Goal: Transaction & Acquisition: Purchase product/service

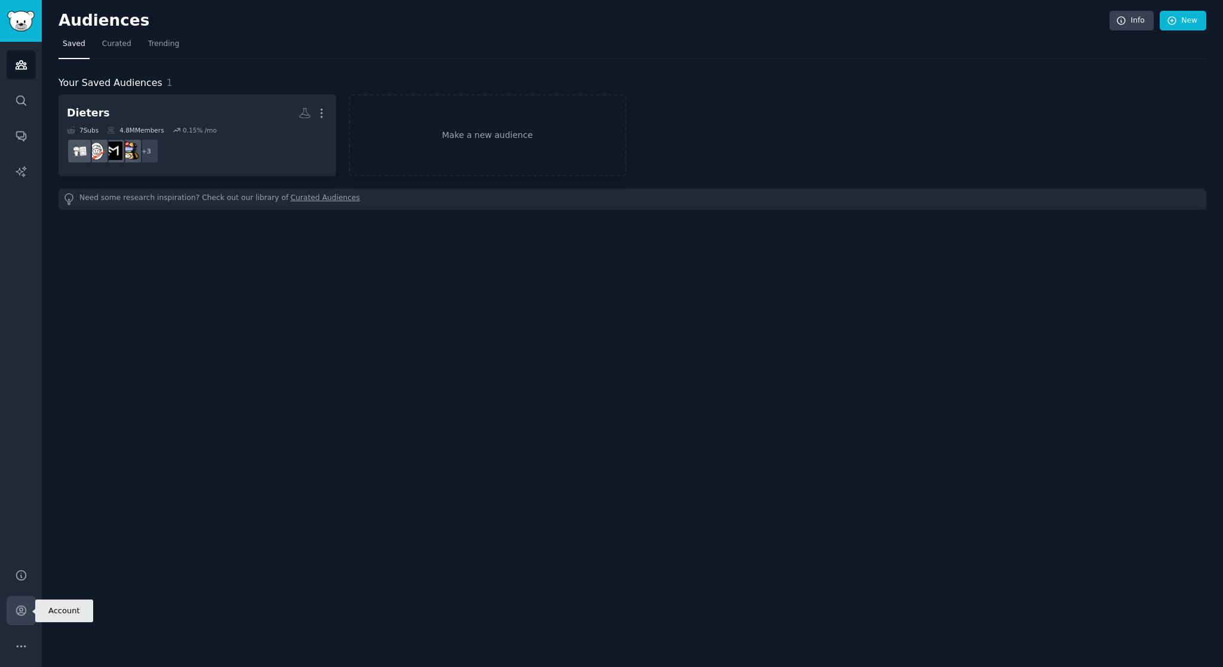
click at [17, 605] on icon "Sidebar" at bounding box center [21, 610] width 13 height 13
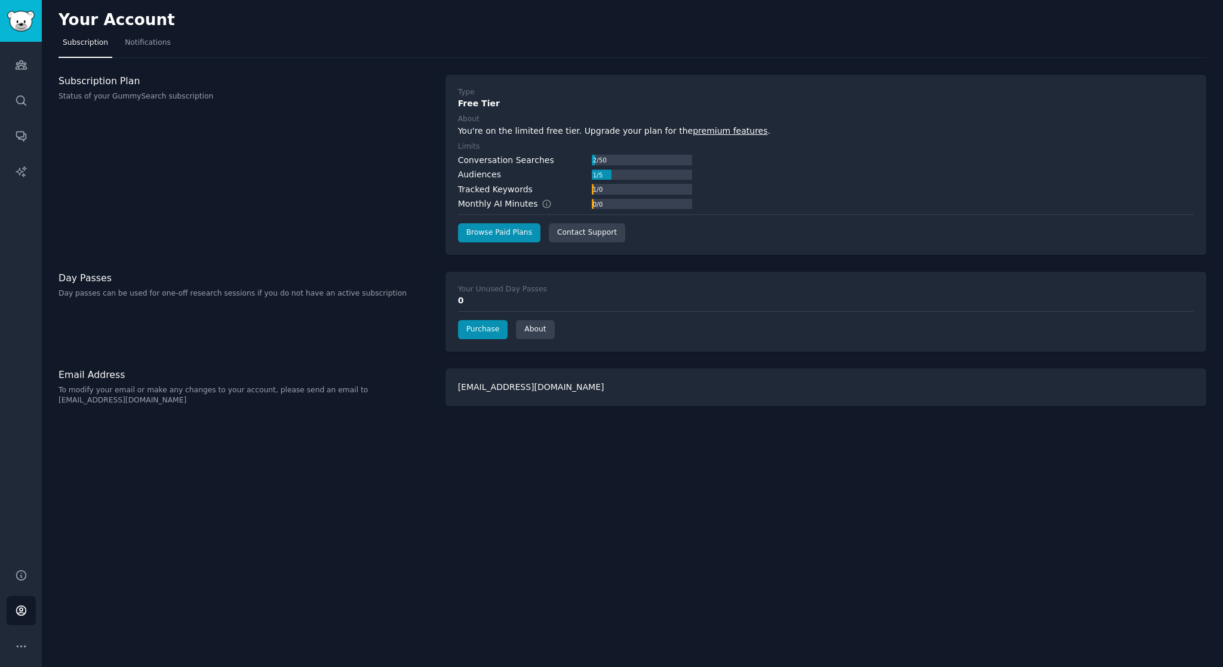
click at [460, 301] on div "0" at bounding box center [826, 300] width 736 height 13
click at [478, 330] on link "Purchase" at bounding box center [483, 329] width 50 height 19
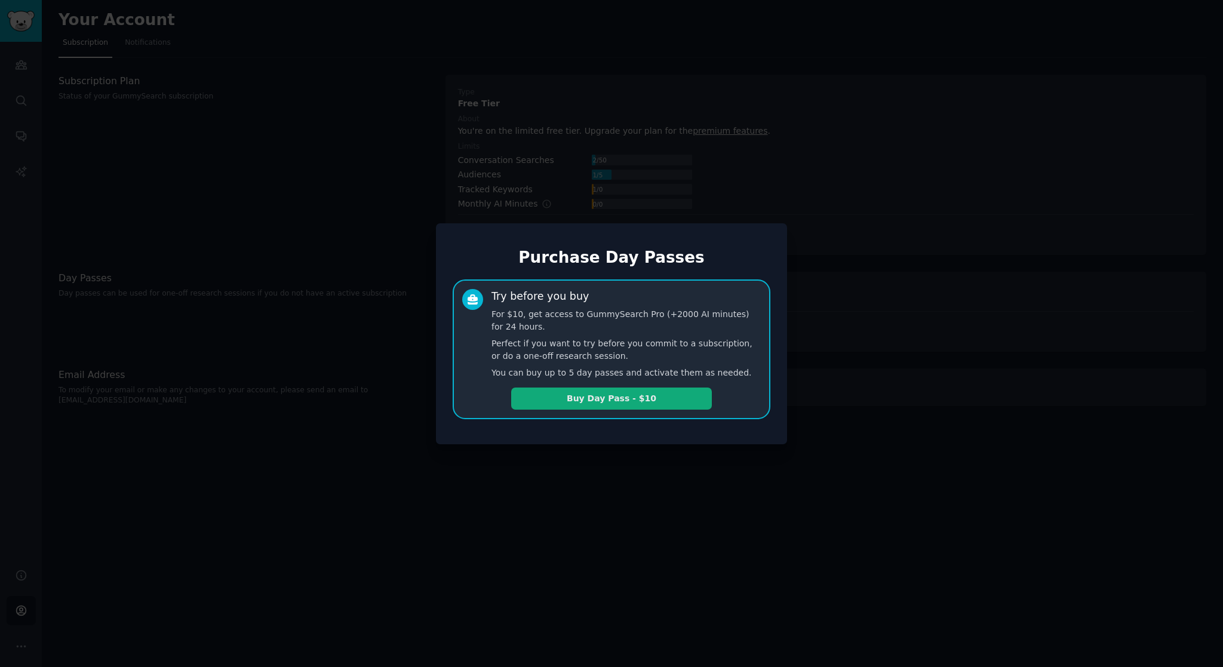
click at [590, 399] on button "Buy Day Pass - $10" at bounding box center [611, 398] width 201 height 22
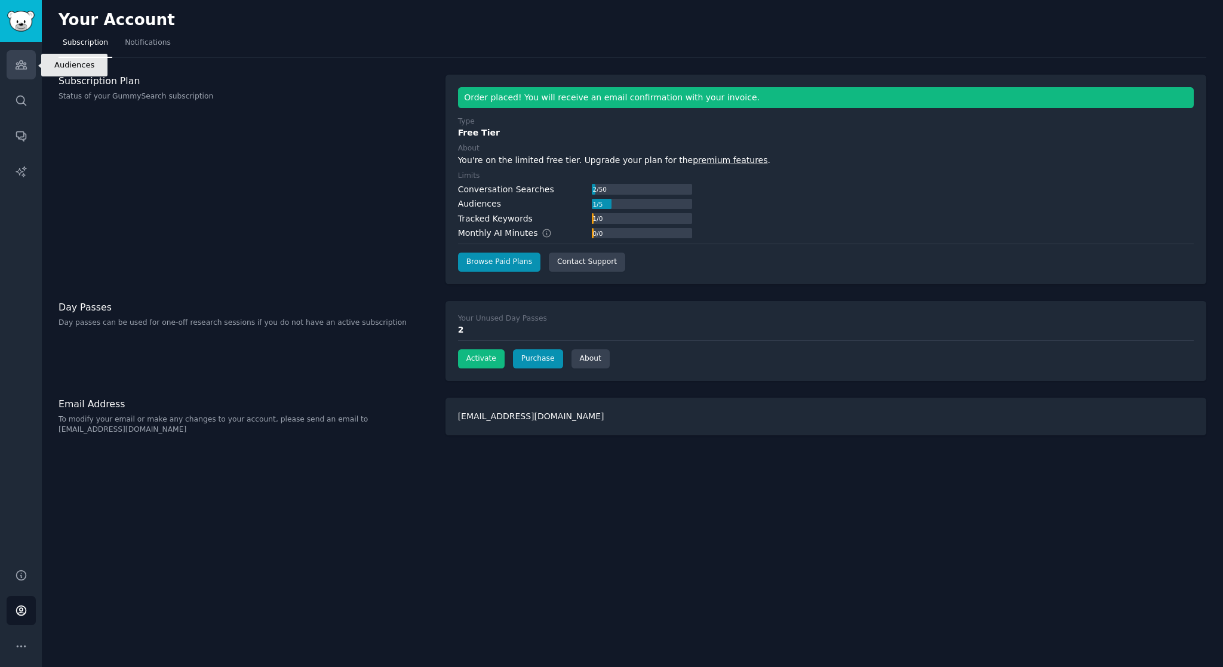
click at [23, 70] on icon "Sidebar" at bounding box center [21, 65] width 13 height 13
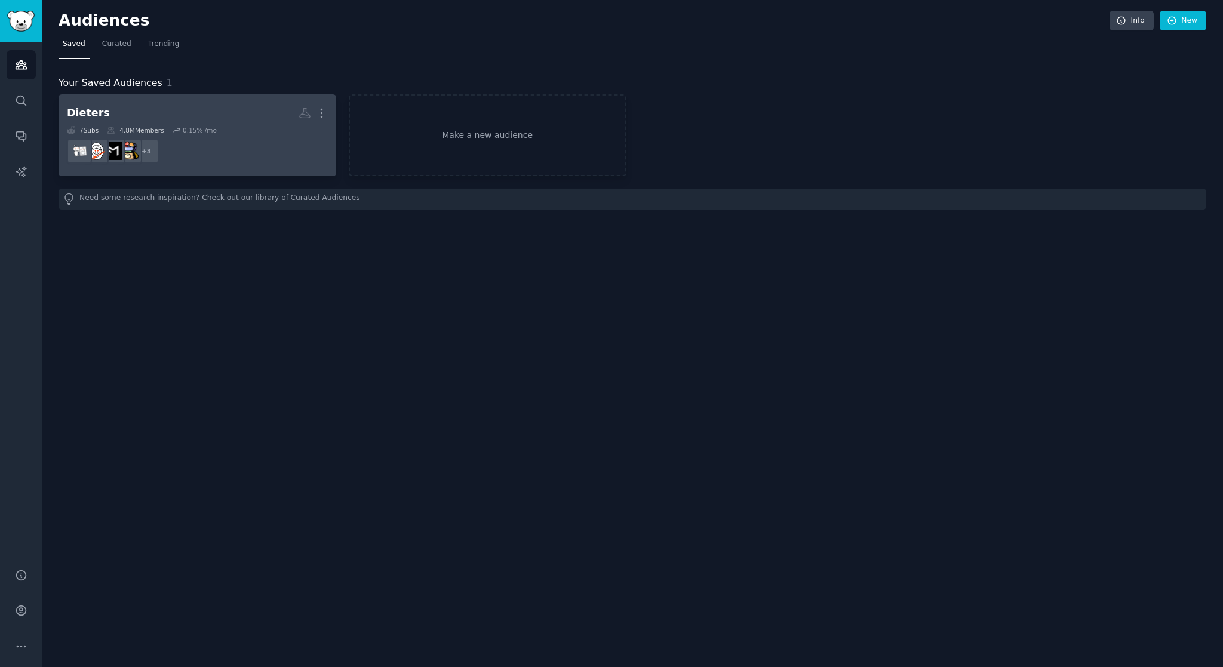
click at [115, 114] on h2 "Dieters More" at bounding box center [197, 113] width 261 height 21
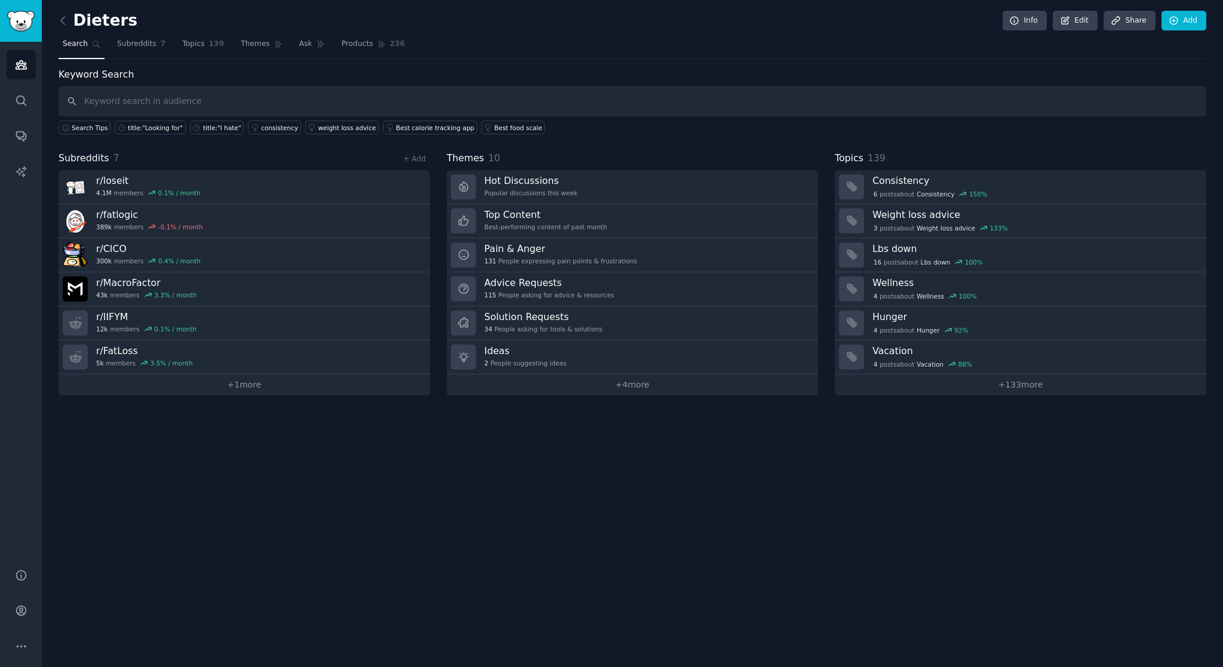
click at [332, 104] on input "text" at bounding box center [632, 101] width 1147 height 30
type input "diet coach"
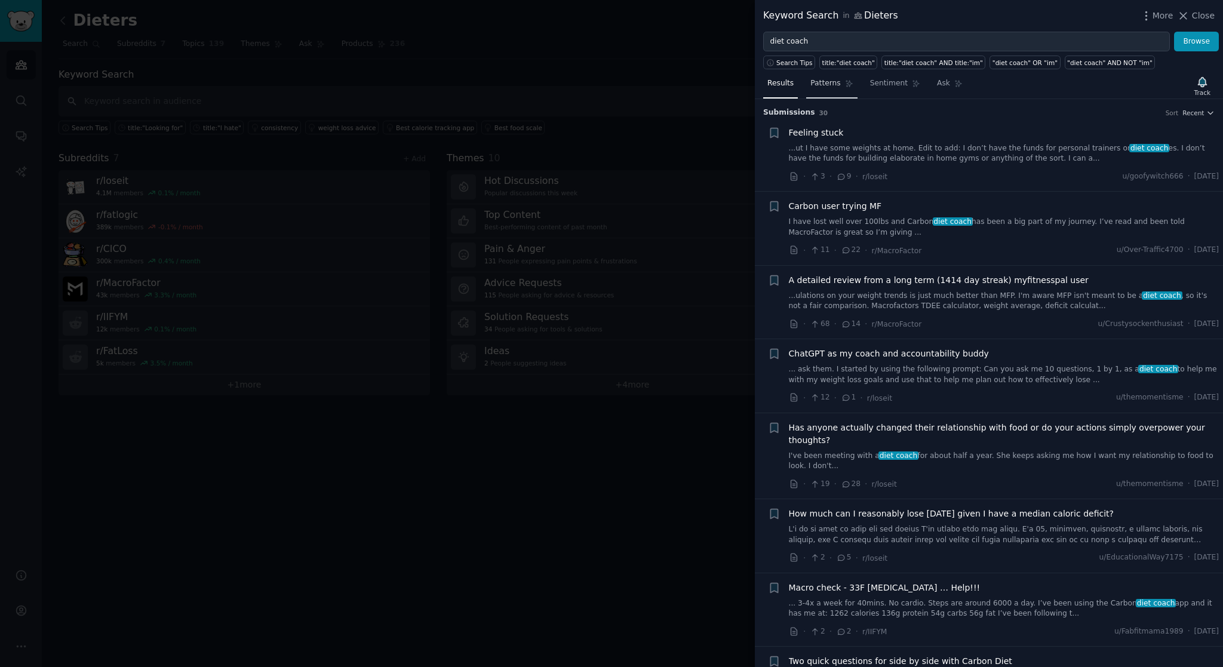
click at [829, 83] on span "Patterns" at bounding box center [825, 83] width 30 height 11
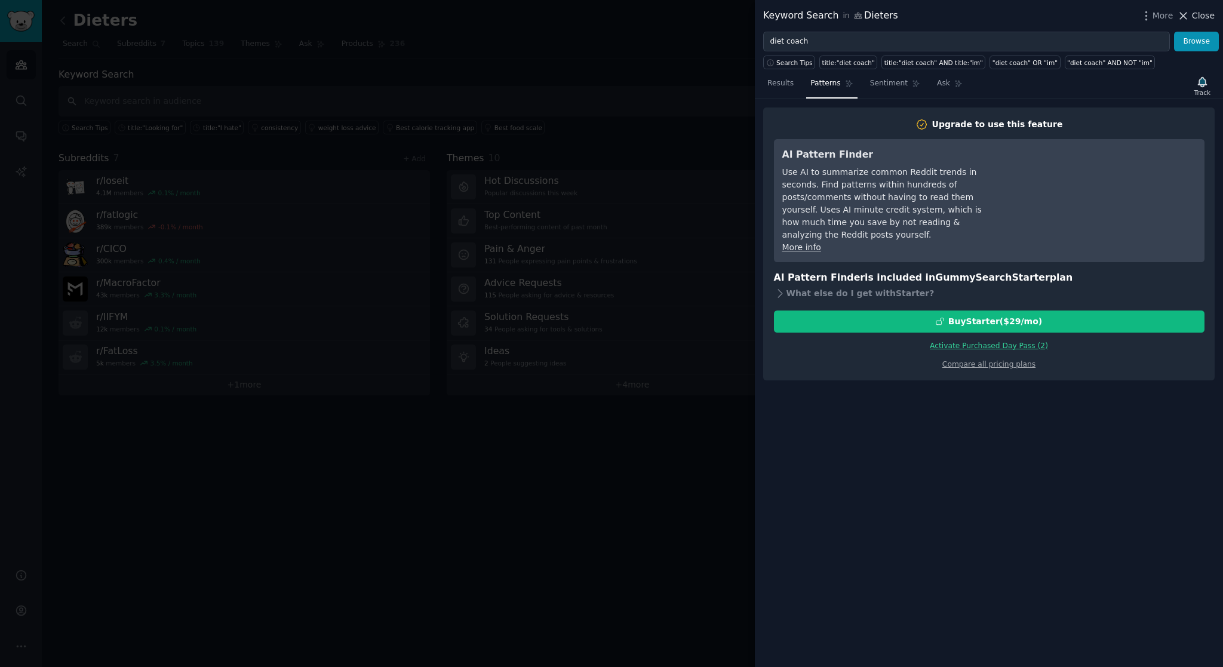
click at [1196, 14] on span "Close" at bounding box center [1203, 16] width 23 height 13
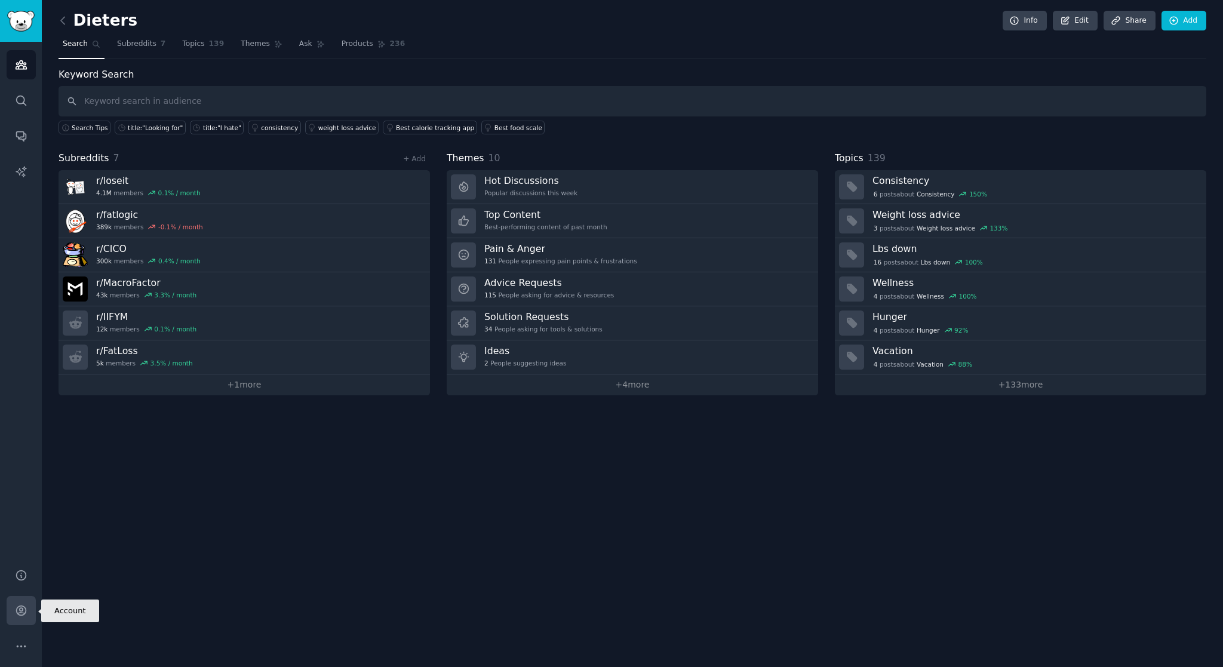
click at [15, 611] on icon "Sidebar" at bounding box center [21, 610] width 13 height 13
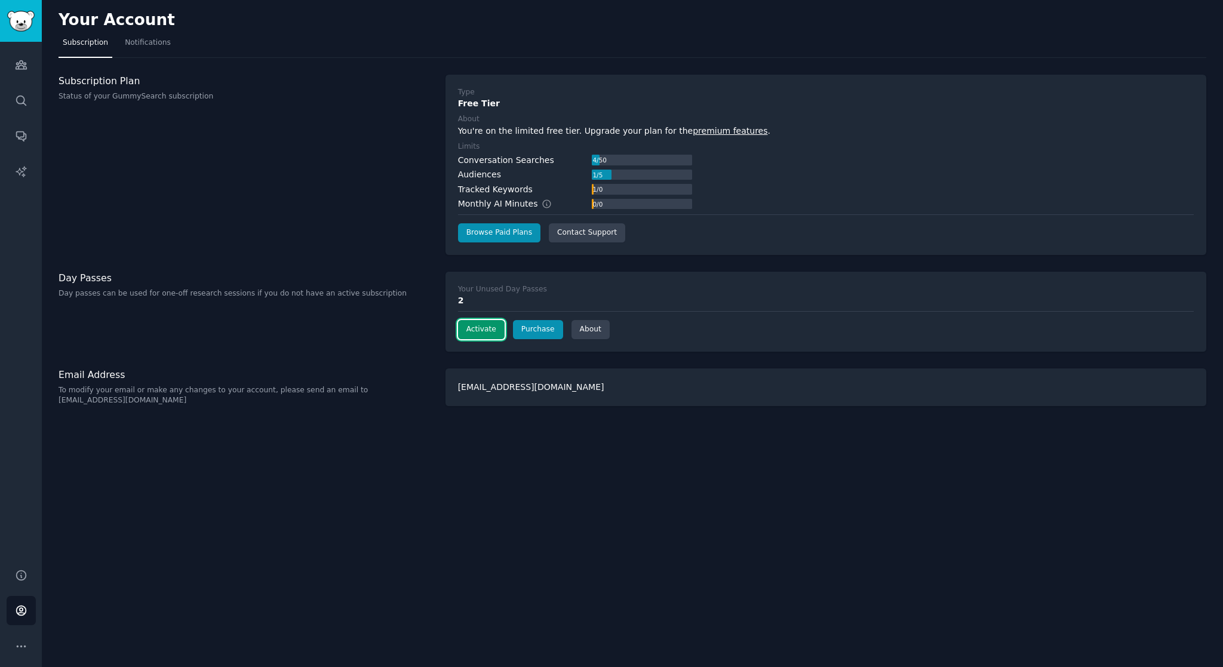
click at [473, 330] on button "Activate" at bounding box center [481, 329] width 47 height 19
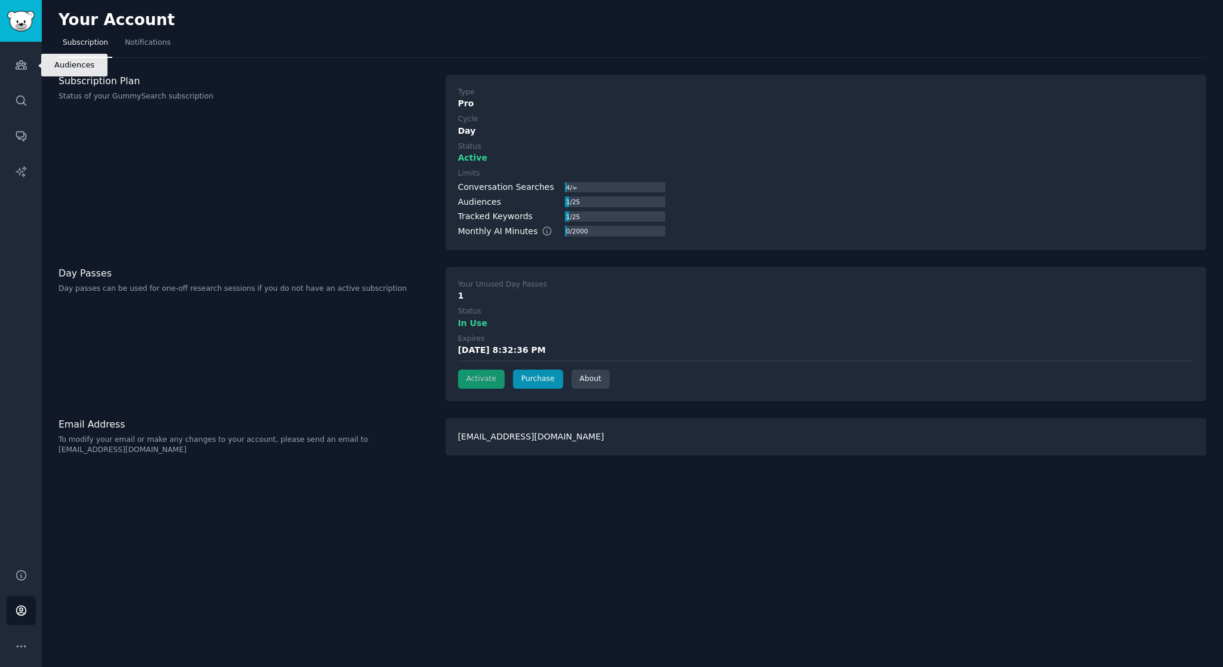
click at [32, 68] on link "Audiences" at bounding box center [21, 64] width 29 height 29
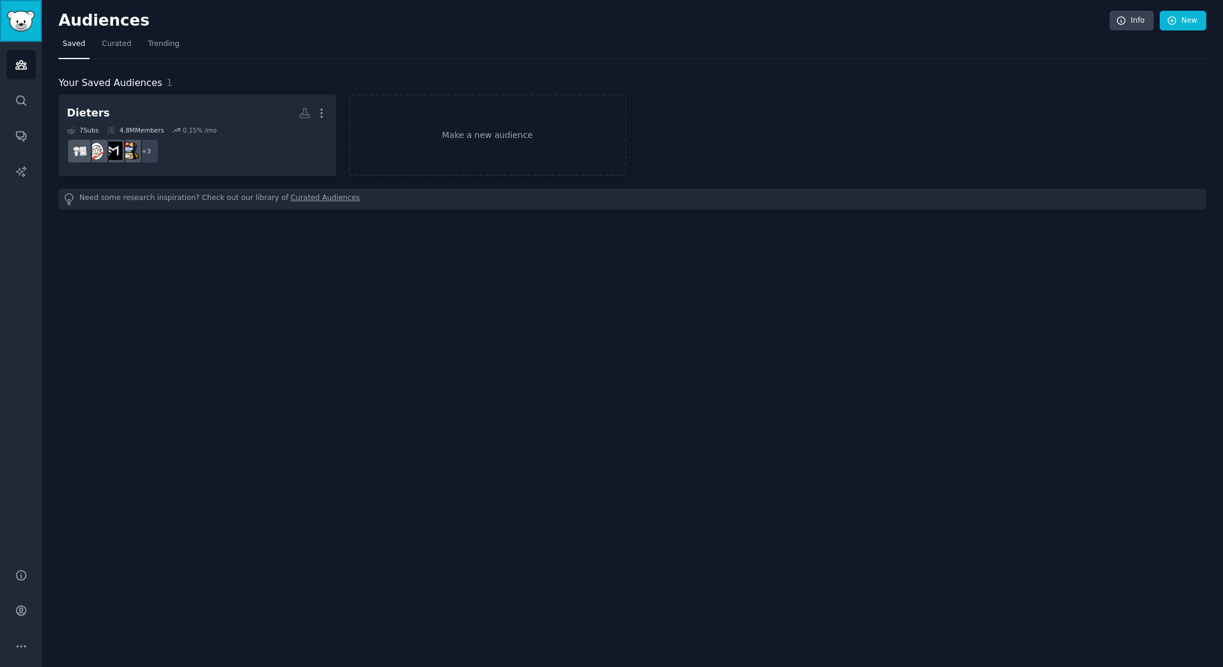
click at [23, 24] on img "Sidebar" at bounding box center [20, 21] width 27 height 21
click at [23, 99] on icon "Sidebar" at bounding box center [21, 100] width 13 height 13
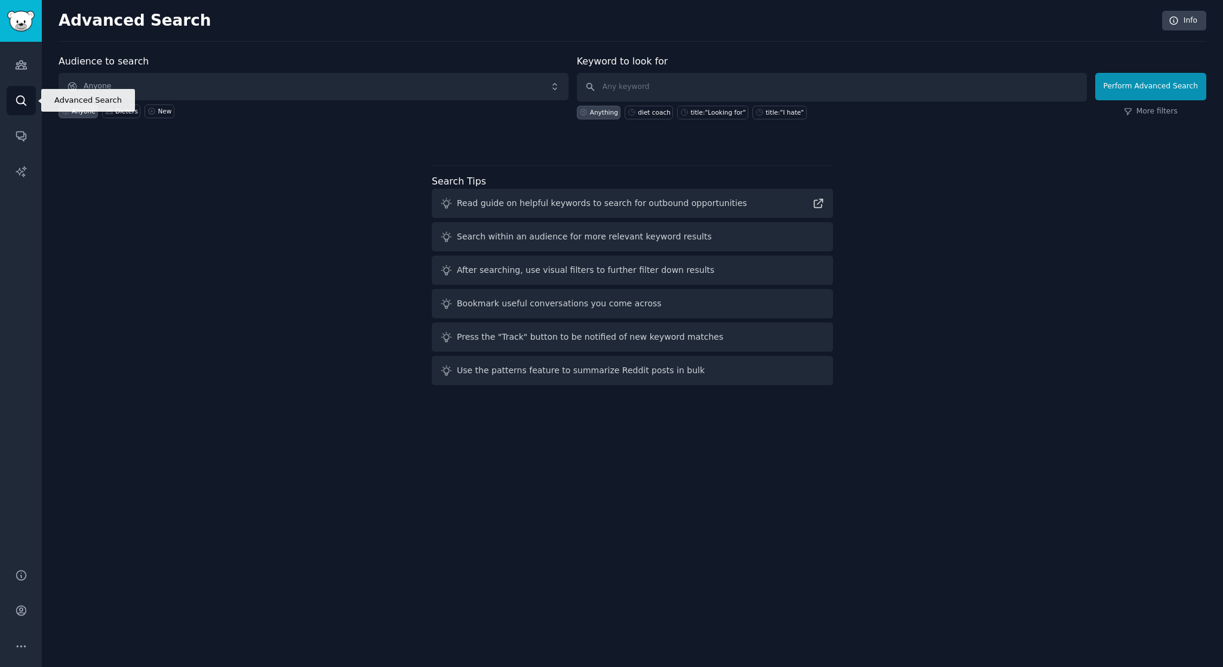
click at [18, 107] on link "Search" at bounding box center [21, 100] width 29 height 29
click at [29, 76] on link "Audiences" at bounding box center [21, 64] width 29 height 29
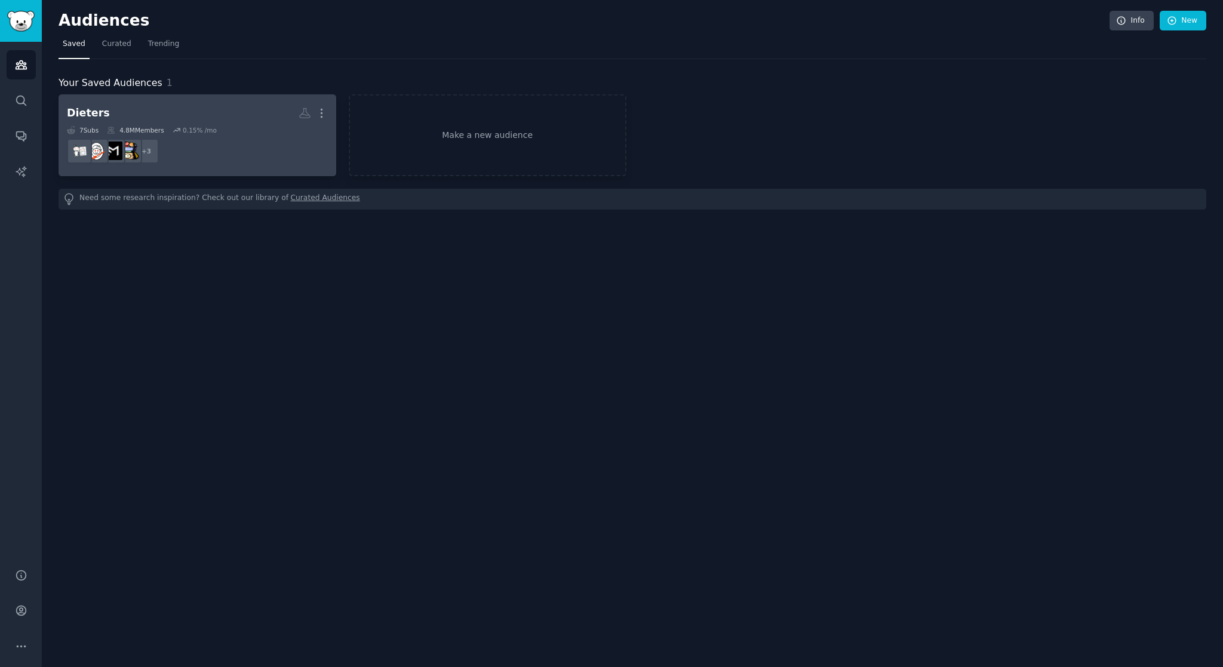
click at [121, 119] on h2 "Dieters More" at bounding box center [197, 113] width 261 height 21
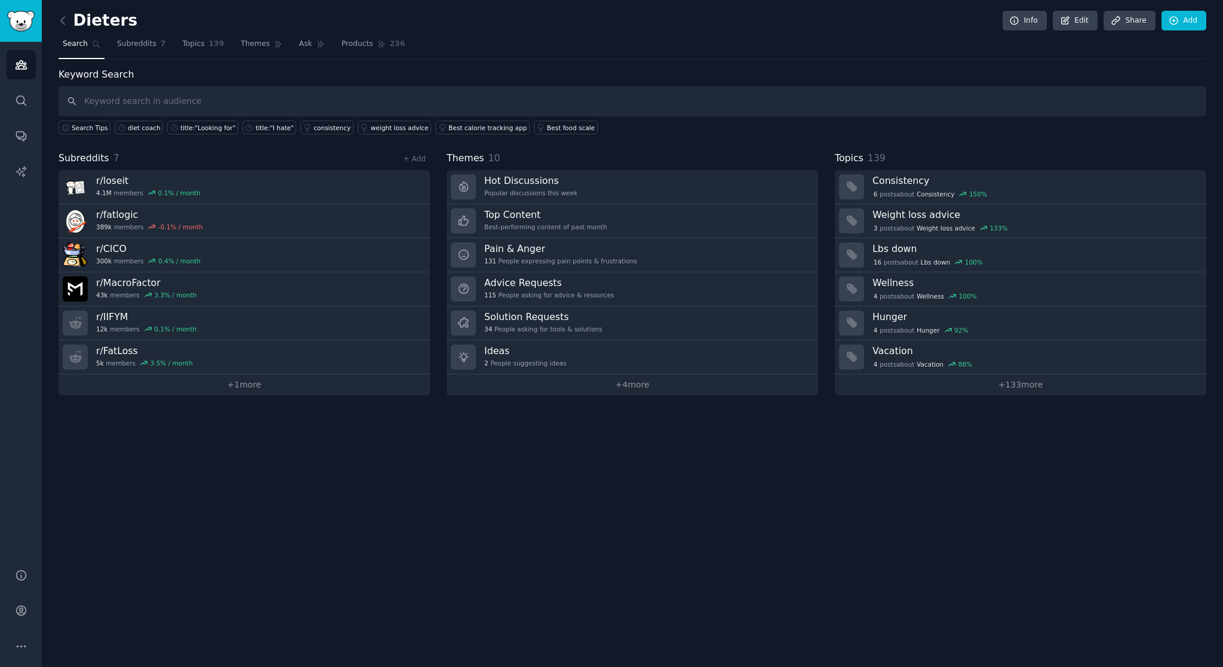
click at [432, 105] on input "text" at bounding box center [632, 101] width 1147 height 30
click at [130, 125] on div "diet coach" at bounding box center [144, 128] width 33 height 8
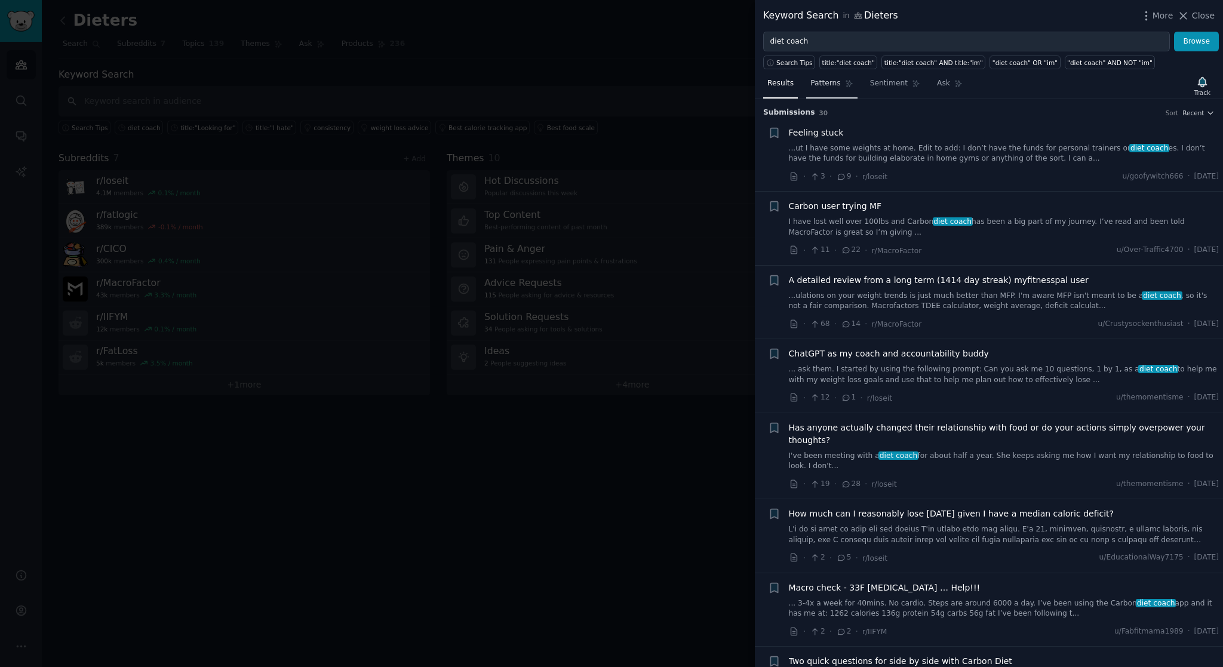
click at [829, 85] on span "Patterns" at bounding box center [825, 83] width 30 height 11
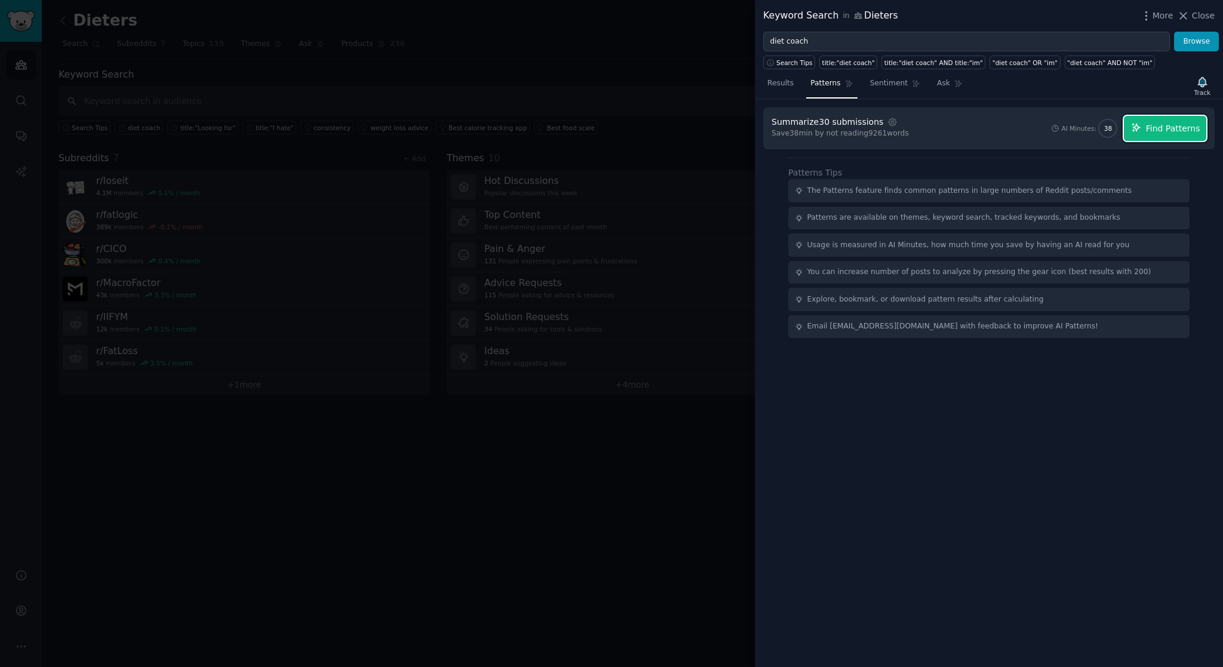
click at [1145, 127] on button "Find Patterns" at bounding box center [1165, 128] width 82 height 25
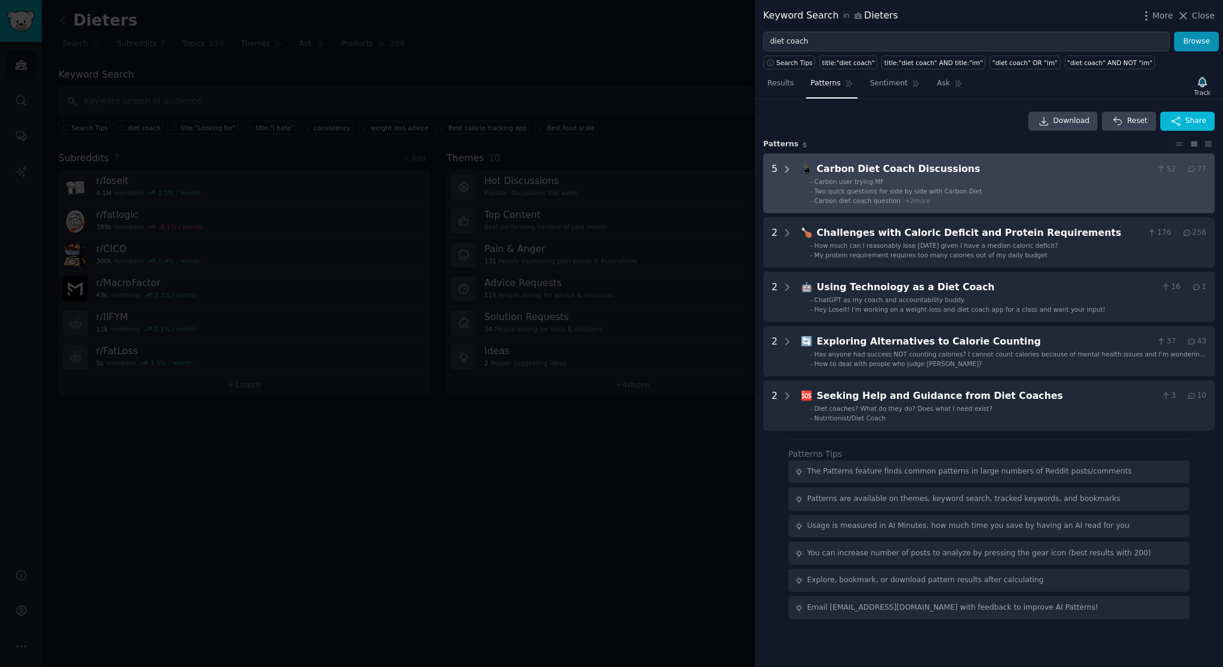
click at [783, 170] on icon at bounding box center [786, 169] width 11 height 11
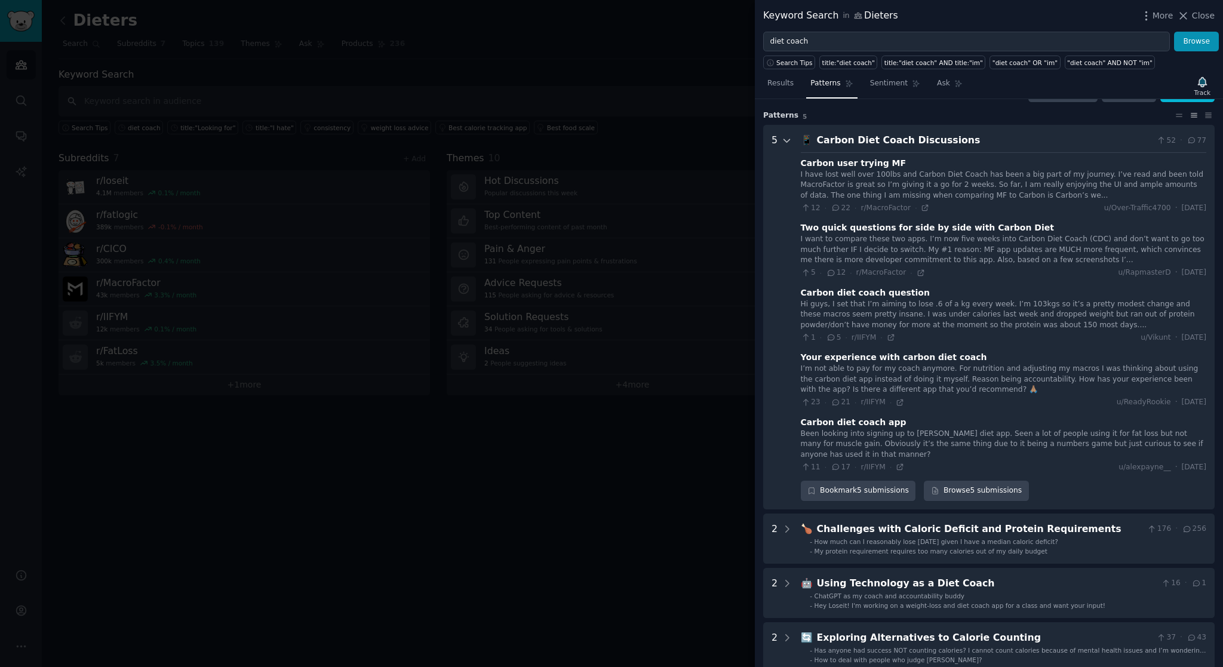
scroll to position [54, 0]
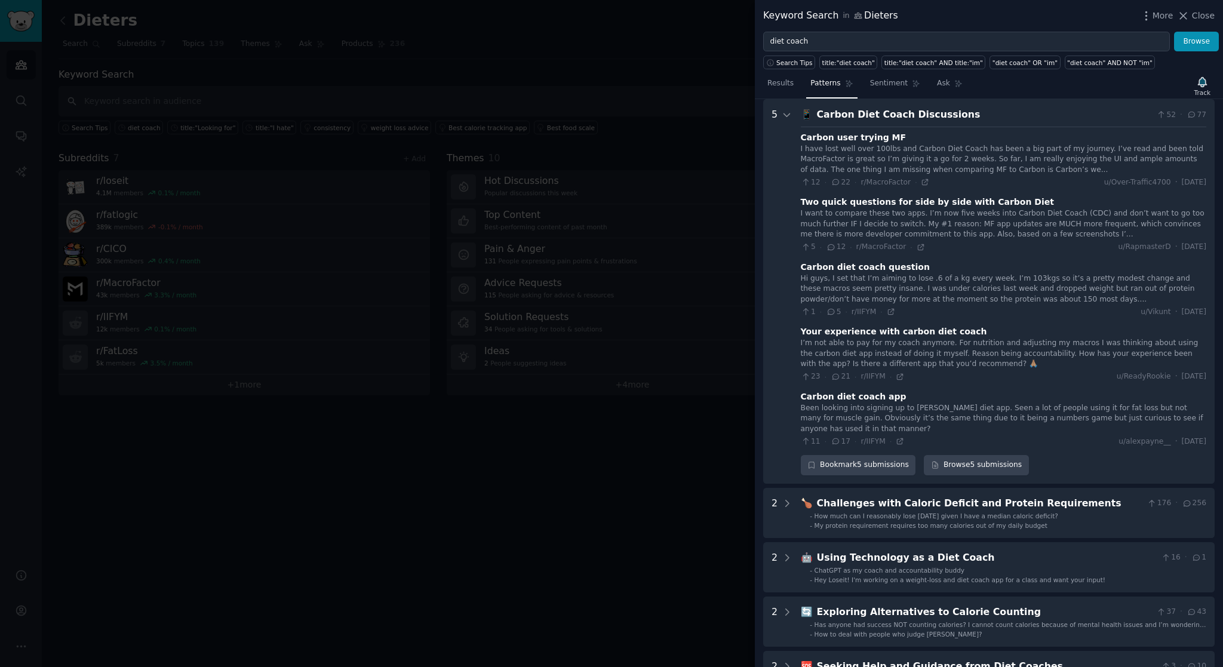
click at [1013, 167] on div "I have lost well over 100lbs and Carbon Diet Coach has been a big part of my jo…" at bounding box center [1003, 160] width 405 height 32
click at [930, 155] on div "I have lost well over 100lbs and Carbon Diet Coach has been a big part of my jo…" at bounding box center [1003, 160] width 405 height 32
click at [923, 184] on icon at bounding box center [924, 182] width 5 height 5
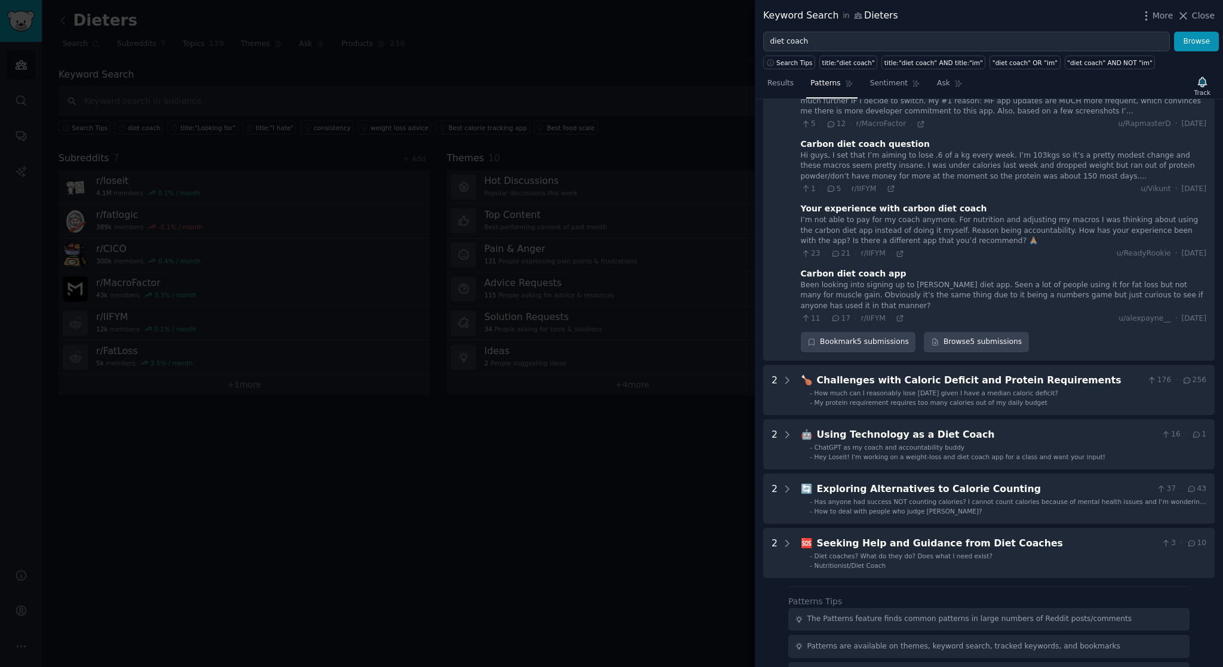
scroll to position [181, 0]
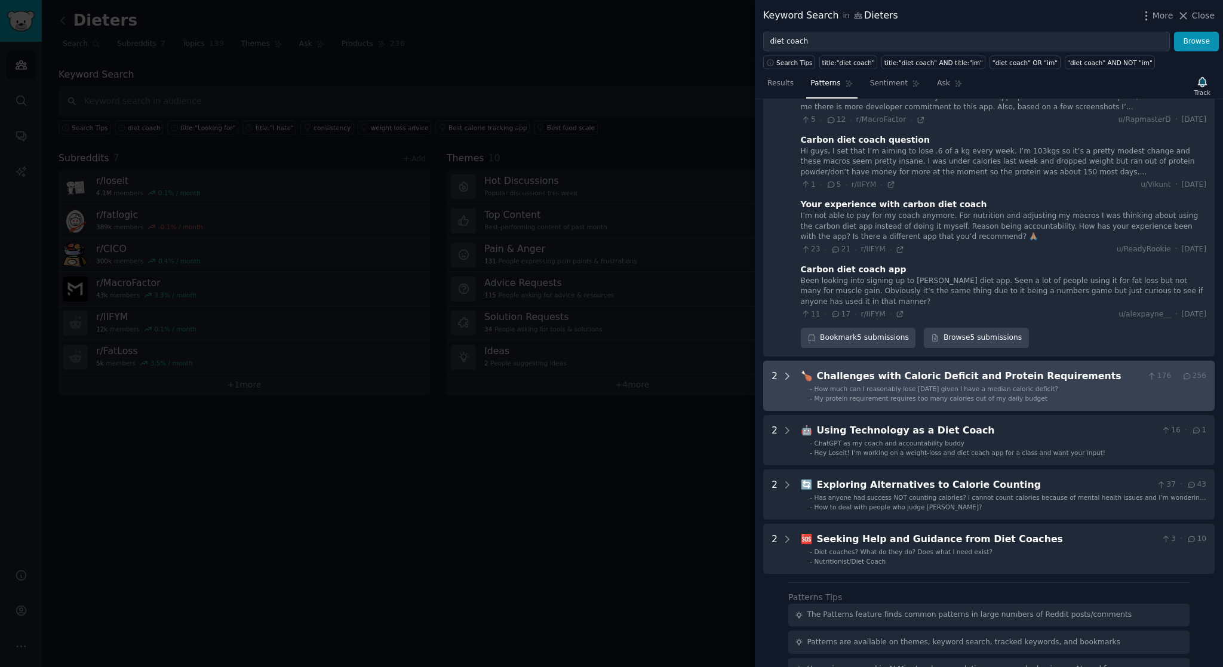
click at [790, 380] on icon at bounding box center [786, 376] width 11 height 11
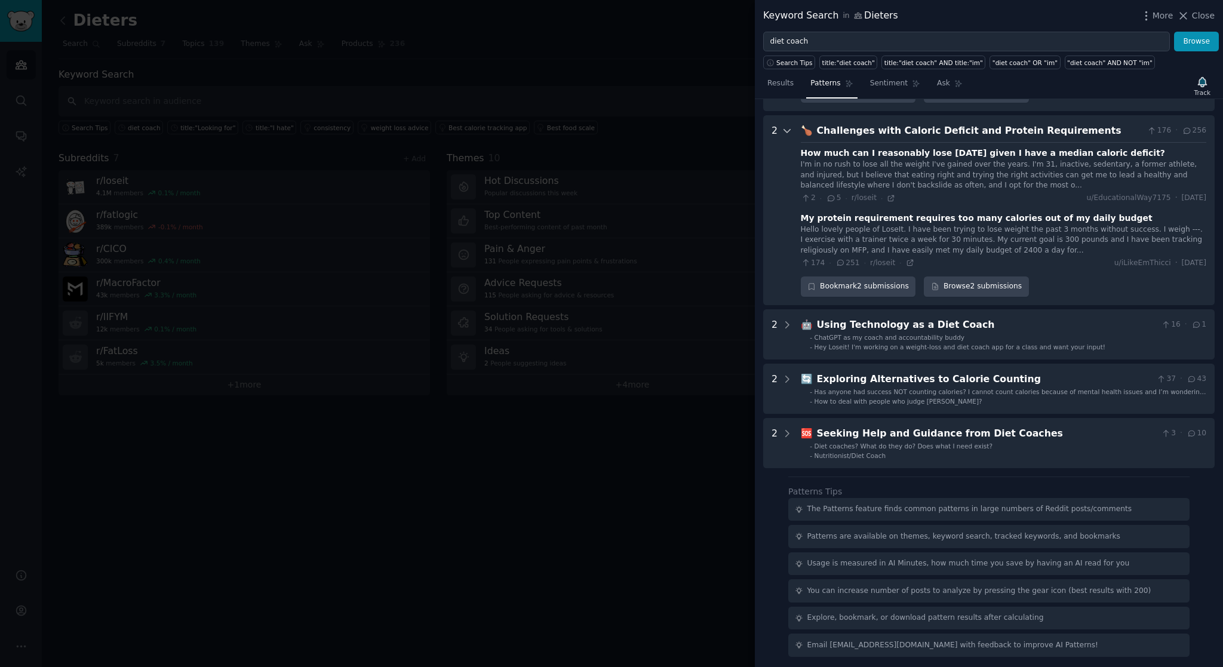
scroll to position [429, 0]
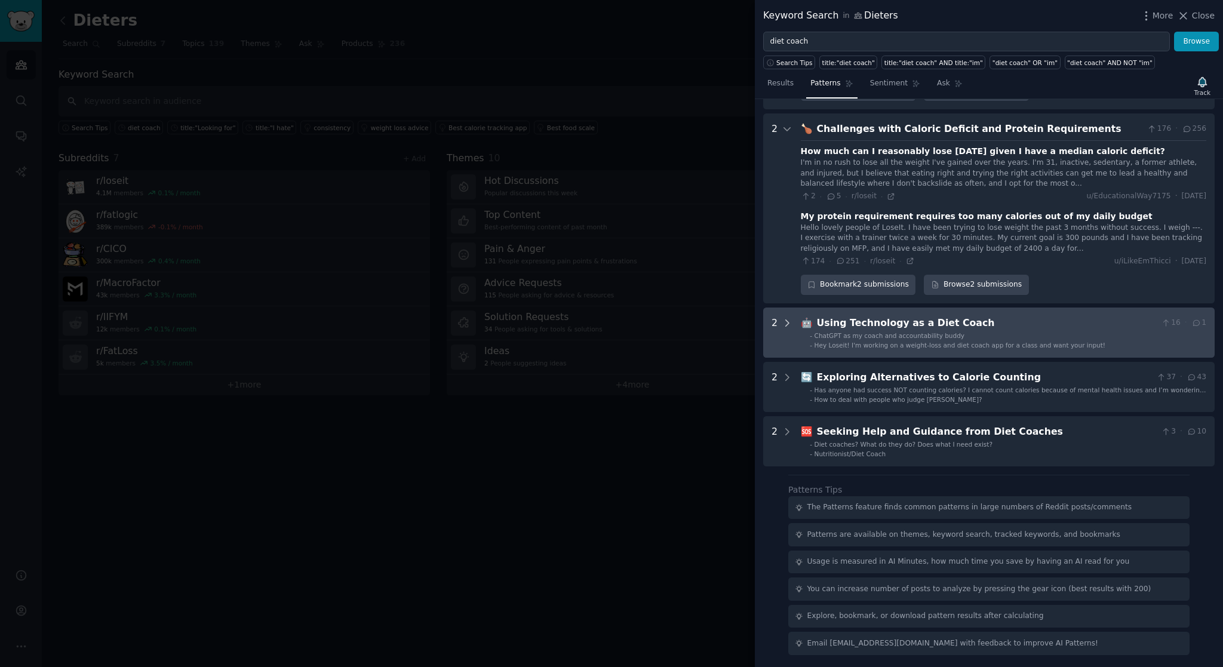
click at [784, 322] on icon at bounding box center [786, 323] width 11 height 11
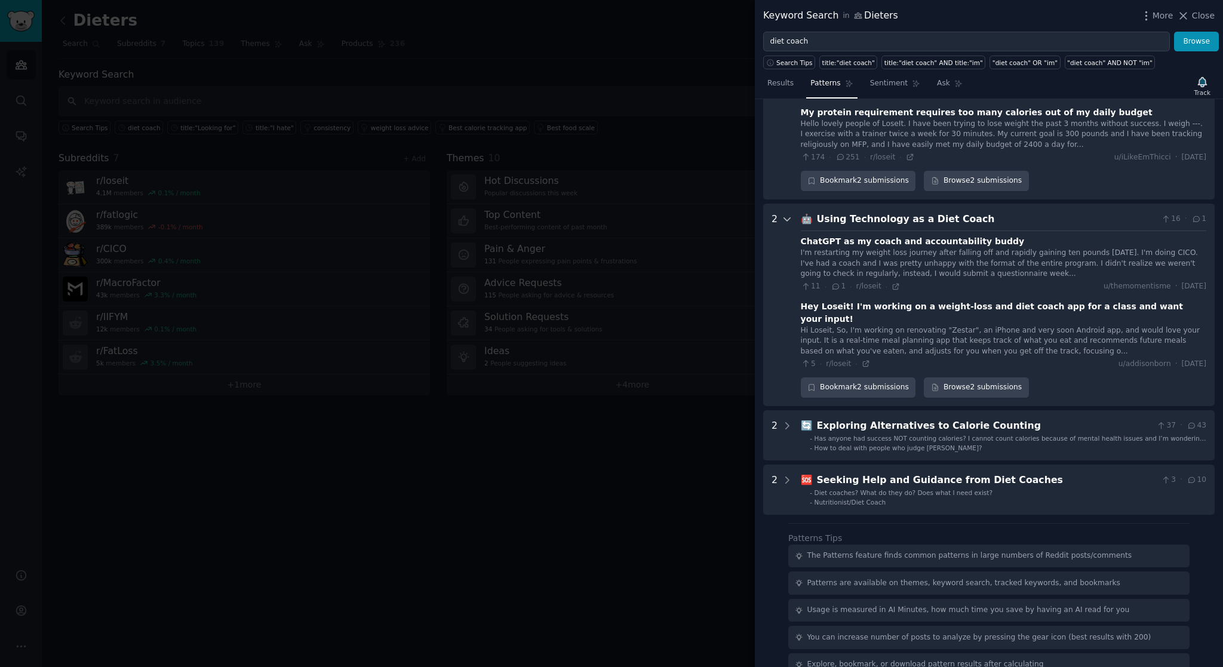
scroll to position [568, 0]
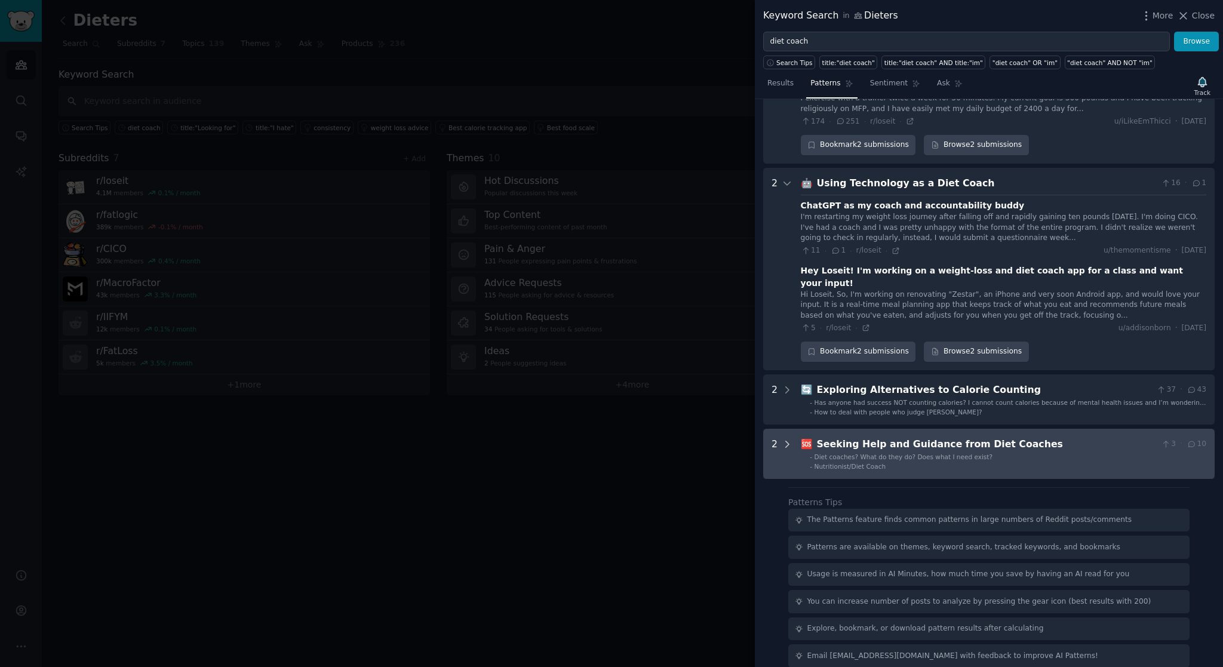
click at [790, 439] on icon at bounding box center [786, 444] width 11 height 11
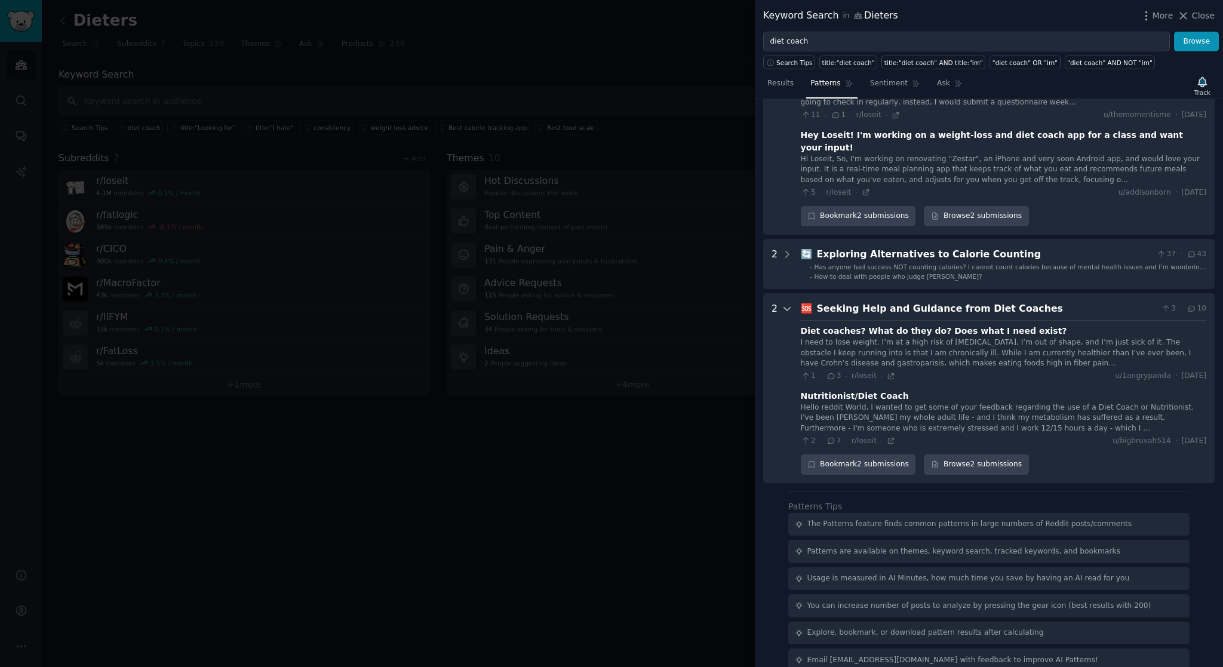
scroll to position [708, 0]
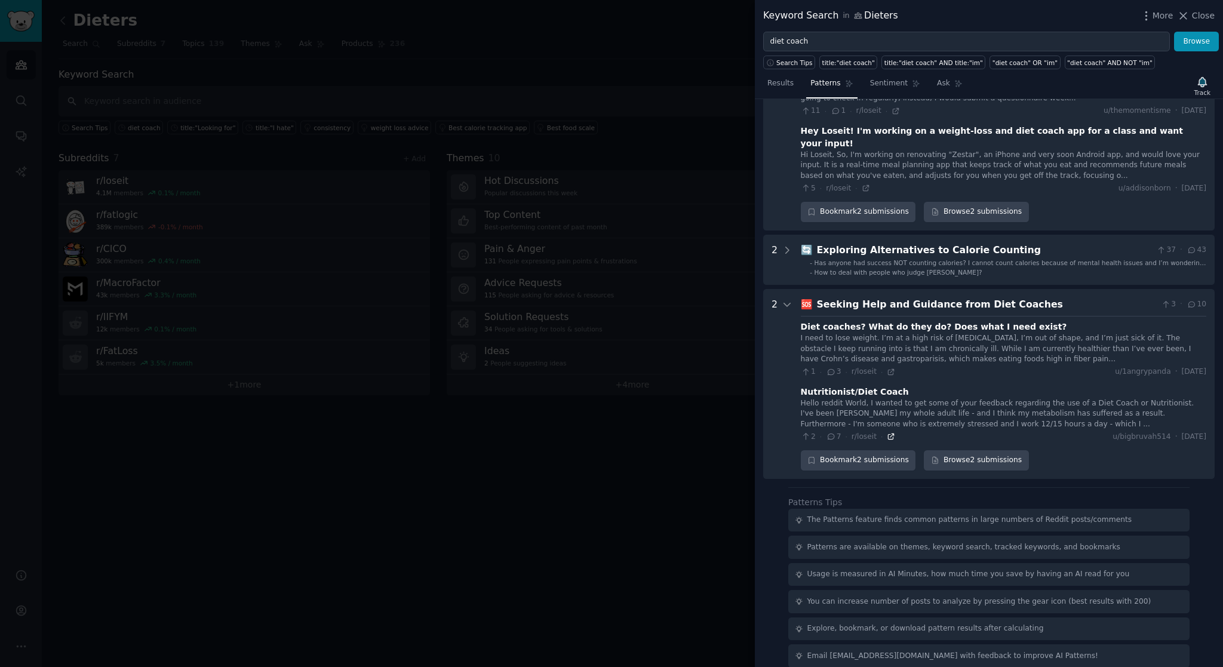
click at [891, 432] on icon at bounding box center [891, 436] width 8 height 8
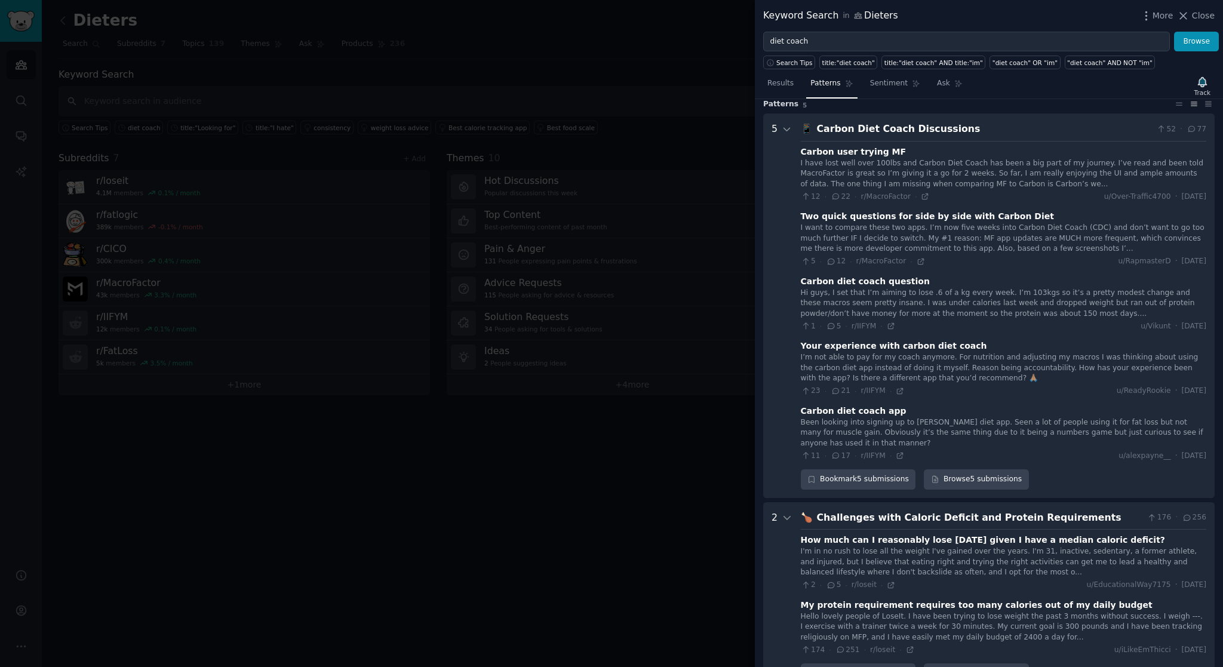
scroll to position [0, 0]
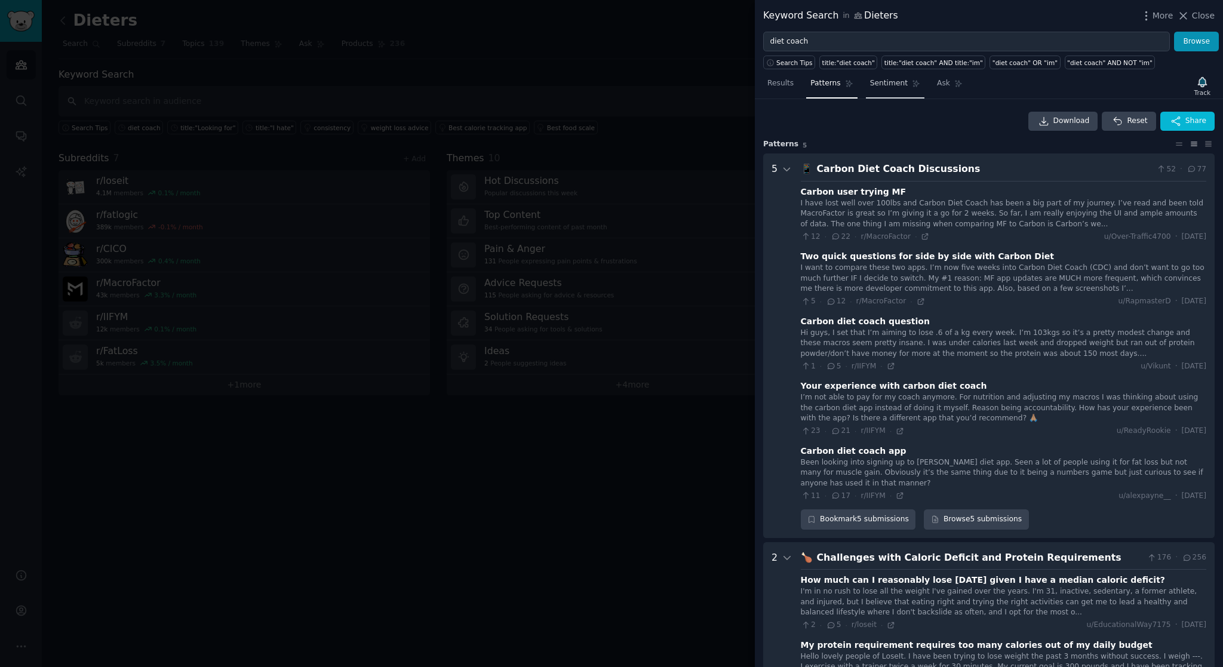
click at [890, 85] on span "Sentiment" at bounding box center [889, 83] width 38 height 11
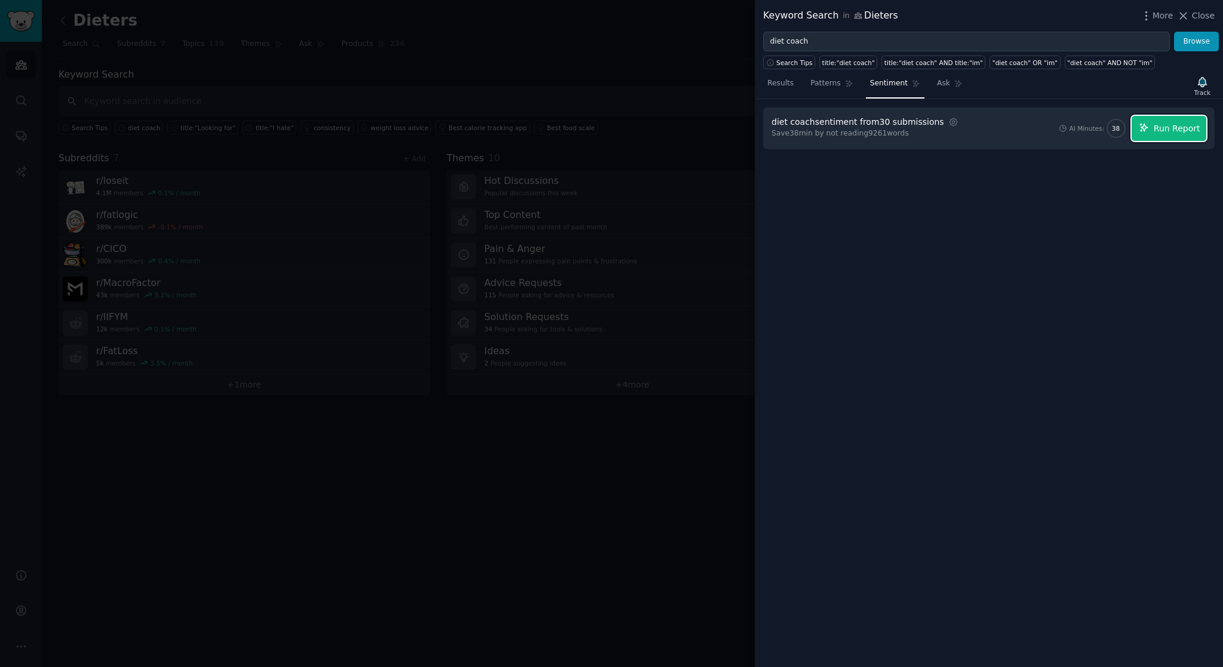
click at [1157, 123] on span "Run Report" at bounding box center [1176, 128] width 47 height 13
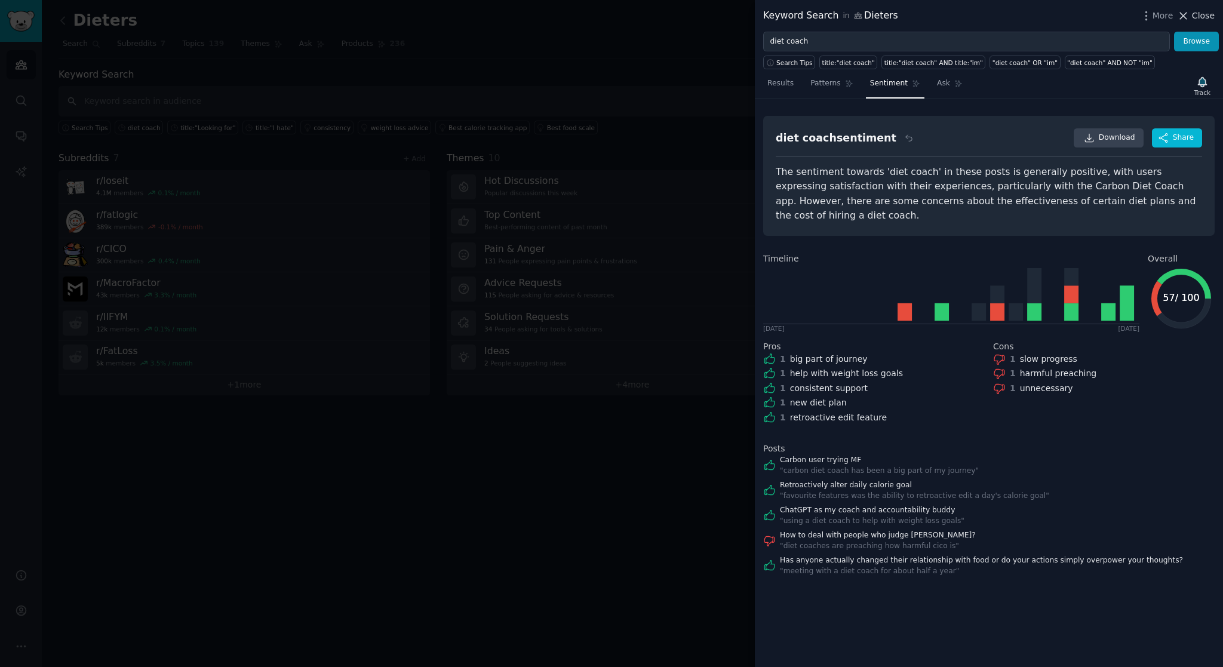
click at [1196, 16] on span "Close" at bounding box center [1203, 16] width 23 height 13
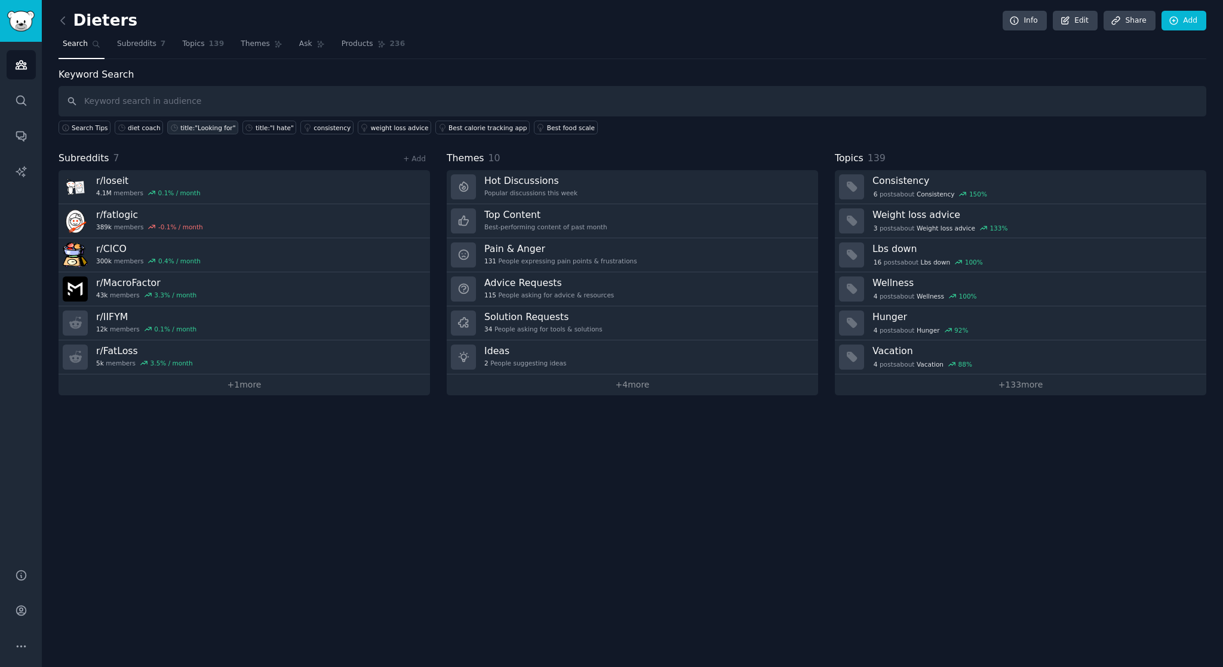
click at [204, 127] on div "title:"Looking for"" at bounding box center [207, 128] width 55 height 8
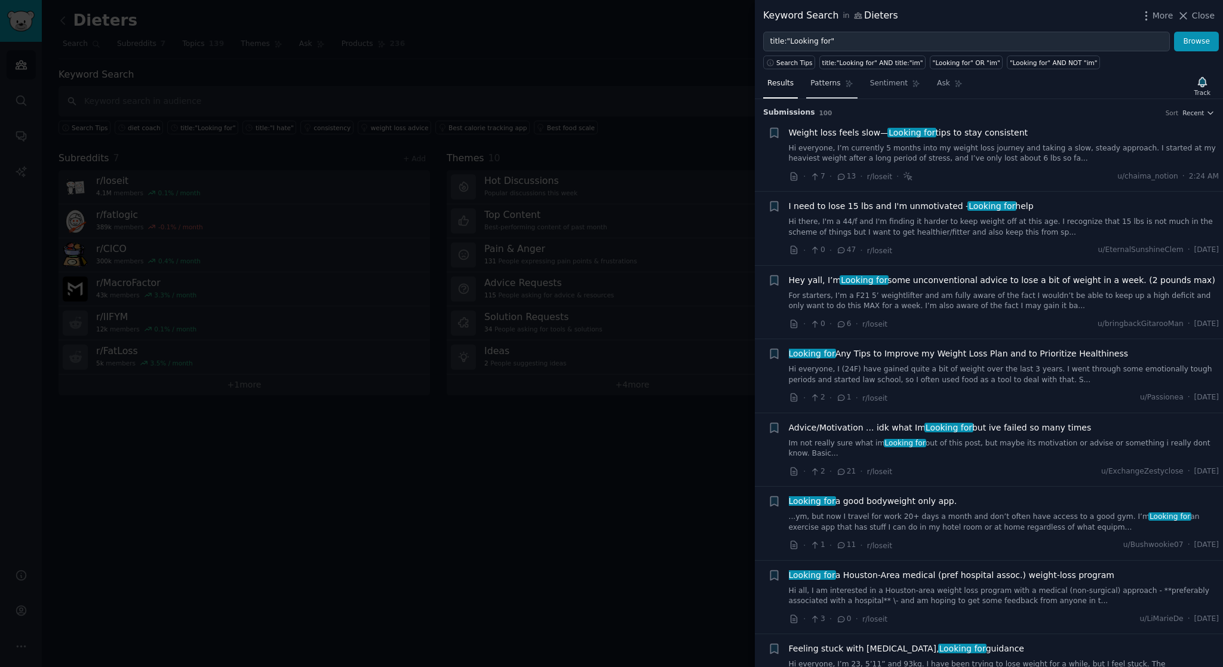
click at [836, 84] on span "Patterns" at bounding box center [825, 83] width 30 height 11
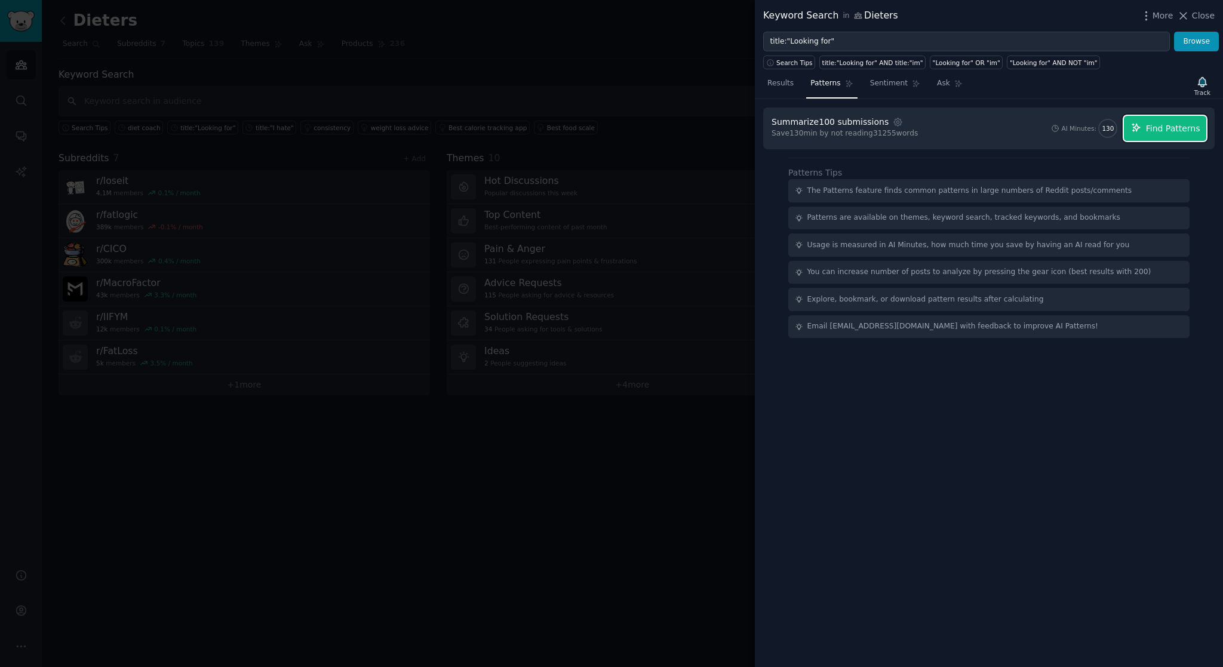
click at [1156, 129] on span "Find Patterns" at bounding box center [1173, 128] width 54 height 13
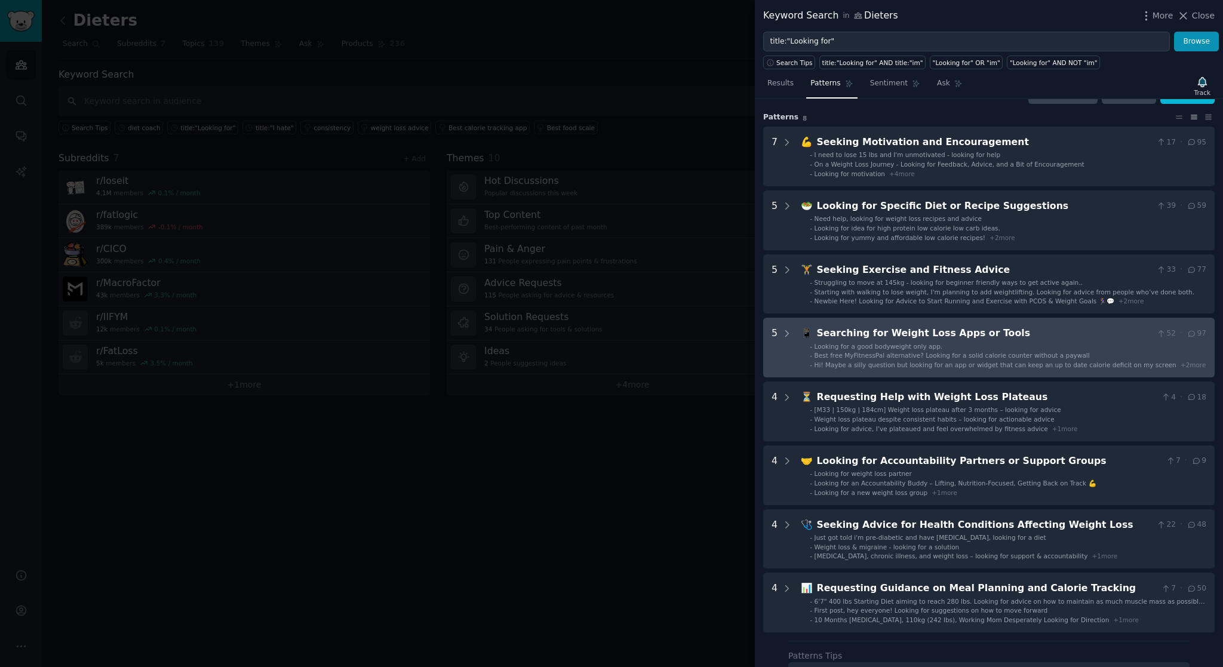
scroll to position [32, 0]
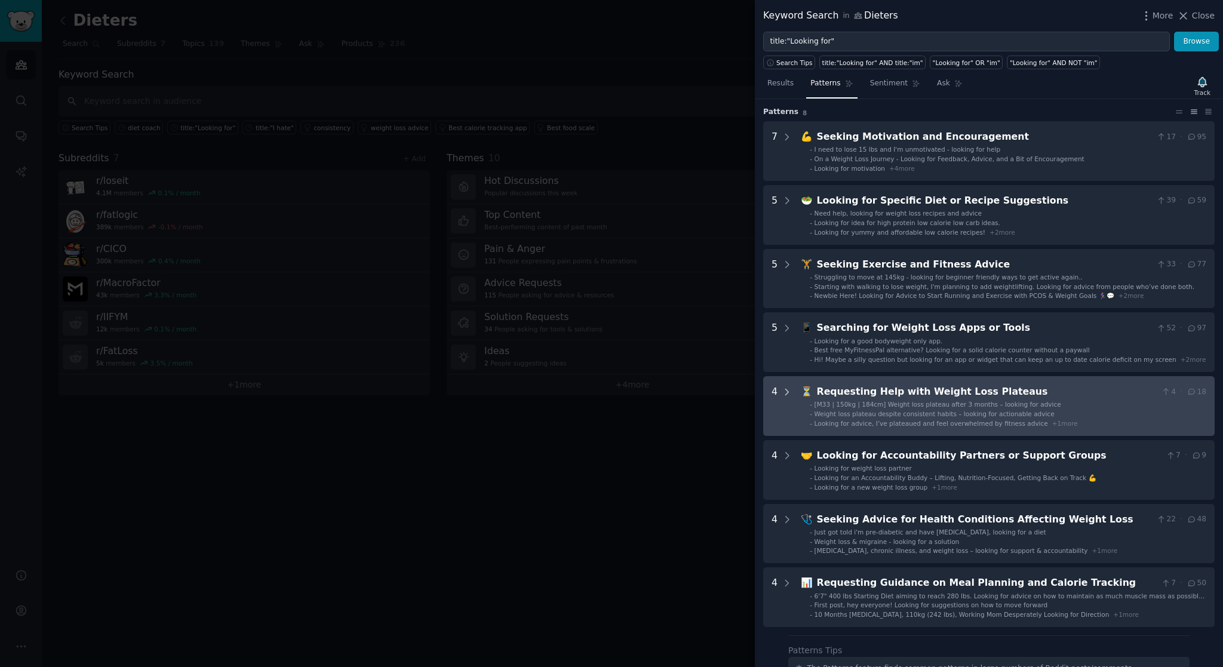
click at [787, 391] on icon at bounding box center [787, 392] width 3 height 6
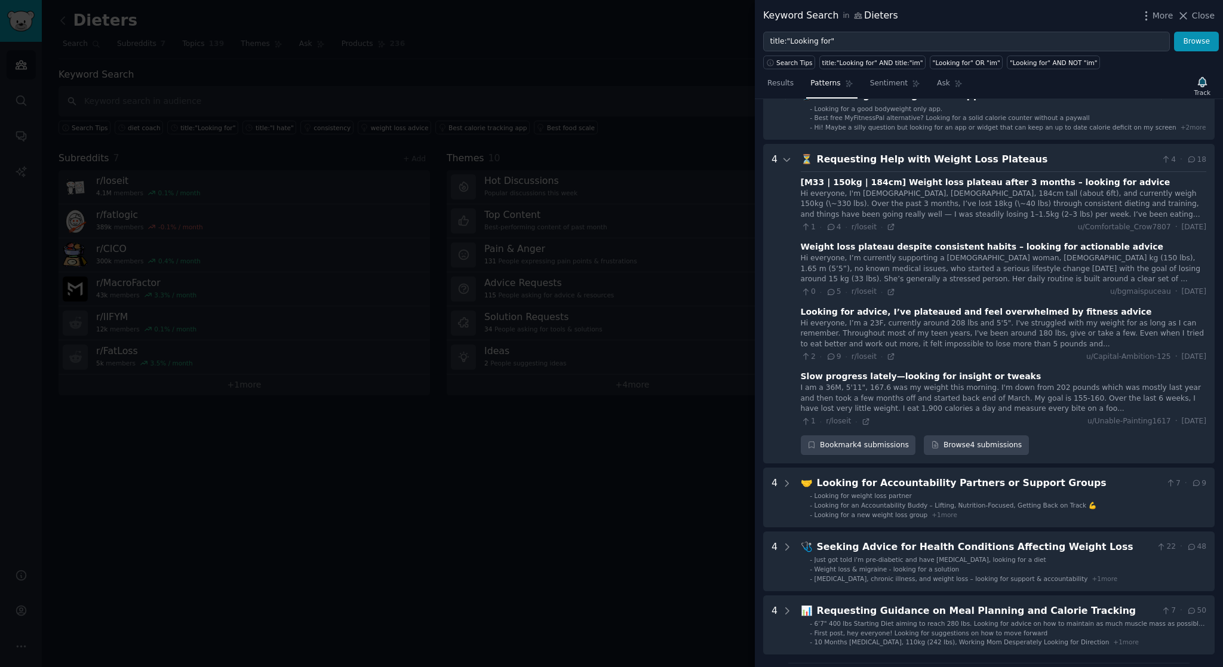
scroll to position [260, 0]
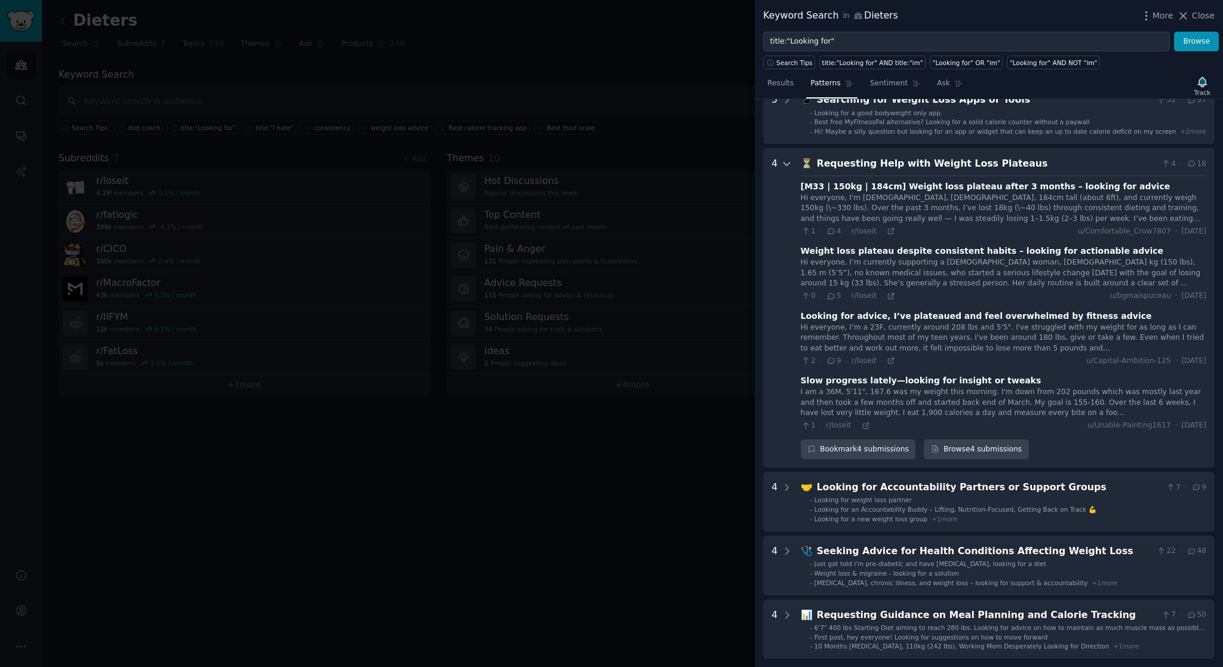
click at [786, 165] on icon at bounding box center [787, 163] width 6 height 3
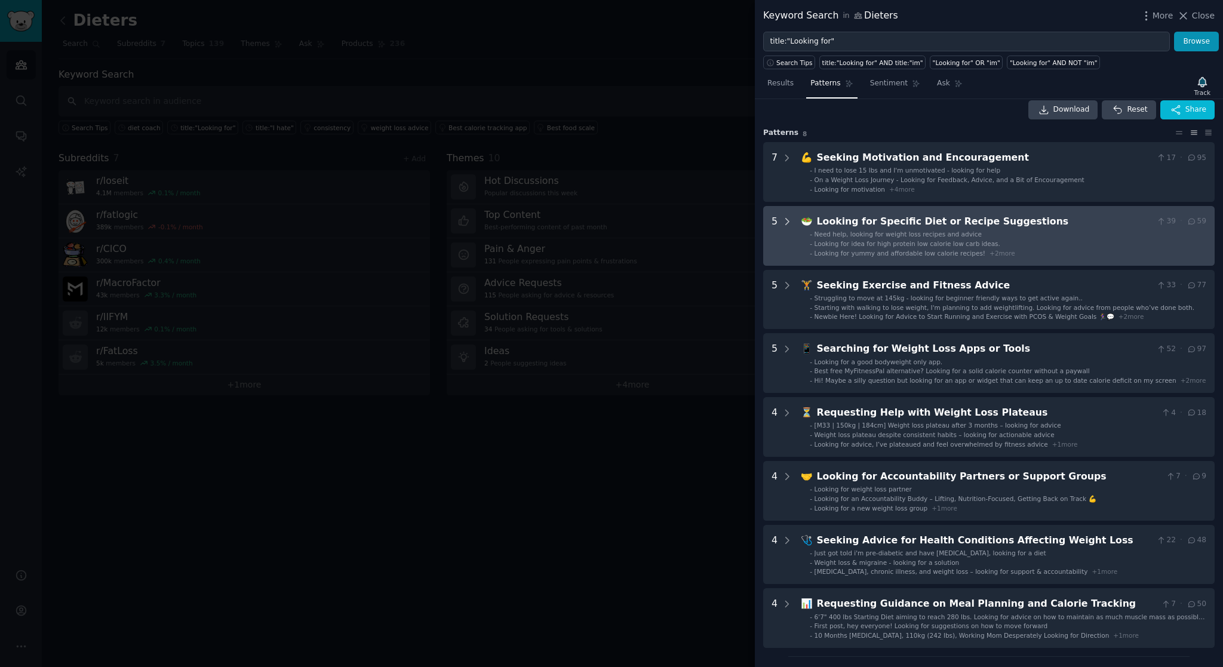
scroll to position [0, 0]
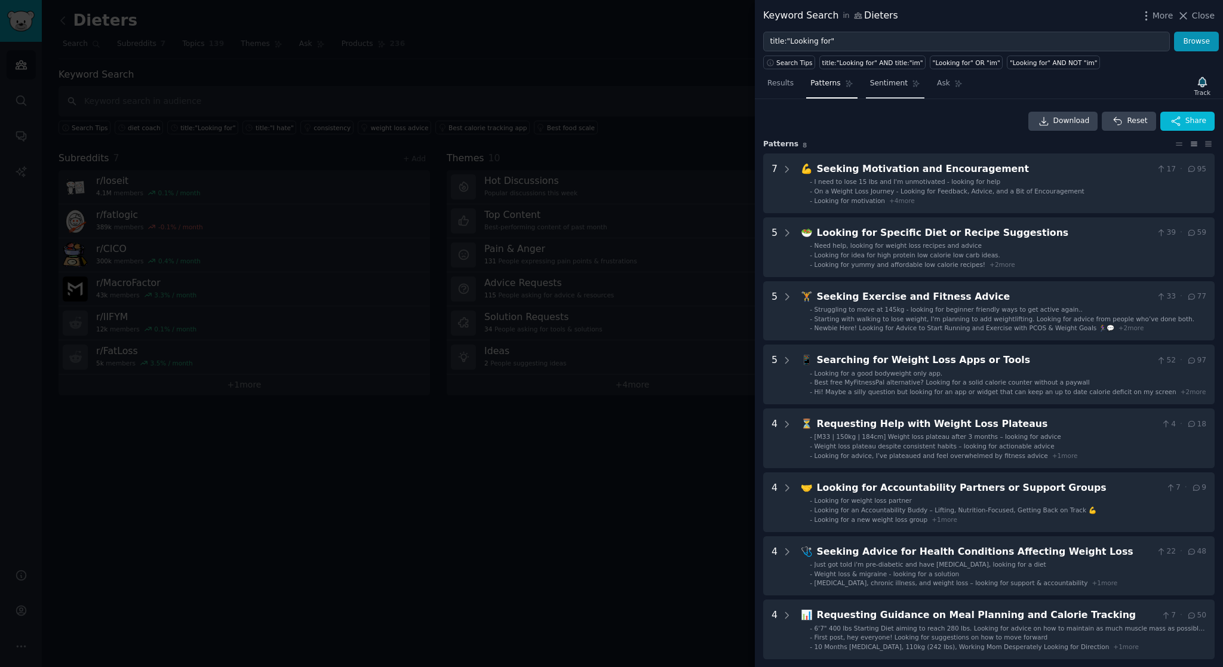
click at [886, 87] on span "Sentiment" at bounding box center [889, 83] width 38 height 11
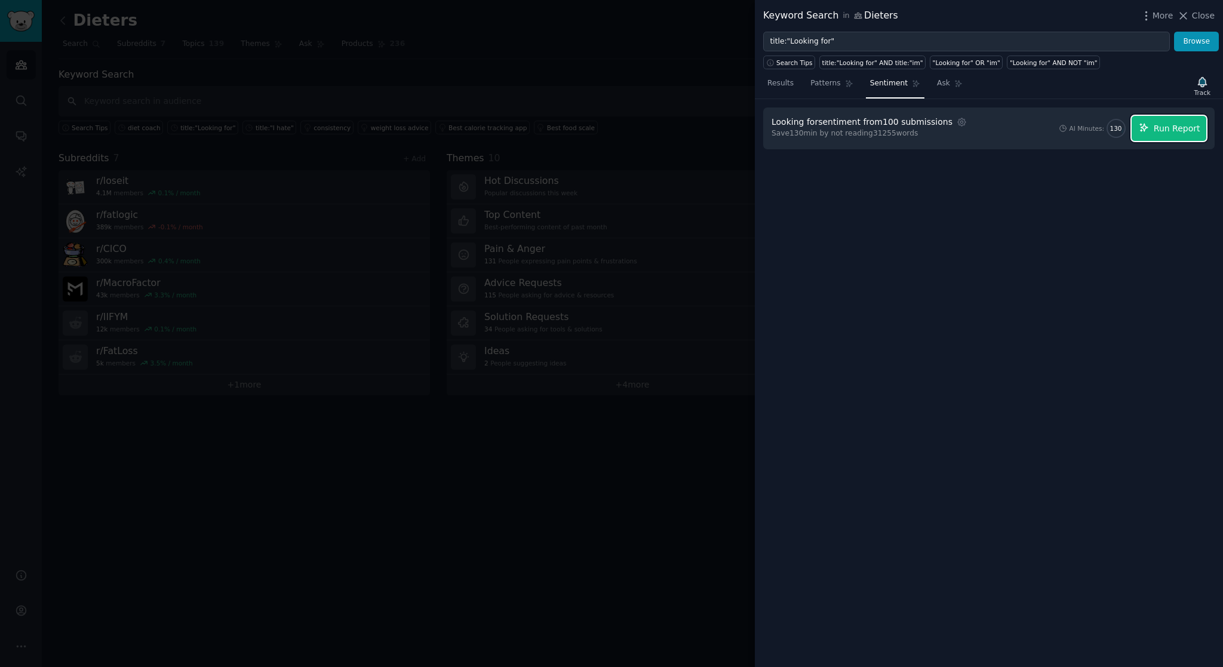
click at [1146, 130] on icon "button" at bounding box center [1144, 128] width 8 height 8
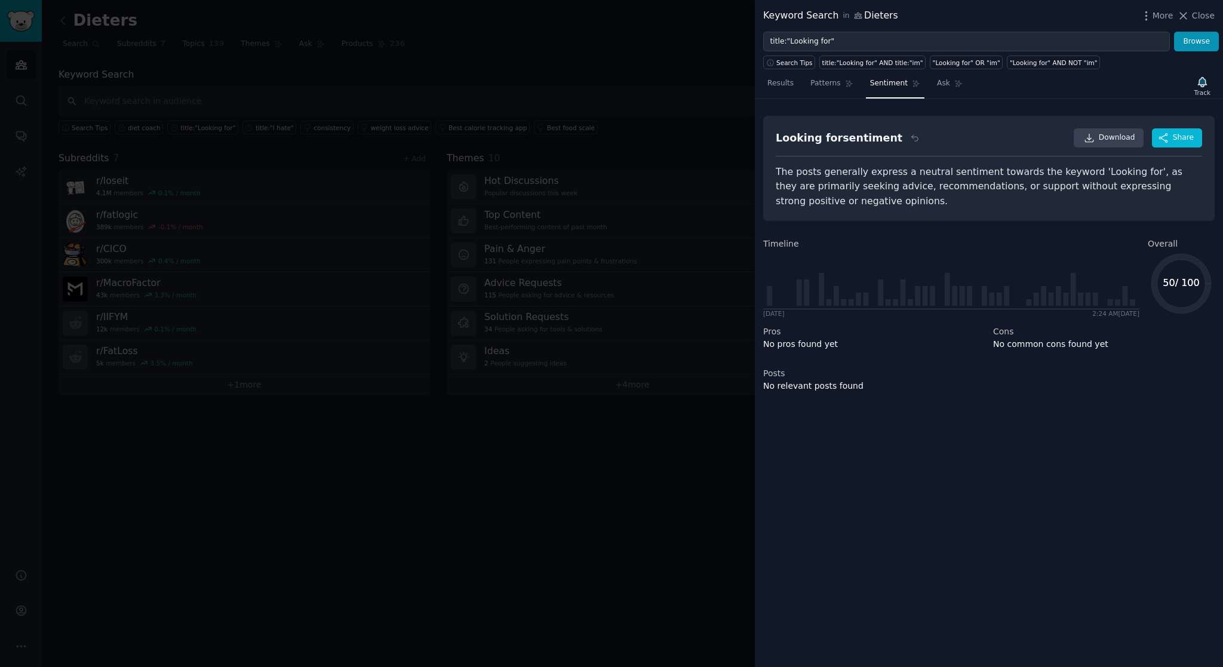
click at [887, 136] on h2 "Looking for sentiment" at bounding box center [847, 137] width 143 height 19
click at [893, 86] on span "Sentiment" at bounding box center [889, 83] width 38 height 11
click at [834, 87] on span "Patterns" at bounding box center [825, 83] width 30 height 11
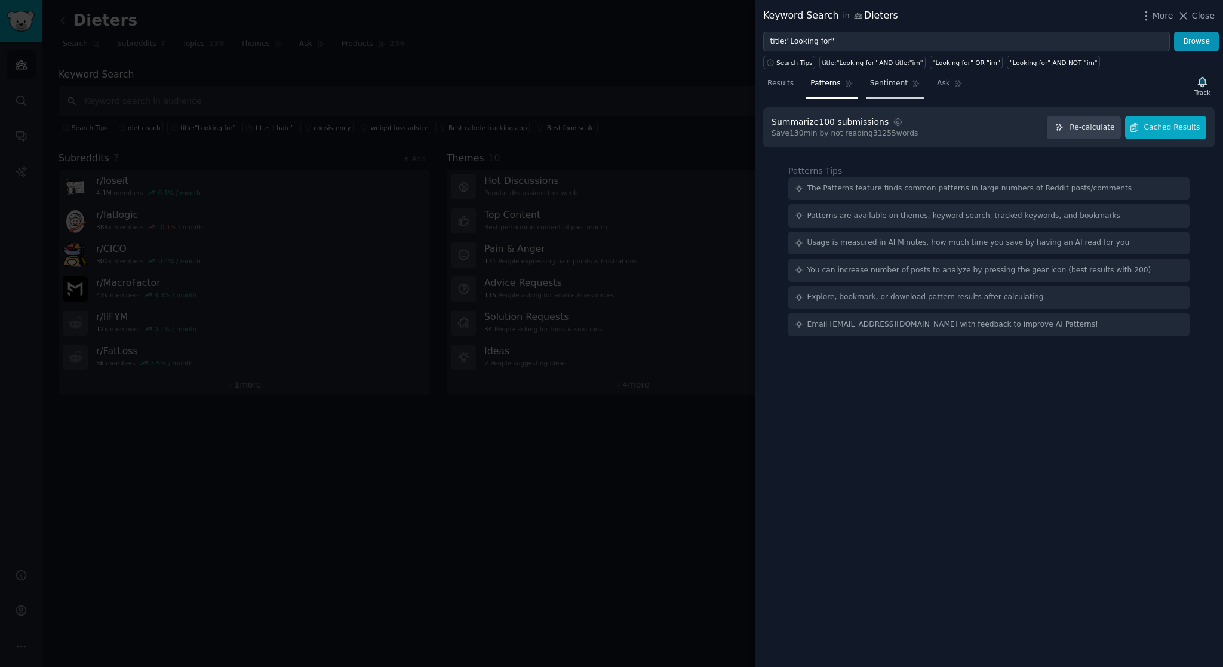
click at [877, 81] on span "Sentiment" at bounding box center [889, 83] width 38 height 11
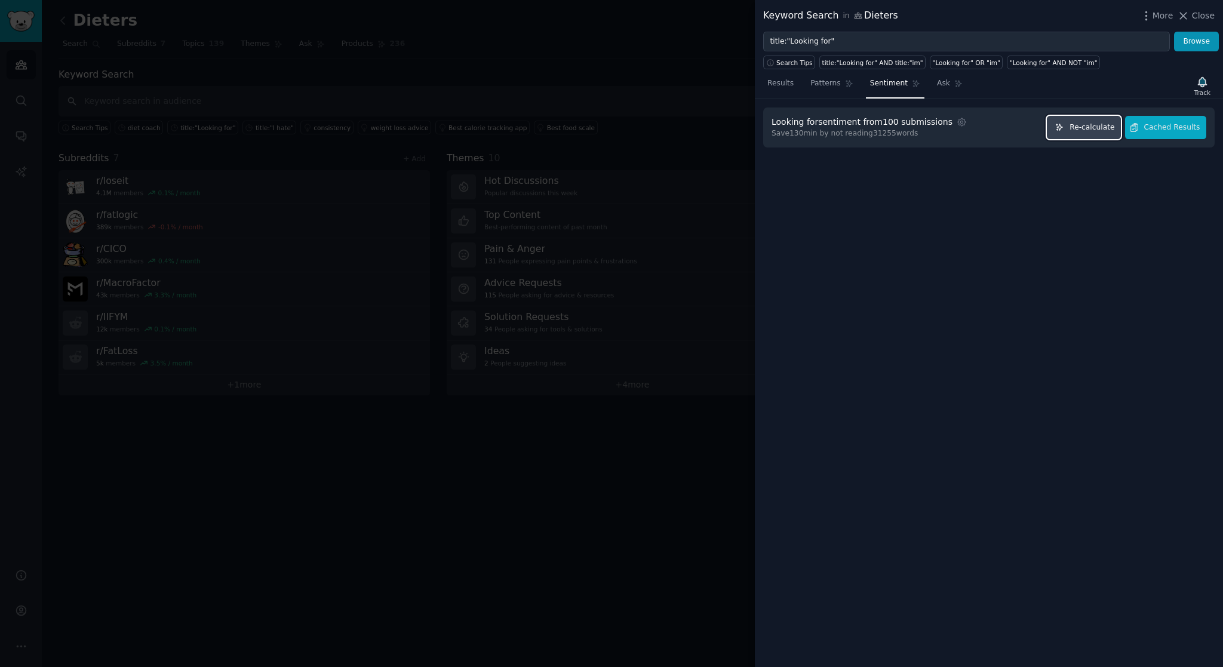
click at [1075, 130] on span "Re-calculate" at bounding box center [1091, 127] width 45 height 11
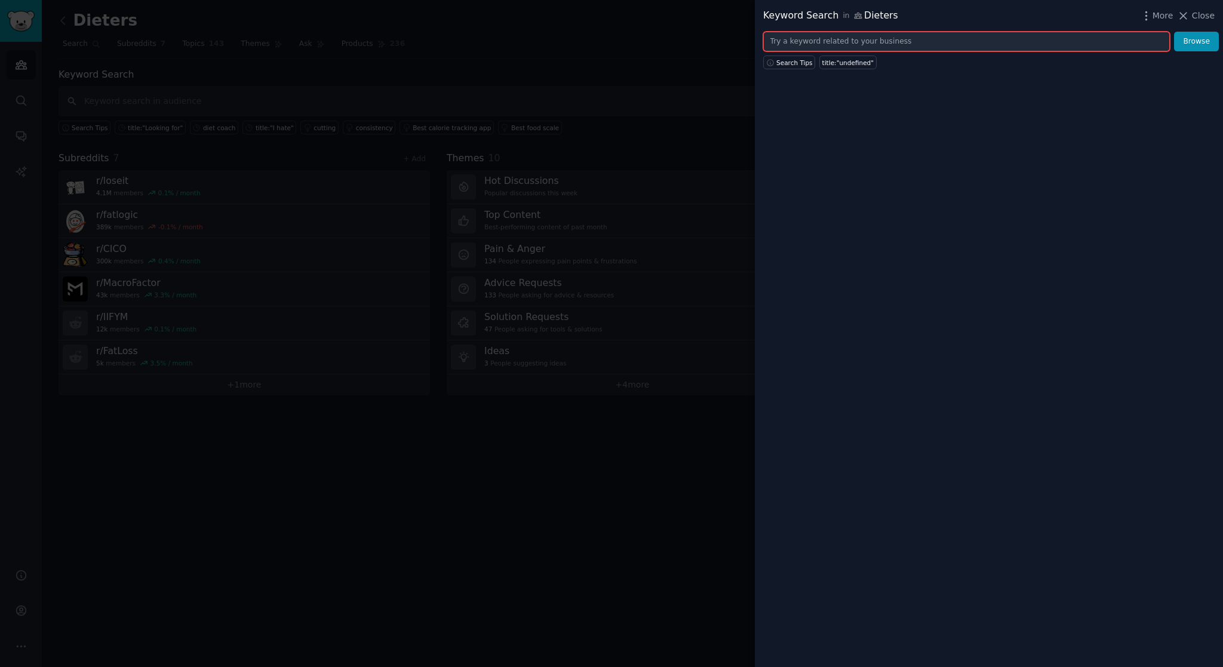
click at [836, 47] on input "text" at bounding box center [966, 42] width 407 height 20
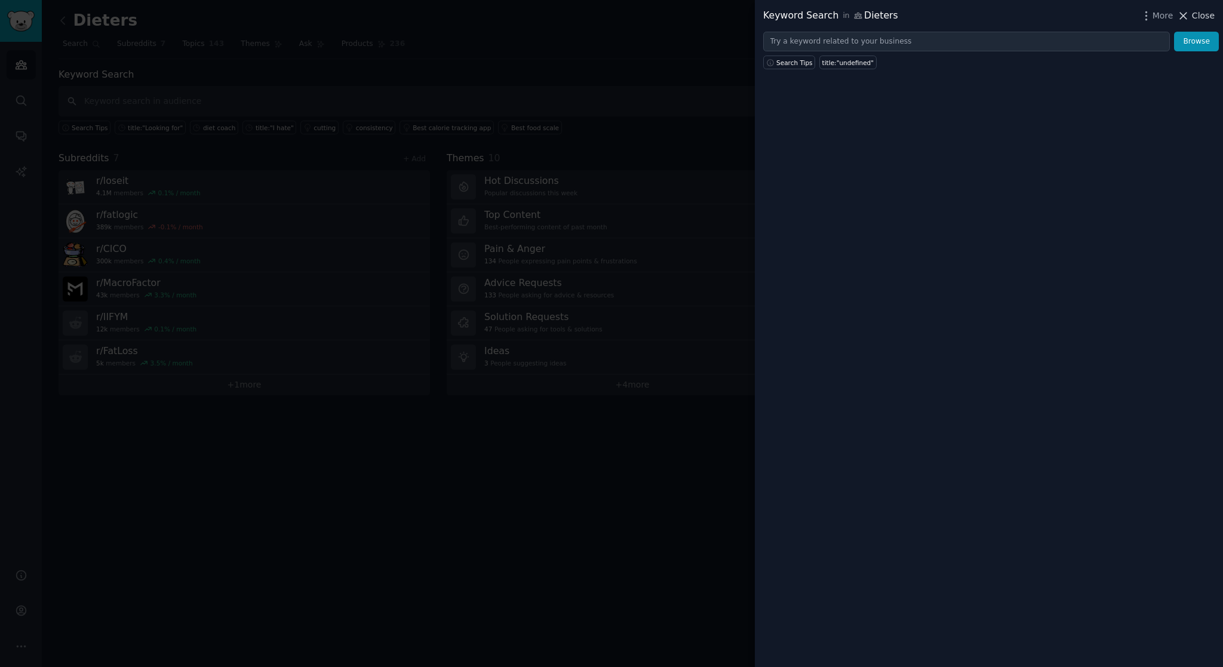
click at [1204, 18] on span "Close" at bounding box center [1203, 16] width 23 height 13
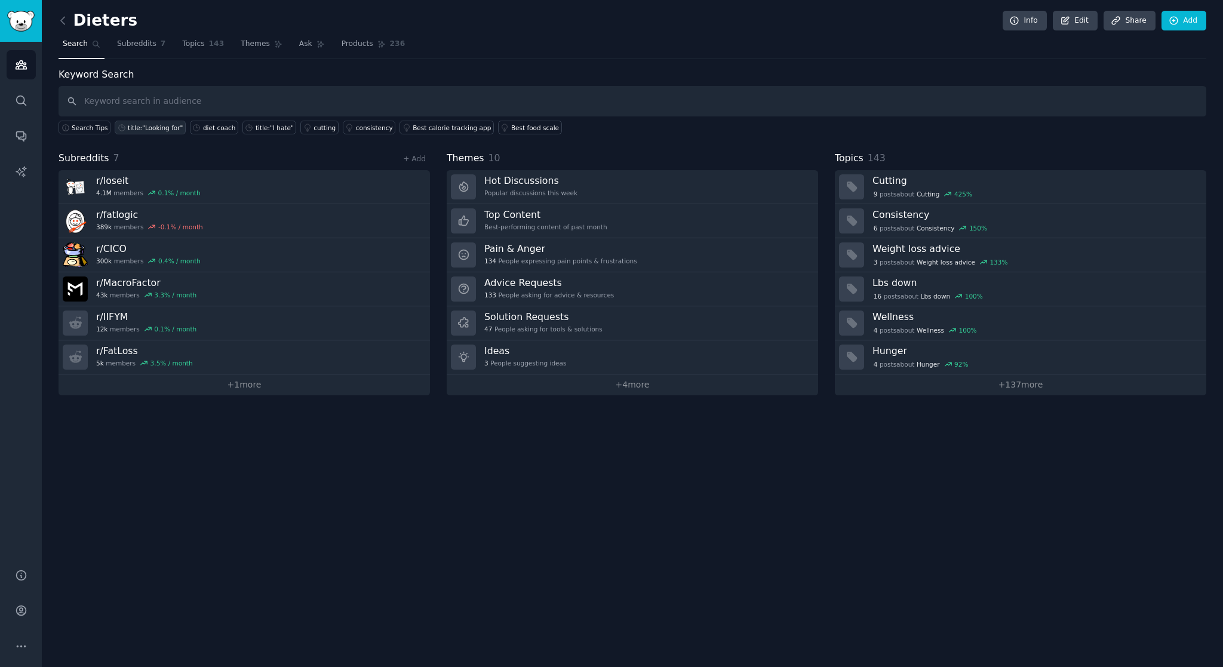
click at [166, 128] on div "title:"Looking for"" at bounding box center [155, 128] width 55 height 8
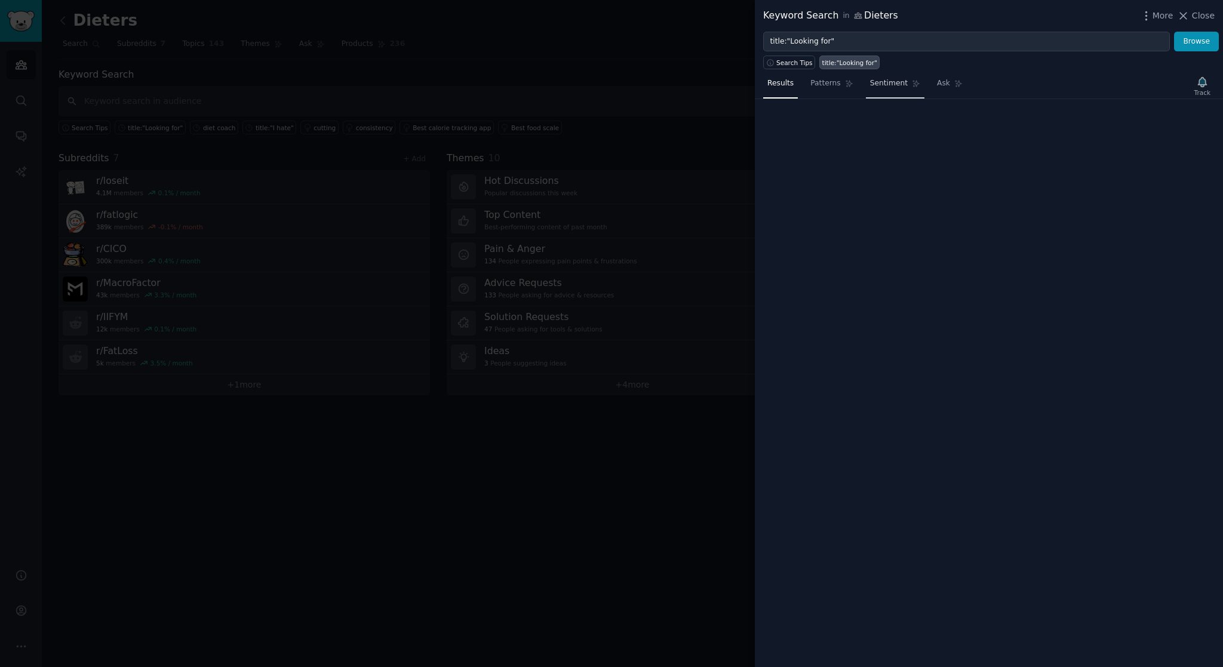
click at [884, 80] on span "Sentiment" at bounding box center [889, 83] width 38 height 11
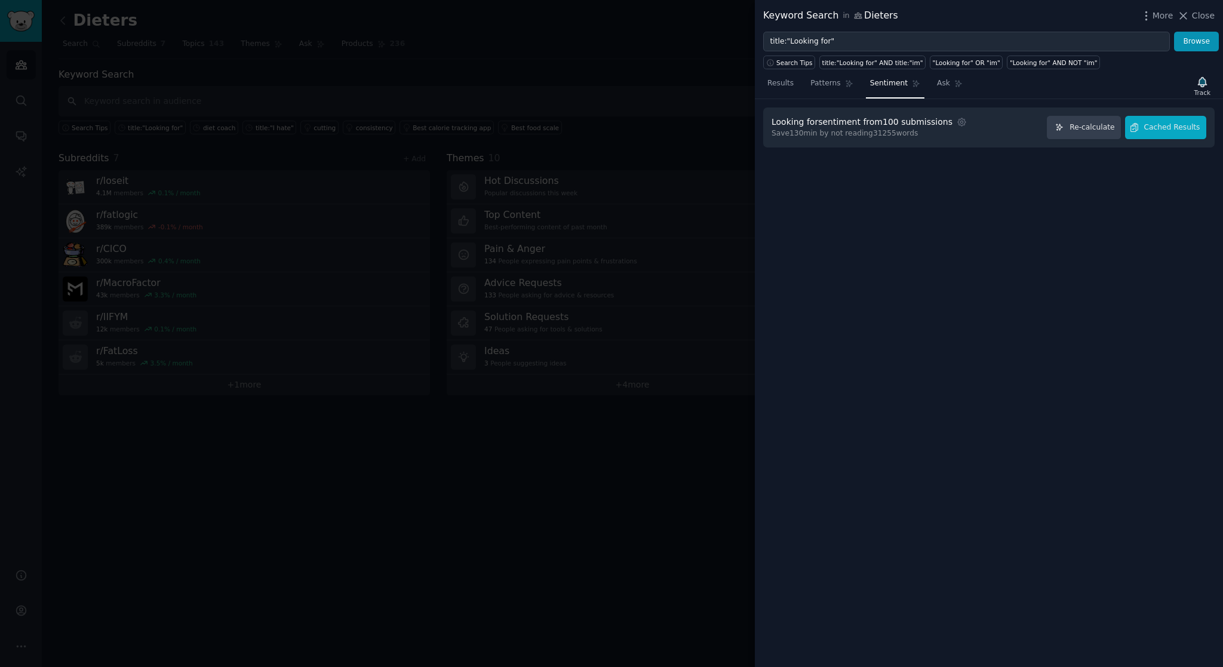
click at [884, 87] on span "Sentiment" at bounding box center [889, 83] width 38 height 11
click at [1105, 128] on span "Re-calculate" at bounding box center [1091, 127] width 45 height 11
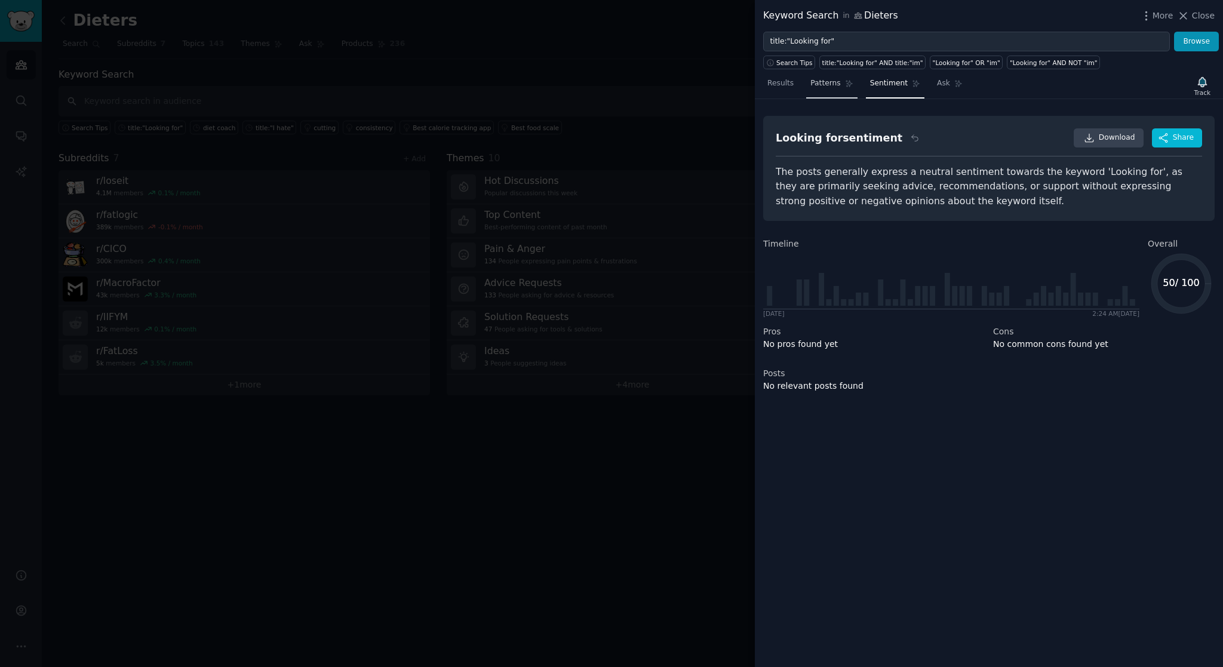
click at [833, 90] on link "Patterns" at bounding box center [831, 86] width 51 height 24
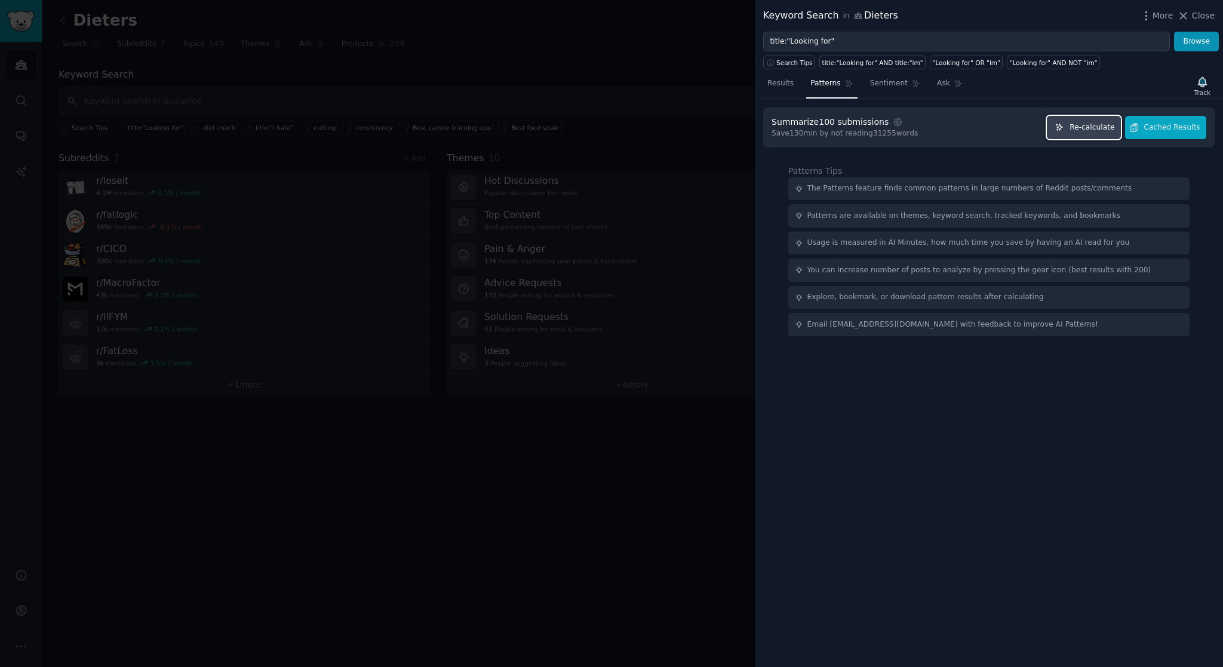
click at [1102, 127] on span "Re-calculate" at bounding box center [1091, 127] width 45 height 11
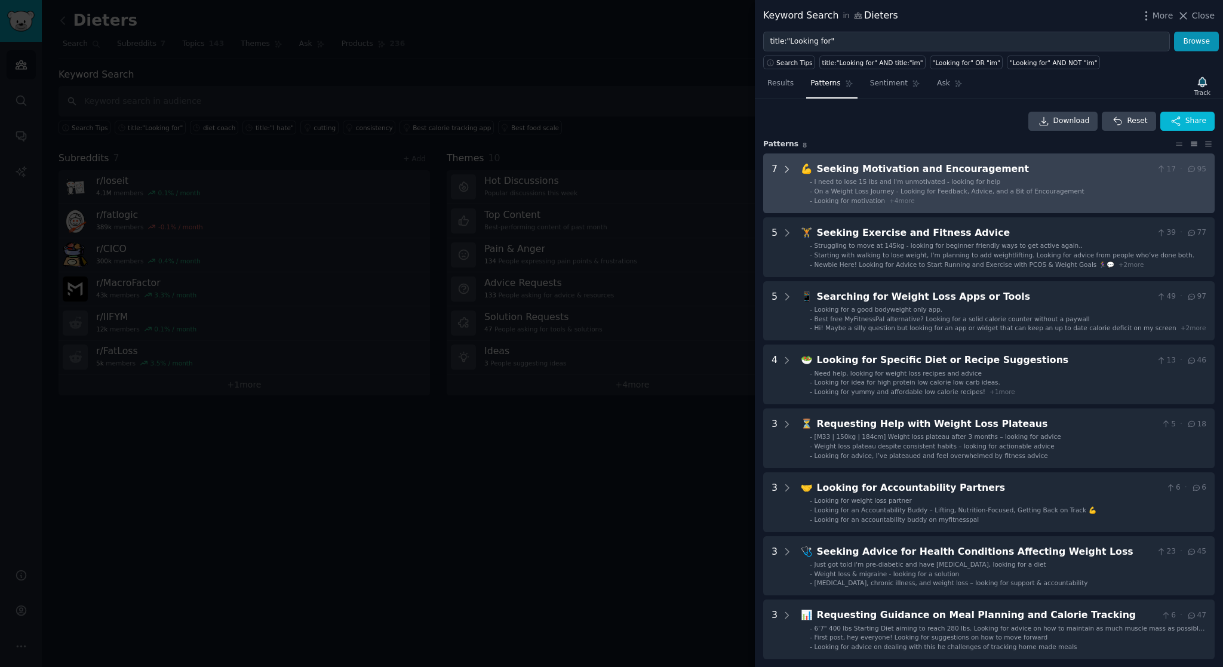
click at [786, 169] on icon at bounding box center [787, 169] width 3 height 6
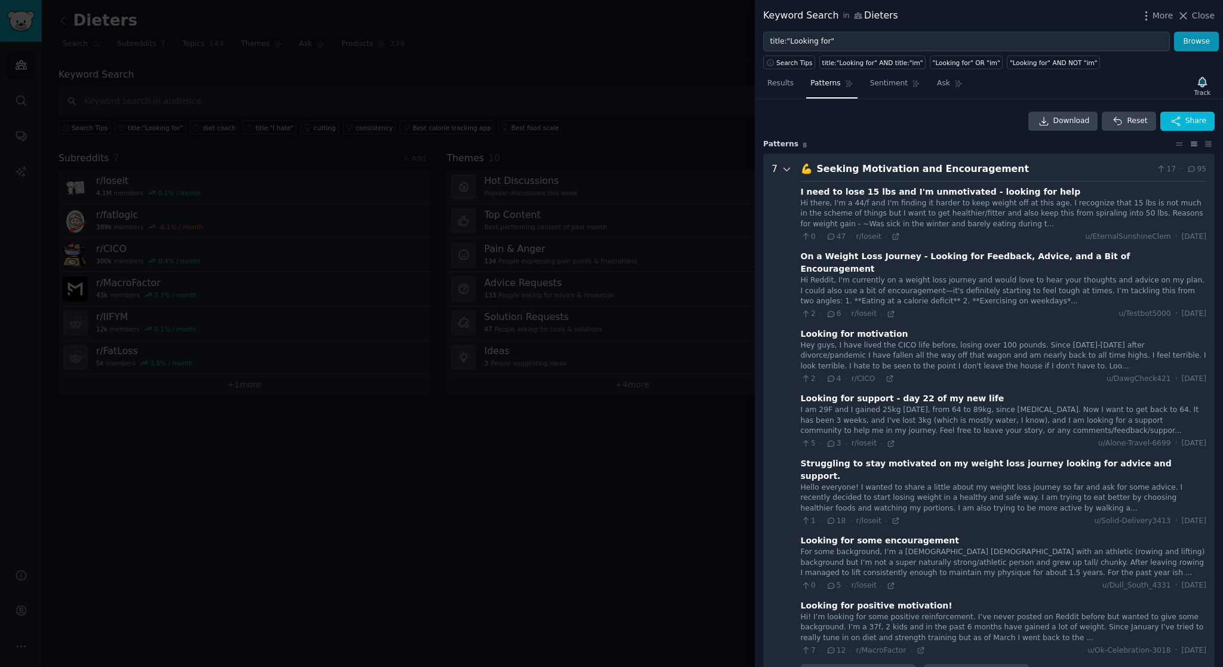
scroll to position [54, 0]
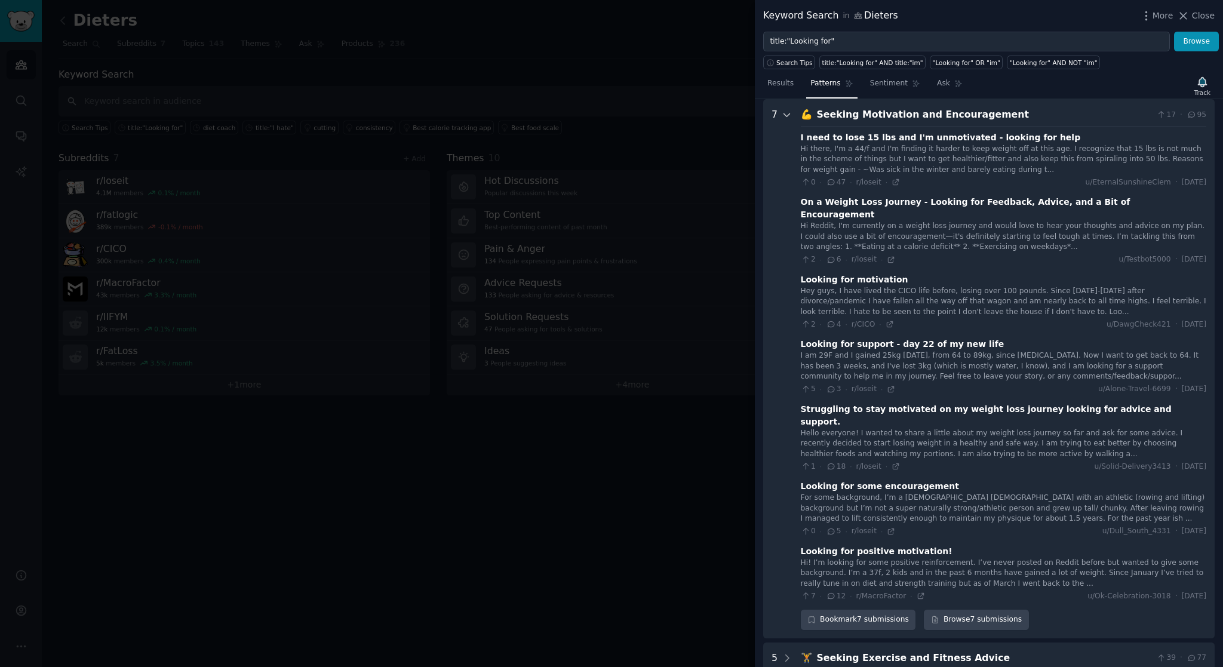
click at [788, 119] on icon at bounding box center [786, 115] width 11 height 11
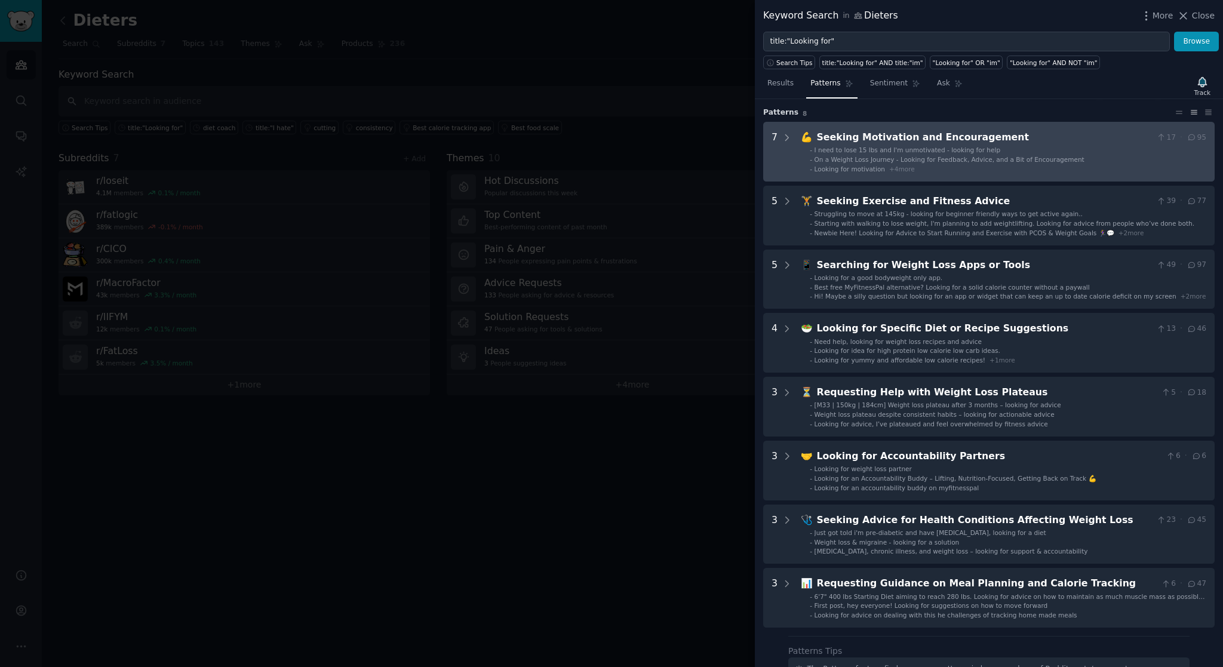
scroll to position [31, 0]
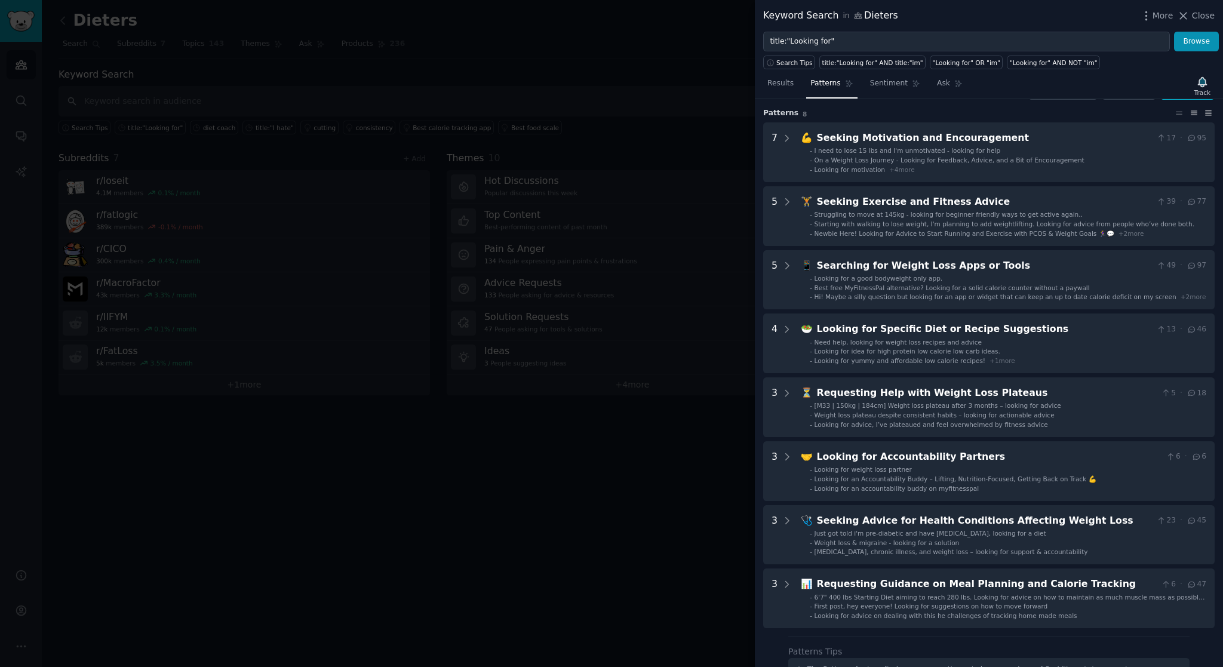
click at [1204, 111] on icon at bounding box center [1208, 113] width 13 height 8
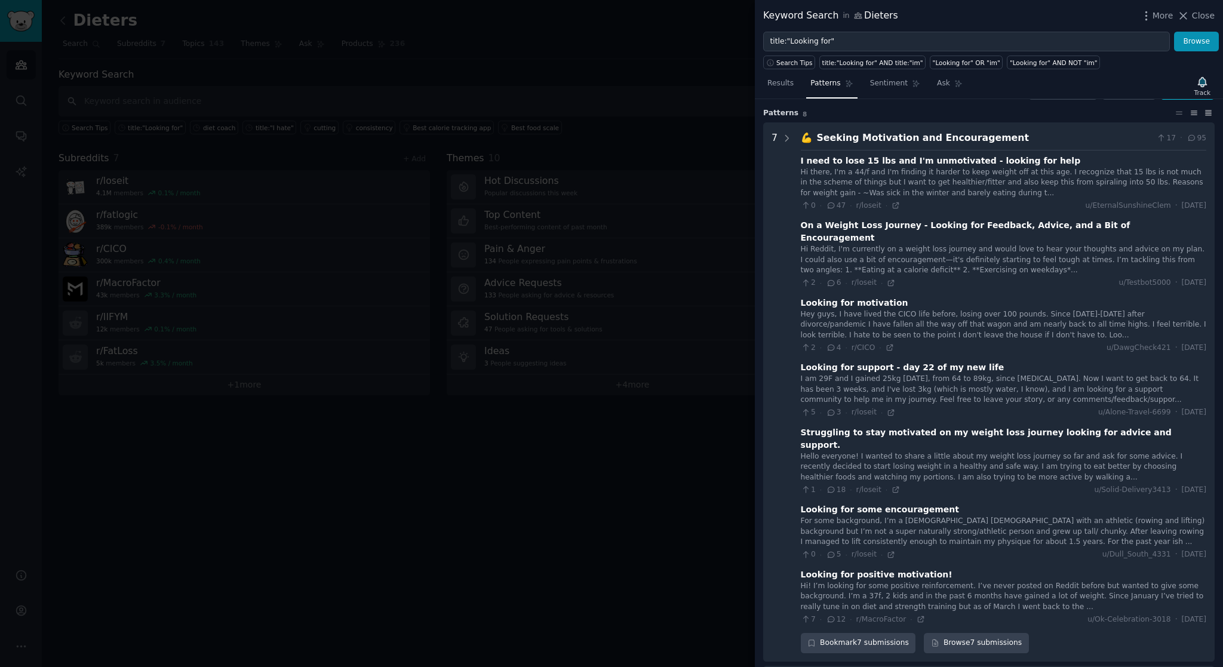
click at [1190, 113] on icon at bounding box center [1193, 113] width 13 height 8
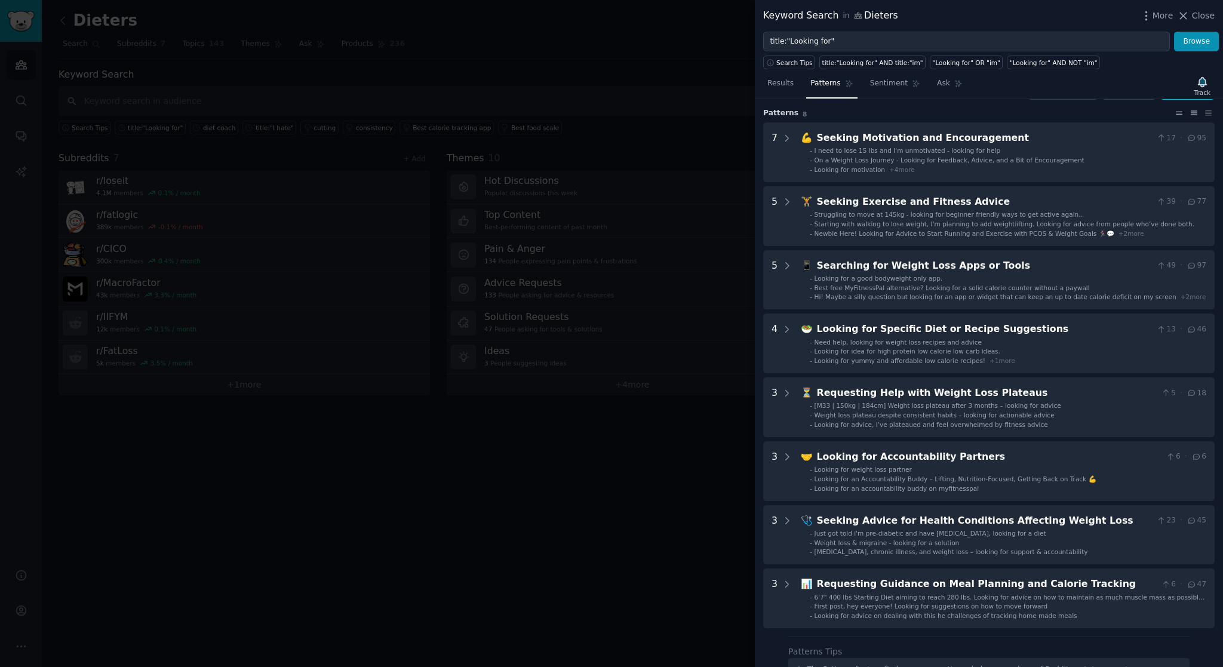
click at [1177, 114] on icon at bounding box center [1179, 113] width 13 height 8
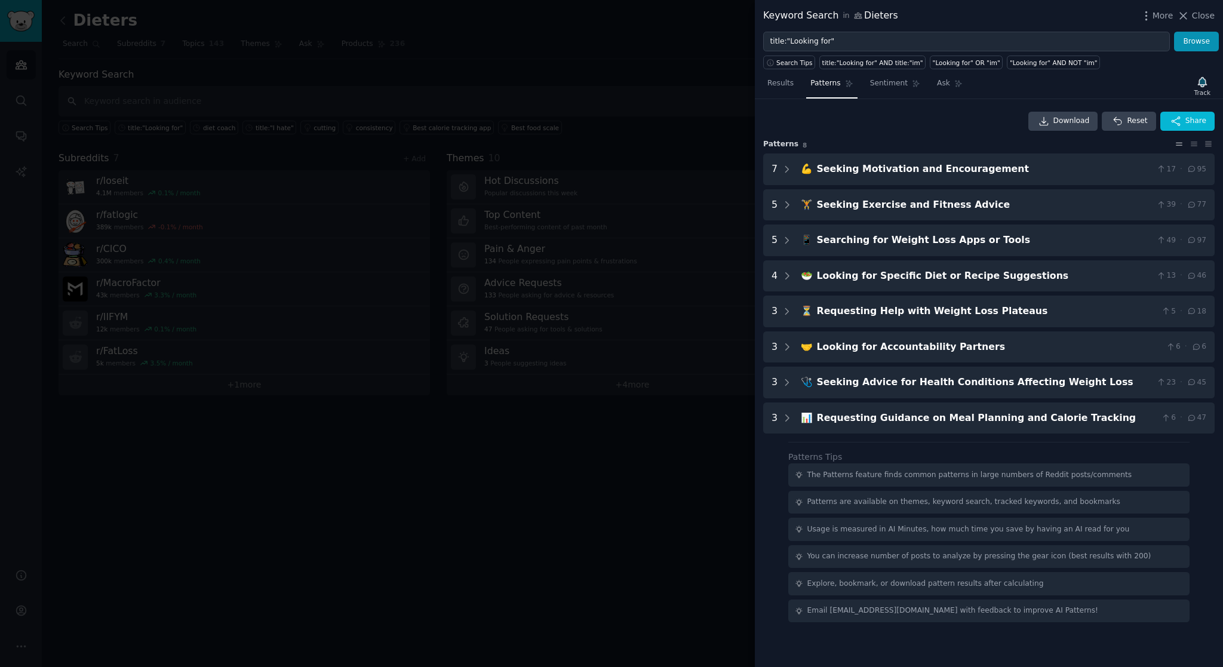
scroll to position [0, 0]
click at [1190, 141] on icon at bounding box center [1193, 144] width 13 height 8
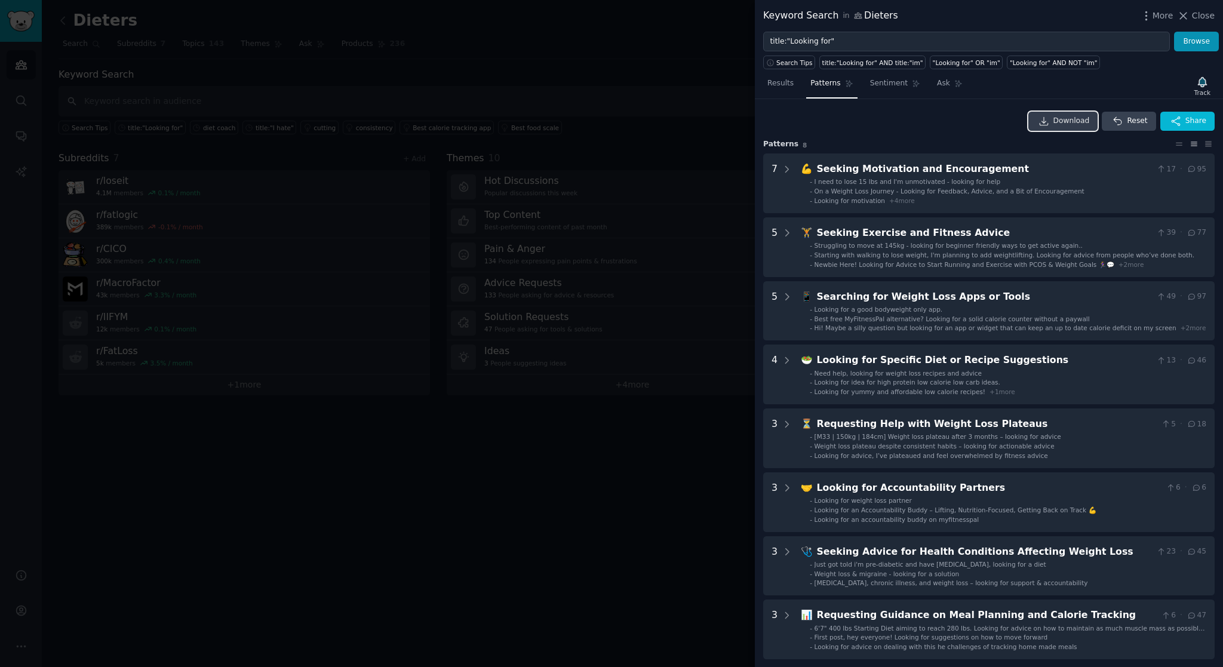
click at [1062, 121] on span "Download" at bounding box center [1071, 121] width 36 height 11
click at [854, 122] on div "Download Reset Share" at bounding box center [988, 121] width 451 height 19
click at [894, 63] on div "title:"Looking for" AND title:"im"" at bounding box center [872, 63] width 101 height 8
type input "title:"Looking for" AND title:"im""
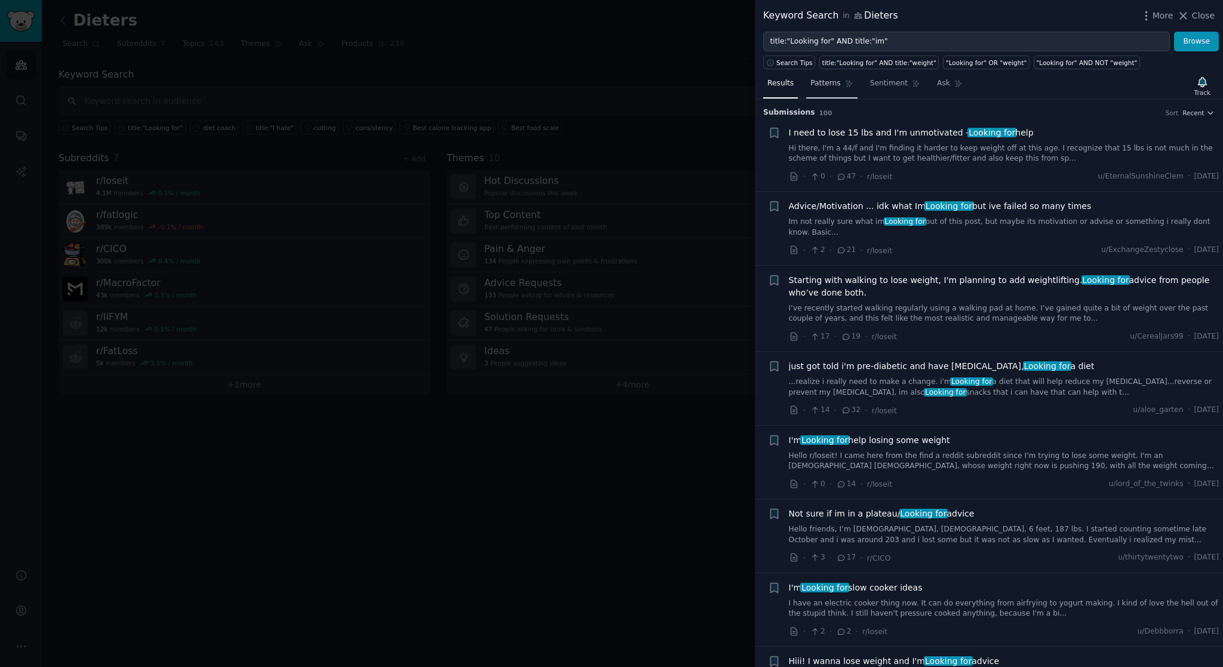
click at [832, 91] on link "Patterns" at bounding box center [831, 86] width 51 height 24
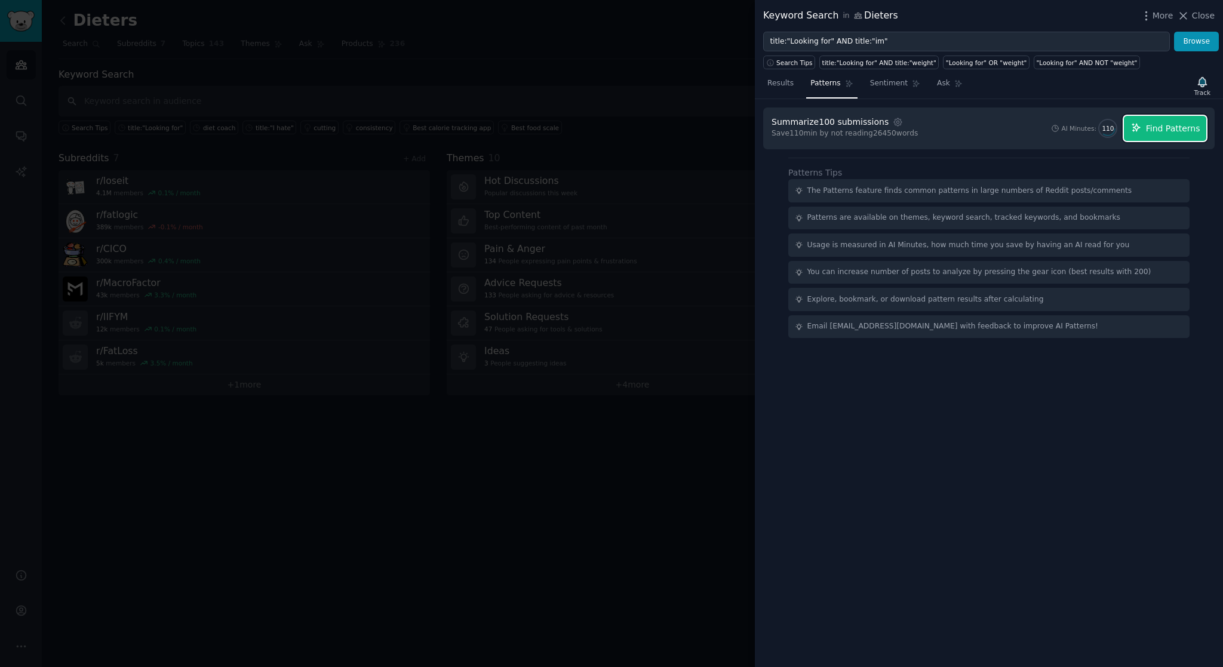
click at [1156, 127] on span "Find Patterns" at bounding box center [1173, 128] width 54 height 13
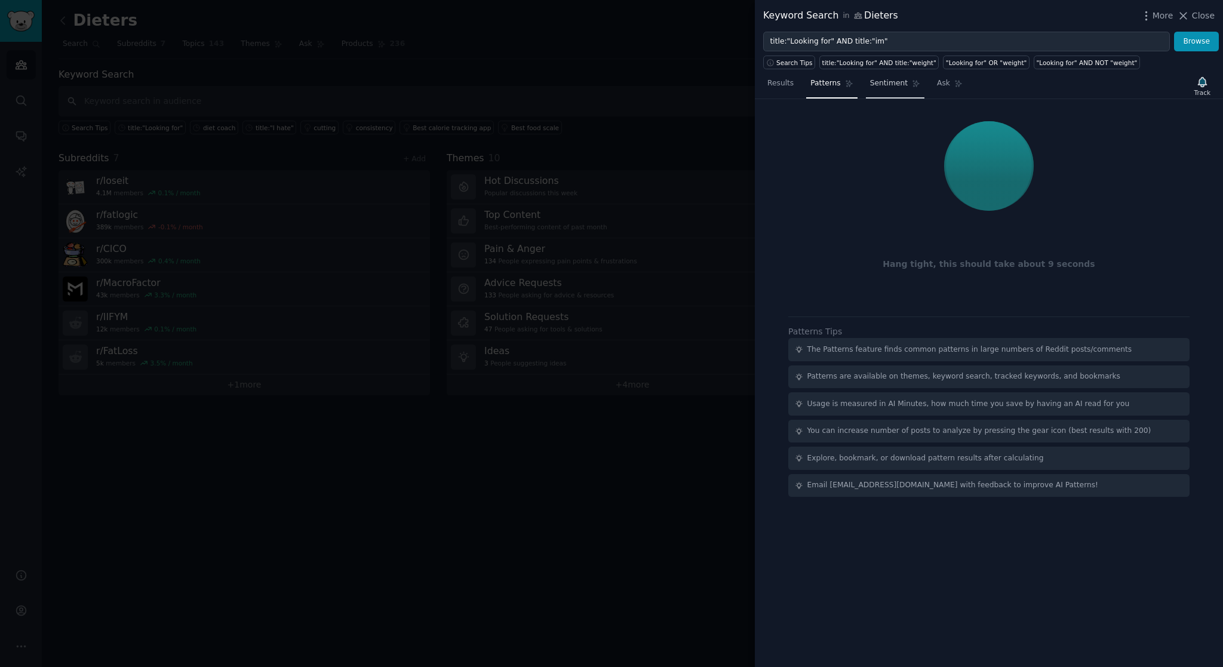
click at [890, 90] on link "Sentiment" at bounding box center [895, 86] width 59 height 24
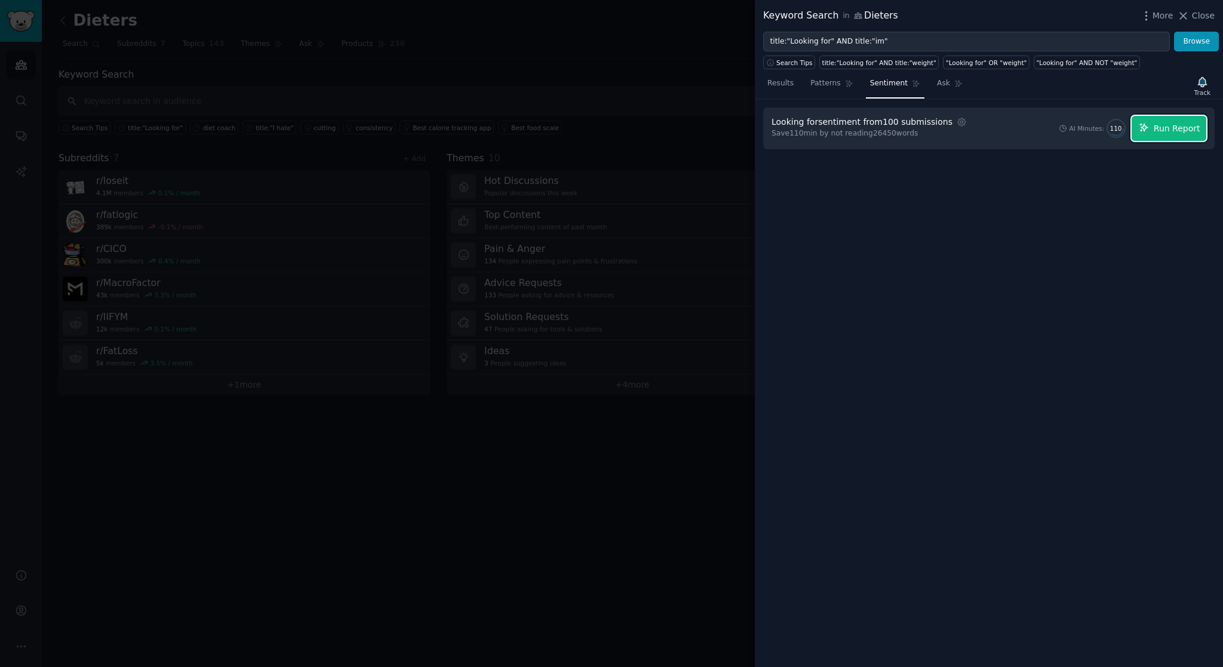
click at [1141, 127] on icon "button" at bounding box center [1143, 127] width 11 height 11
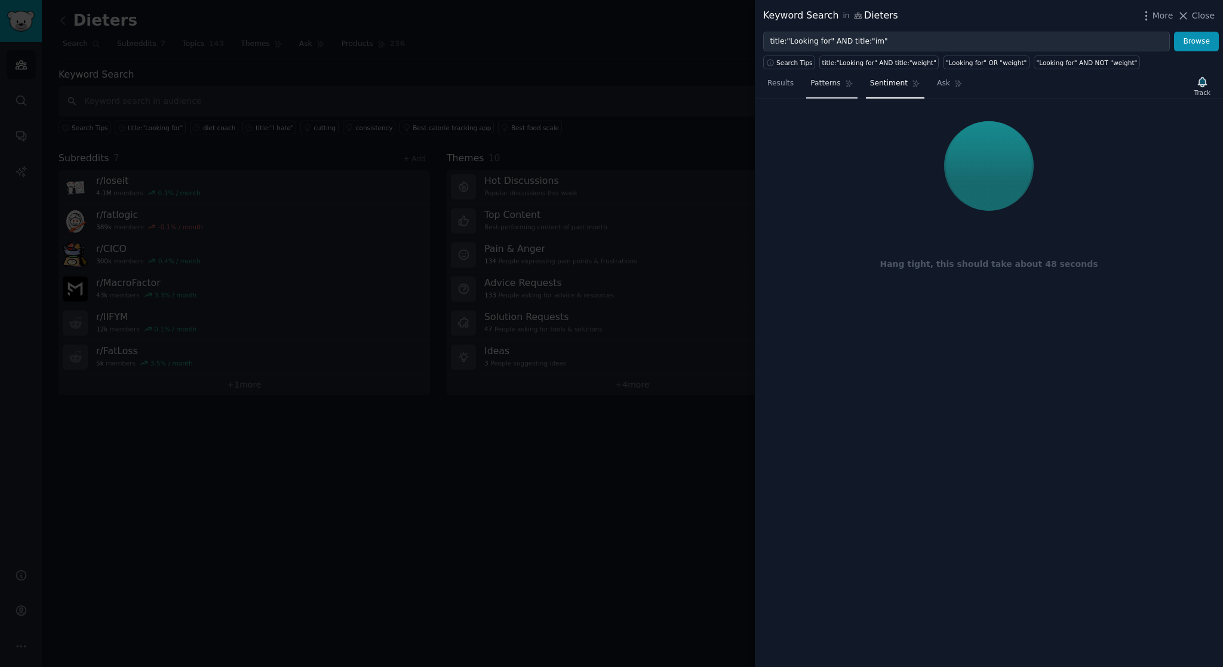
click at [820, 87] on span "Patterns" at bounding box center [825, 83] width 30 height 11
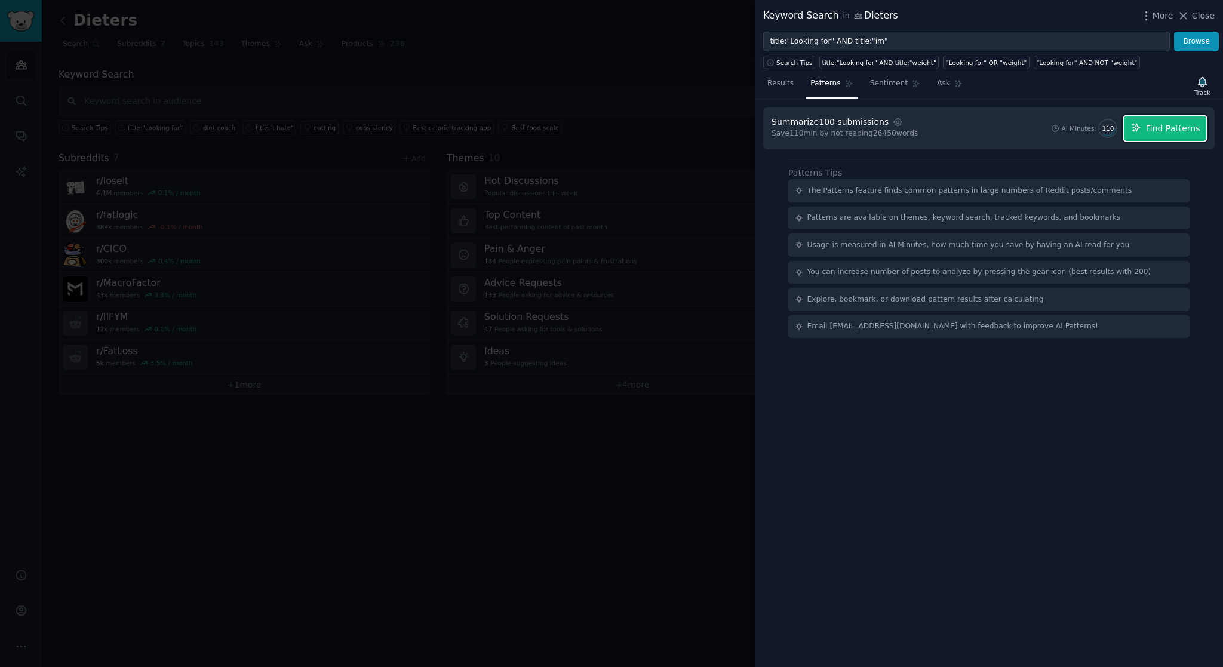
click at [1164, 126] on span "Find Patterns" at bounding box center [1173, 128] width 54 height 13
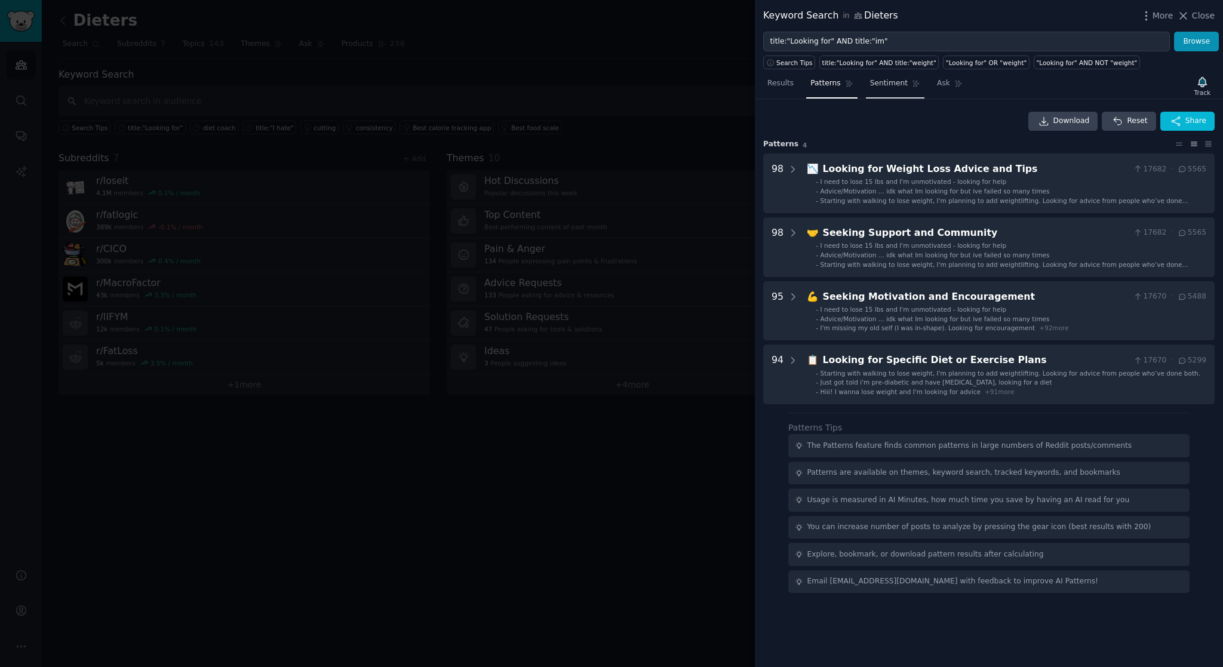
click at [896, 91] on link "Sentiment" at bounding box center [895, 86] width 59 height 24
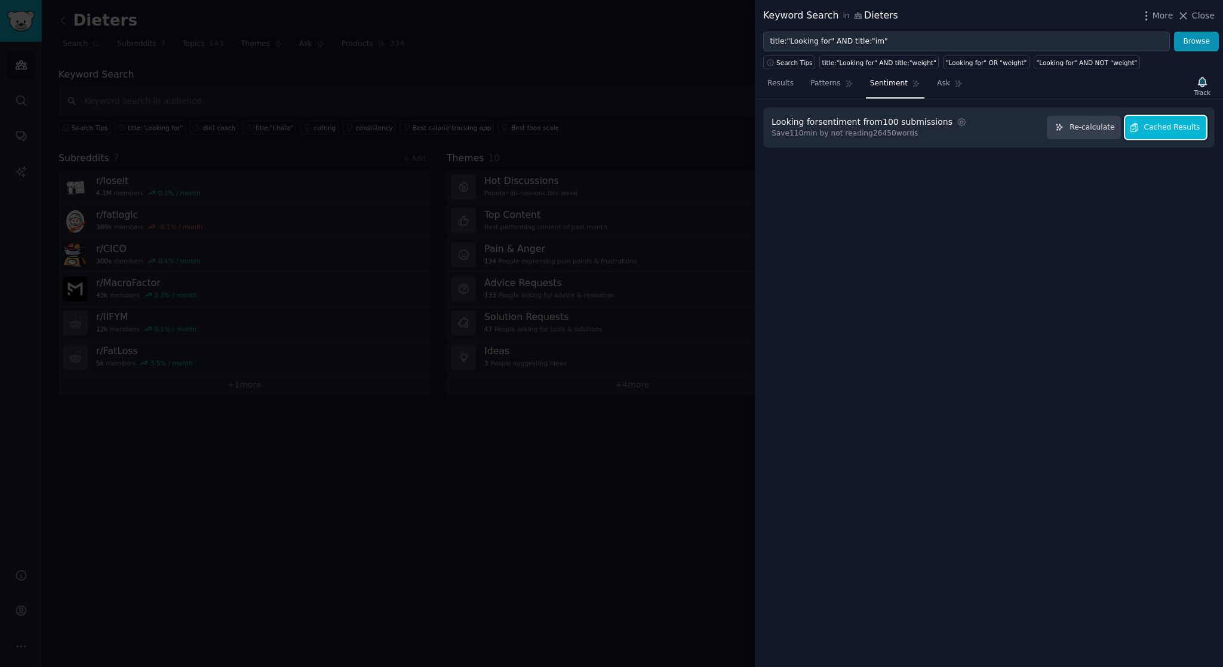
click at [1156, 124] on span "Cached Results" at bounding box center [1172, 127] width 56 height 11
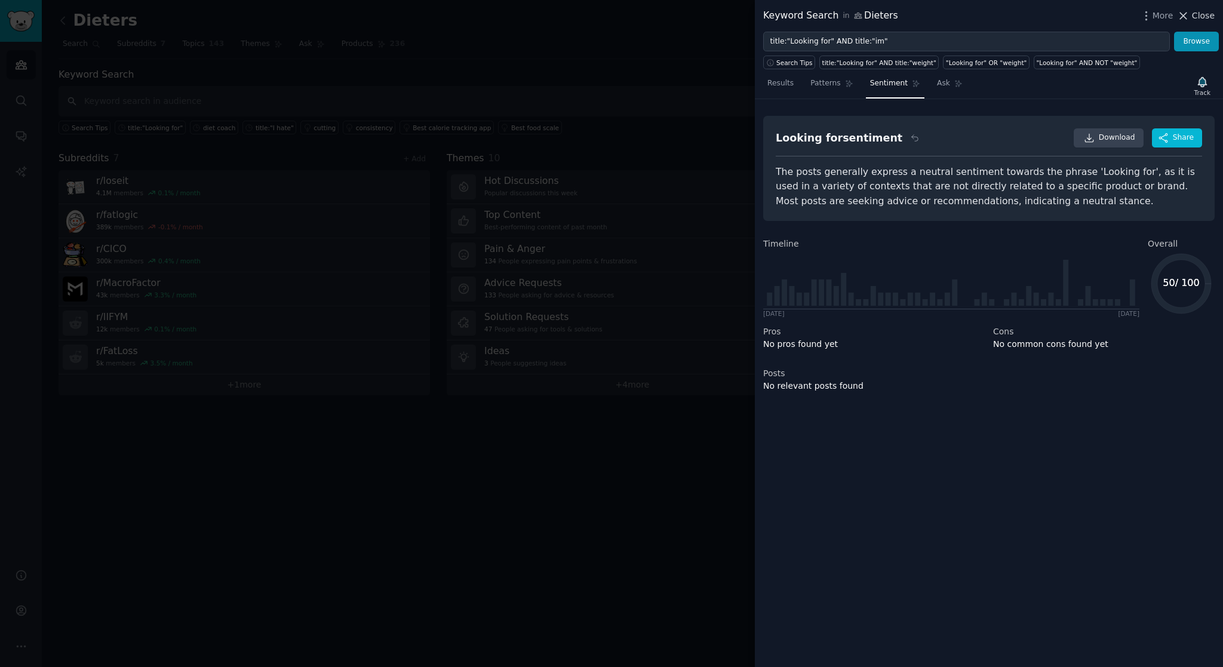
click at [1197, 19] on span "Close" at bounding box center [1203, 16] width 23 height 13
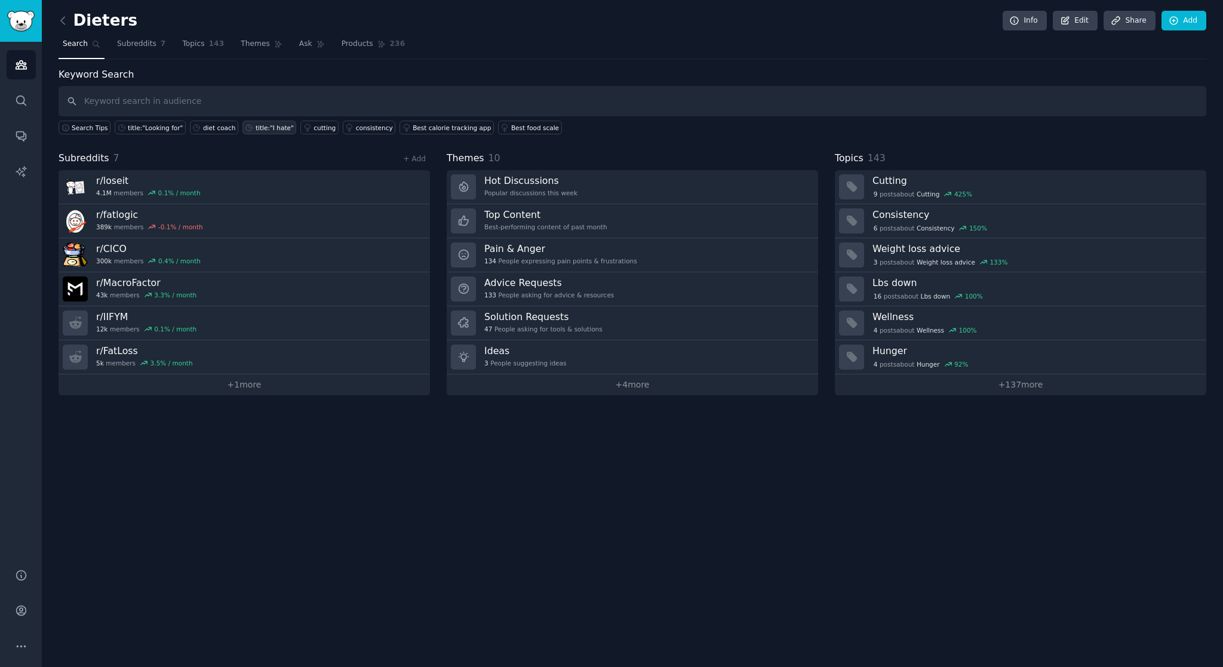
click at [264, 128] on div "title:"I hate"" at bounding box center [275, 128] width 38 height 8
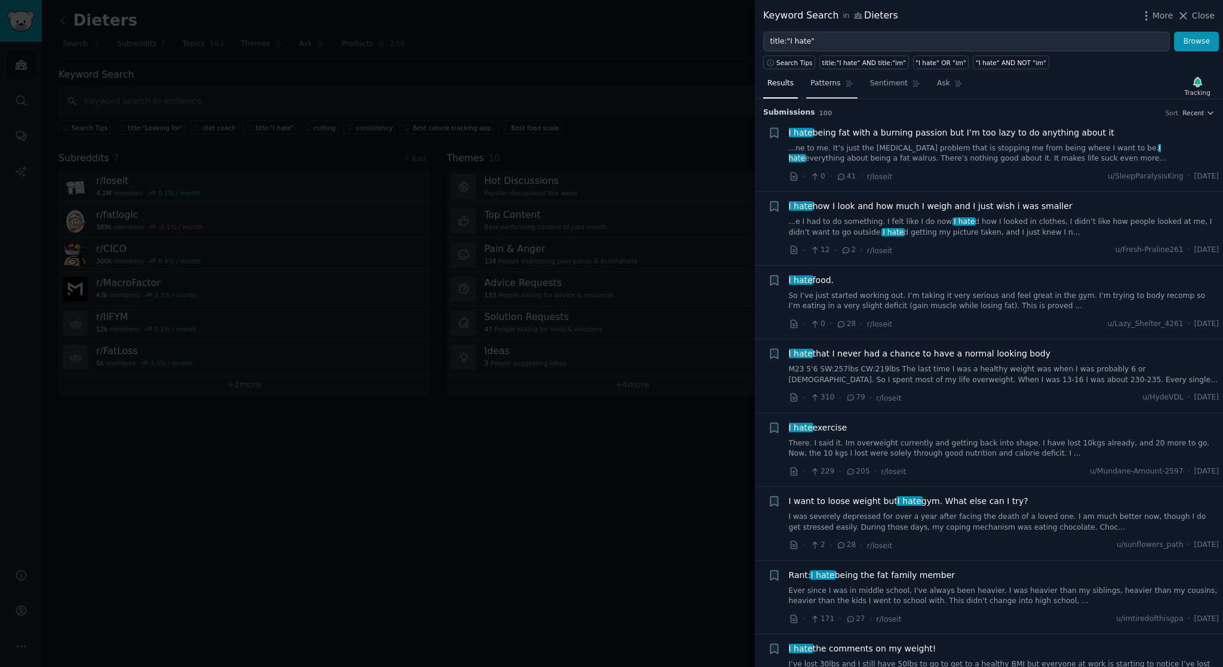
click at [820, 84] on span "Patterns" at bounding box center [825, 83] width 30 height 11
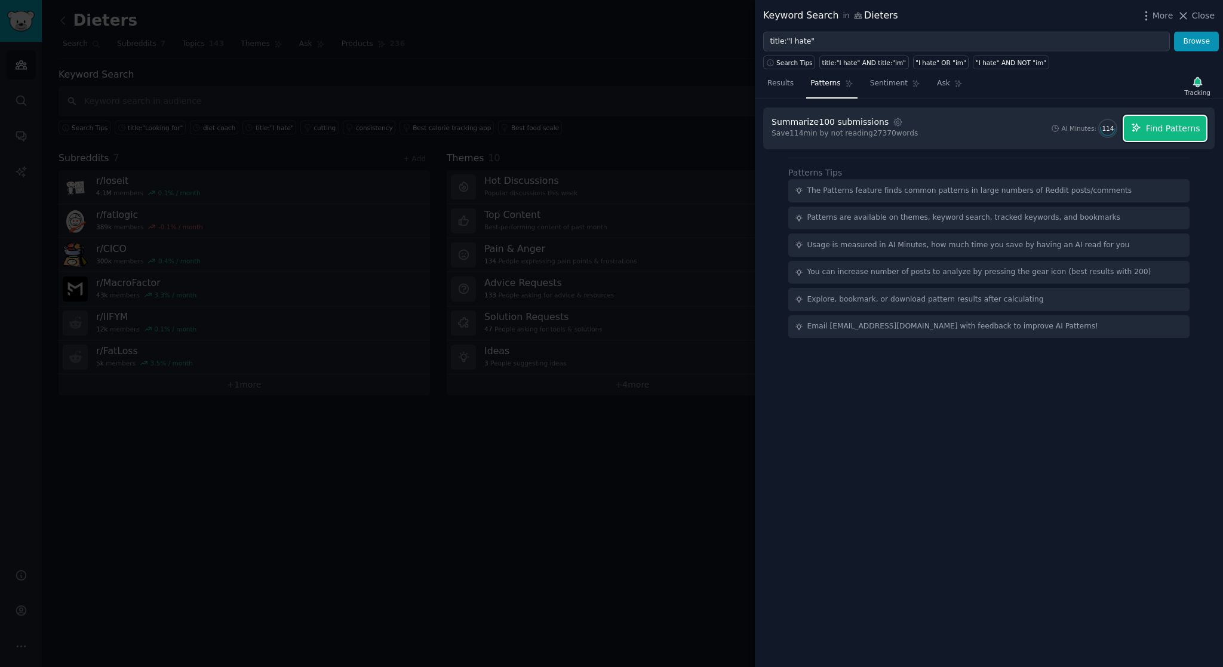
click at [1162, 128] on span "Find Patterns" at bounding box center [1173, 128] width 54 height 13
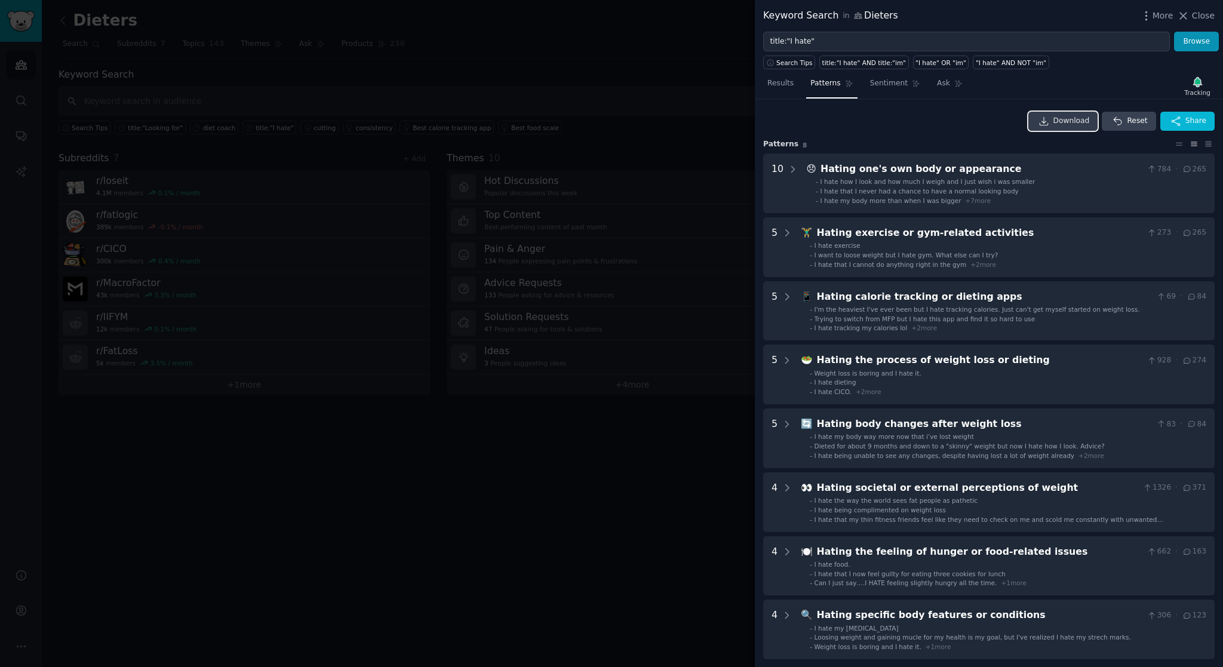
click at [1071, 127] on link "Download" at bounding box center [1063, 121] width 70 height 19
click at [836, 141] on h3 "Pattern s 8" at bounding box center [968, 144] width 410 height 11
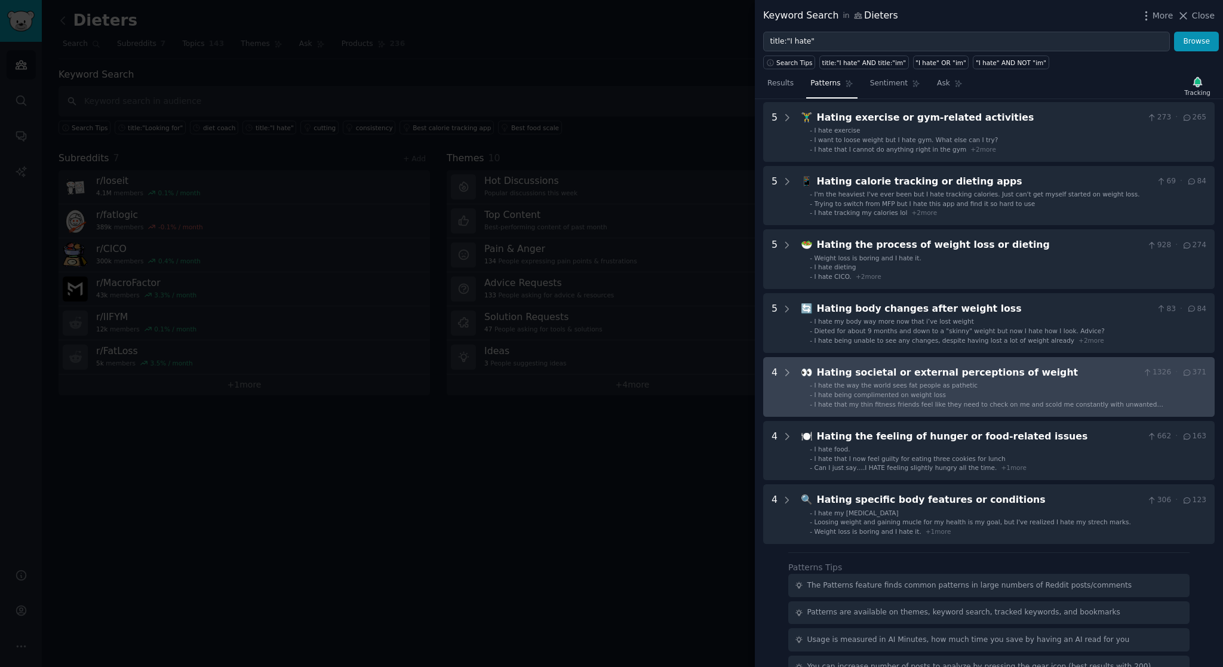
scroll to position [116, 0]
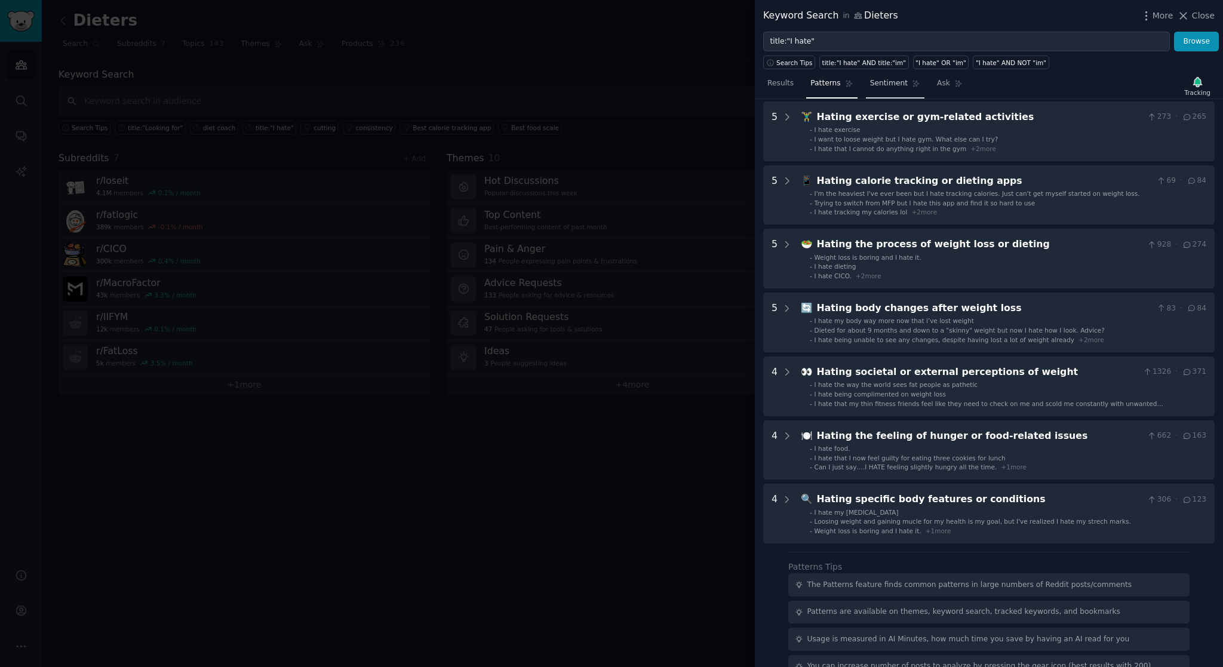
click at [882, 85] on span "Sentiment" at bounding box center [889, 83] width 38 height 11
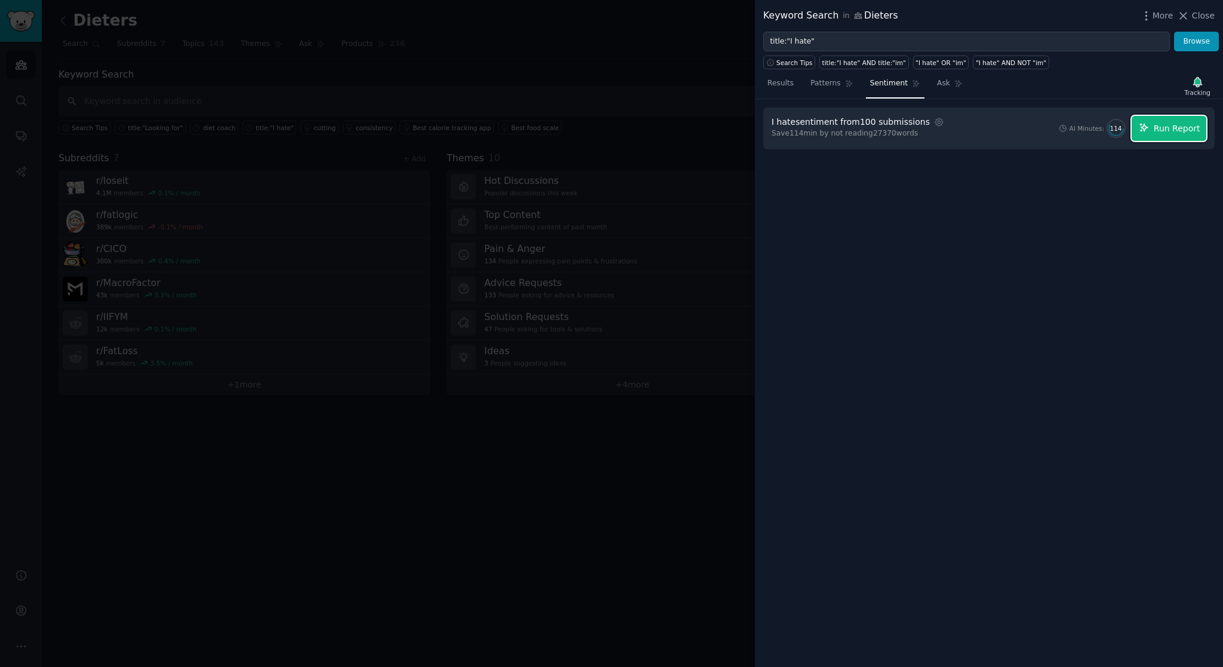
click at [1172, 133] on span "Run Report" at bounding box center [1176, 128] width 47 height 13
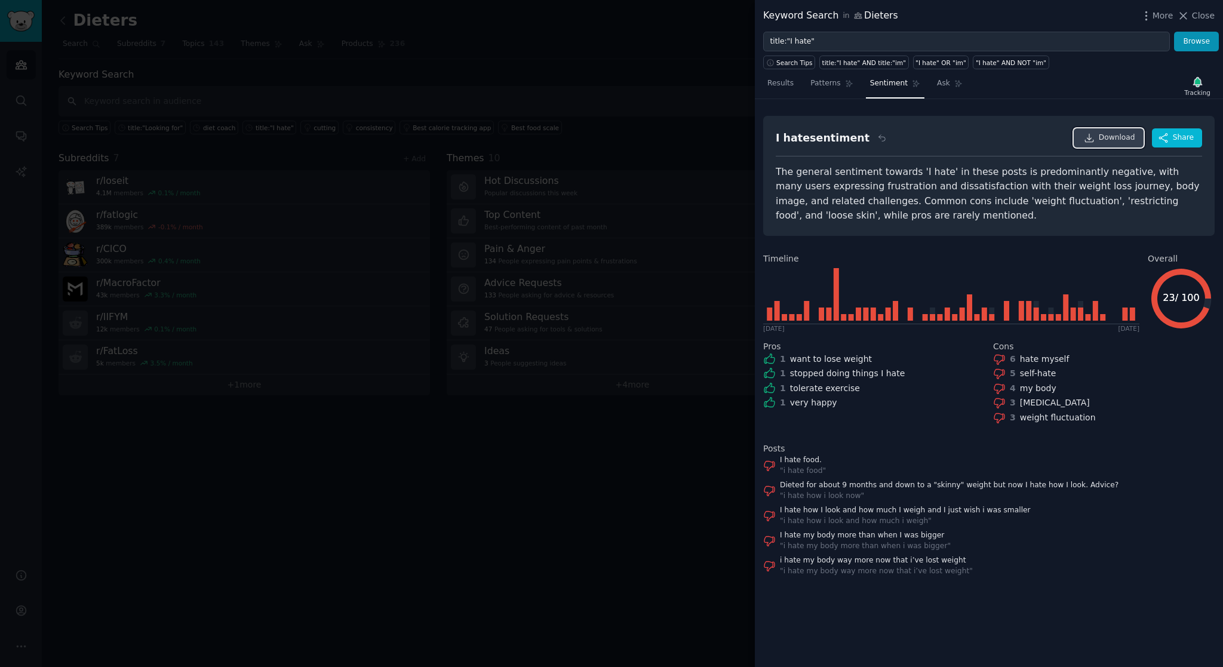
click at [1109, 134] on span "Download" at bounding box center [1116, 138] width 36 height 11
click at [1137, 81] on div "Results Patterns Sentiment Ask Tracking" at bounding box center [989, 86] width 468 height 26
click at [1197, 17] on span "Close" at bounding box center [1203, 16] width 23 height 13
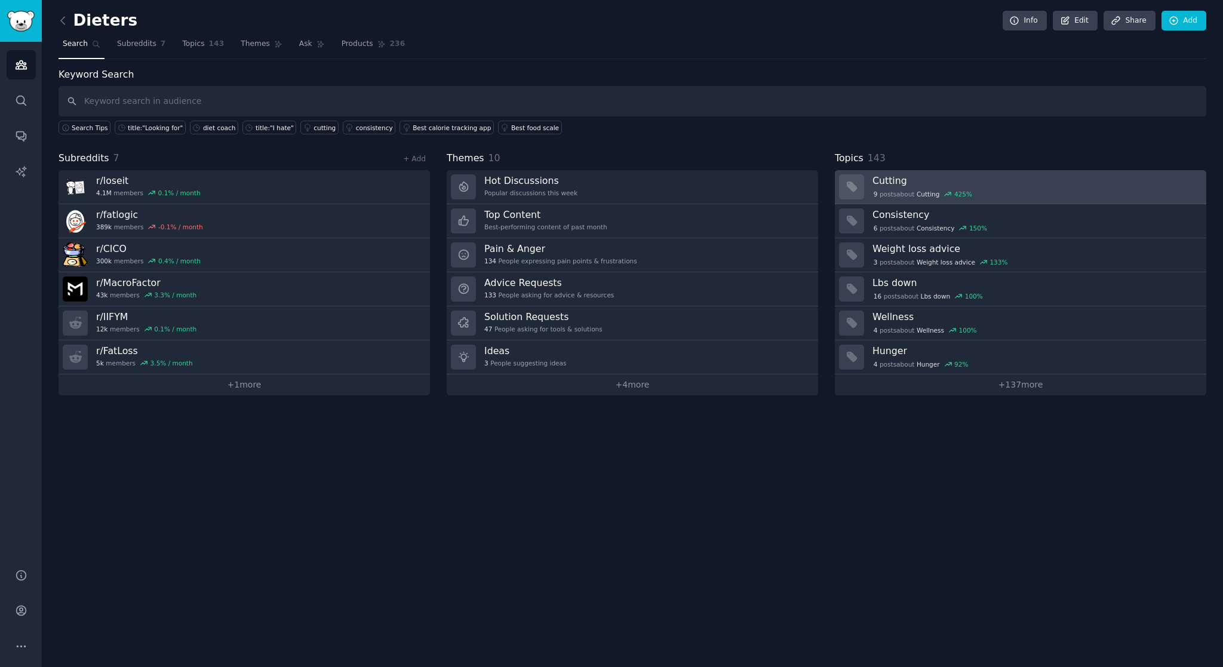
click at [1002, 190] on div "9 post s about Cutting 425 %" at bounding box center [1034, 194] width 325 height 11
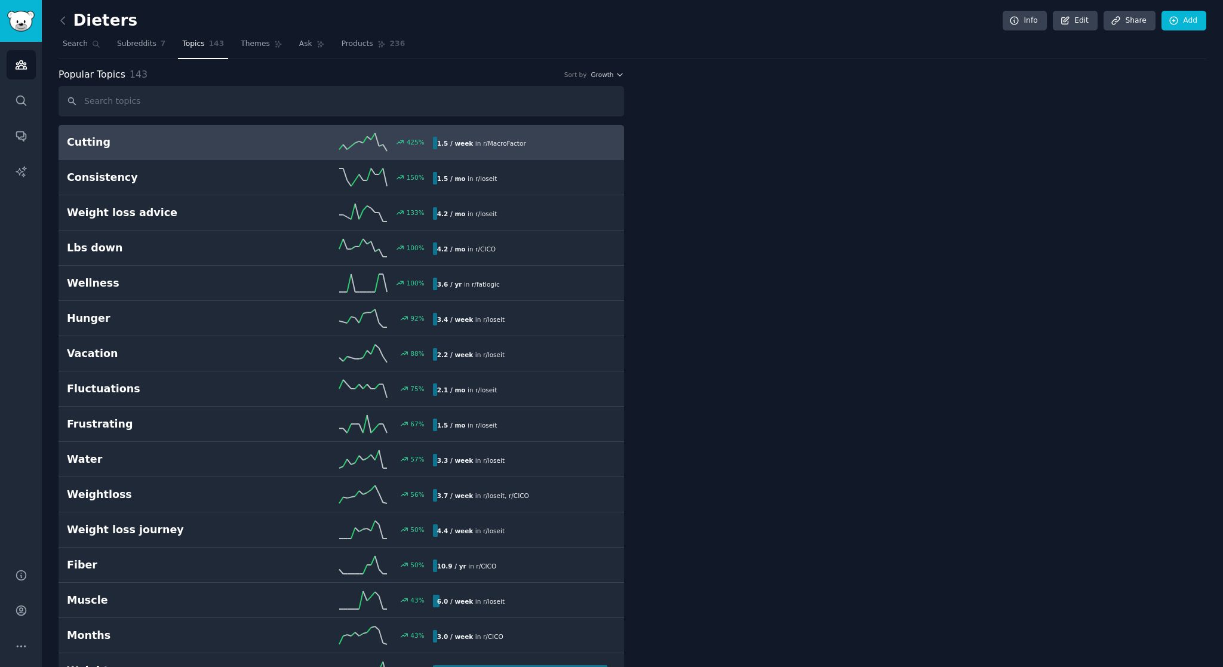
click at [952, 193] on div at bounding box center [923, 167] width 565 height 201
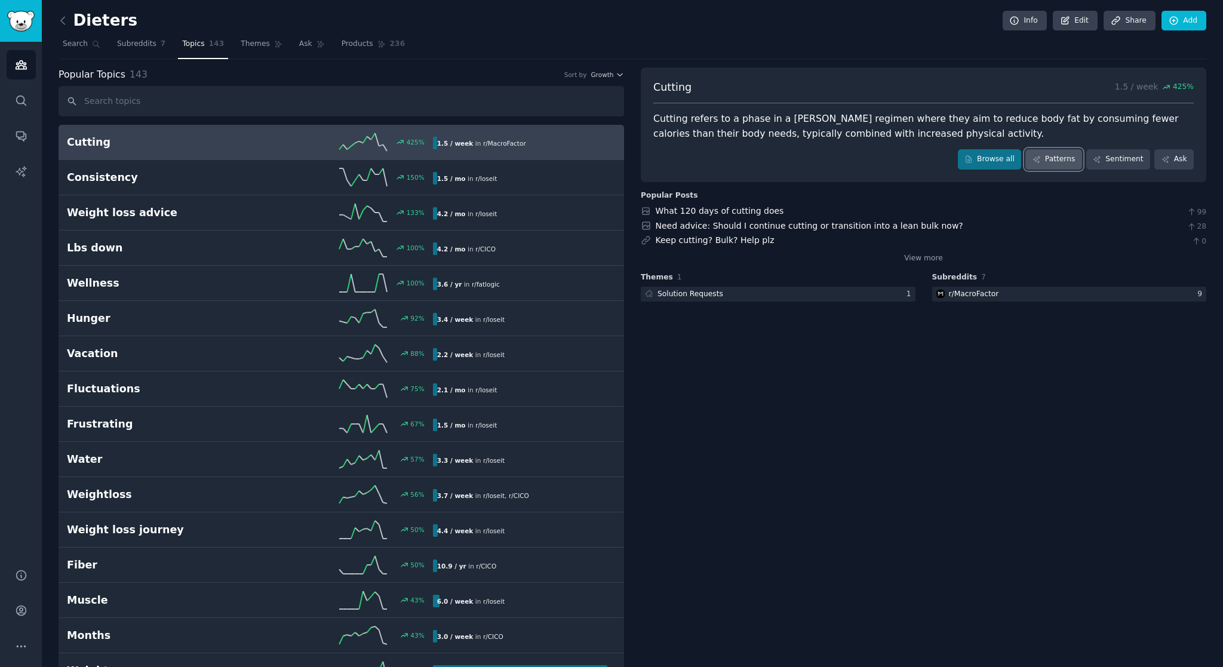
click at [1048, 164] on link "Patterns" at bounding box center [1053, 159] width 56 height 20
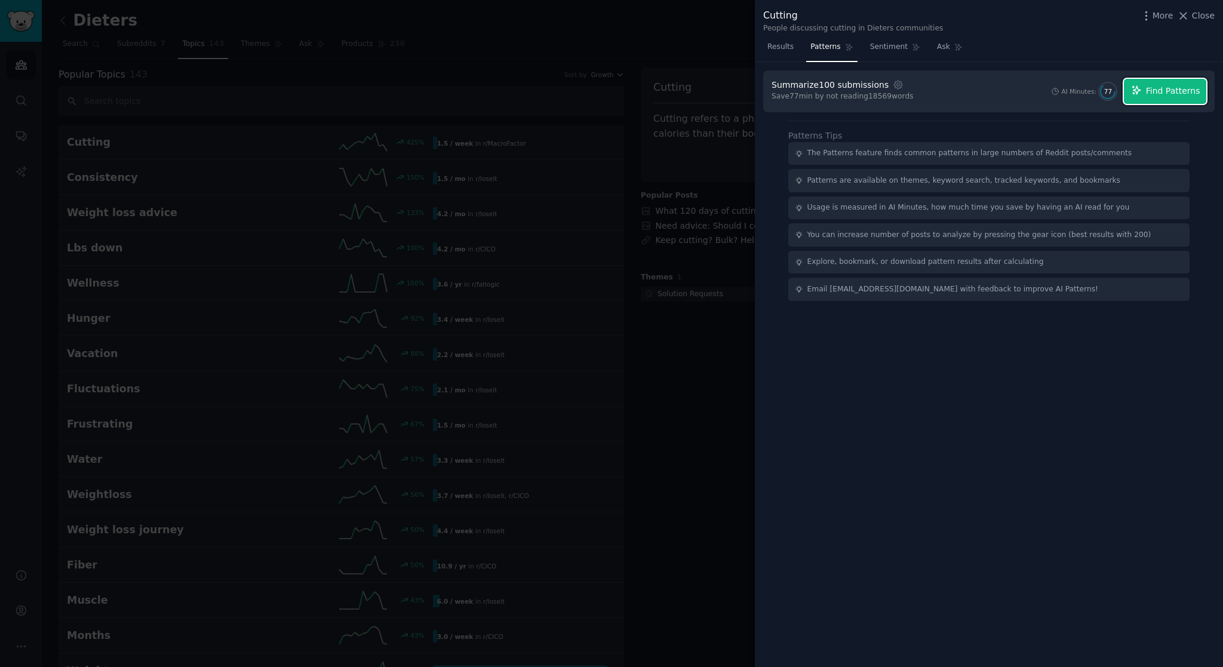
click at [1174, 93] on span "Find Patterns" at bounding box center [1173, 91] width 54 height 13
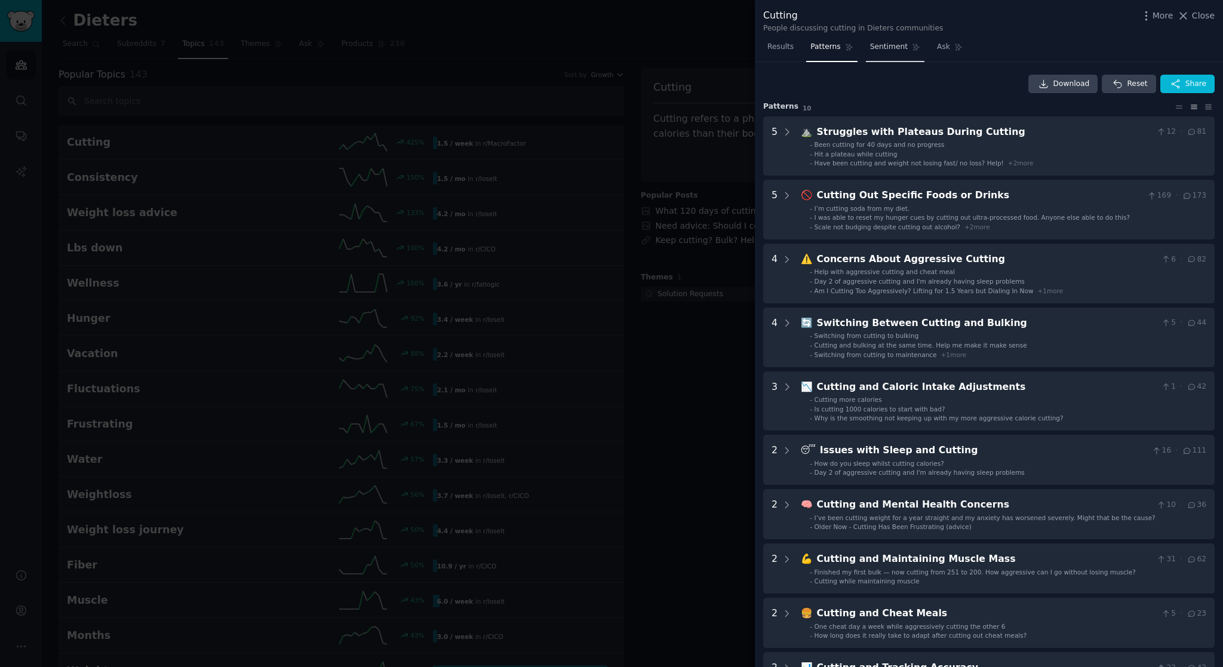
click at [879, 48] on span "Sentiment" at bounding box center [889, 47] width 38 height 11
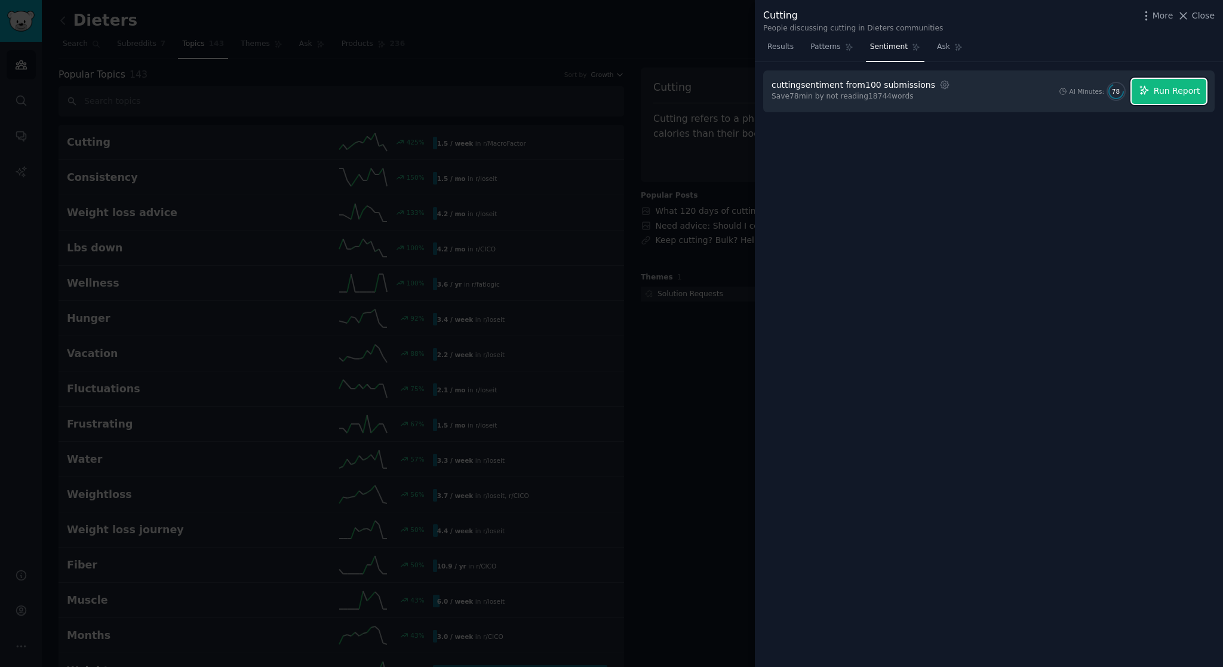
click at [1159, 93] on span "Run Report" at bounding box center [1176, 91] width 47 height 13
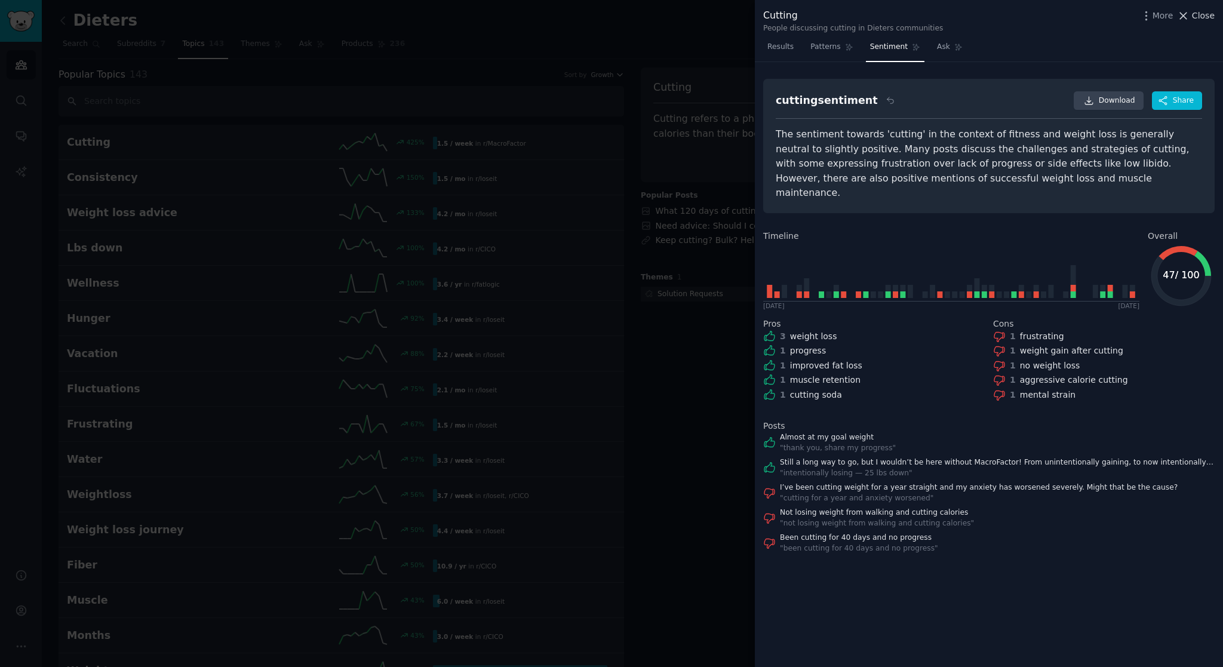
click at [1195, 15] on span "Close" at bounding box center [1203, 16] width 23 height 13
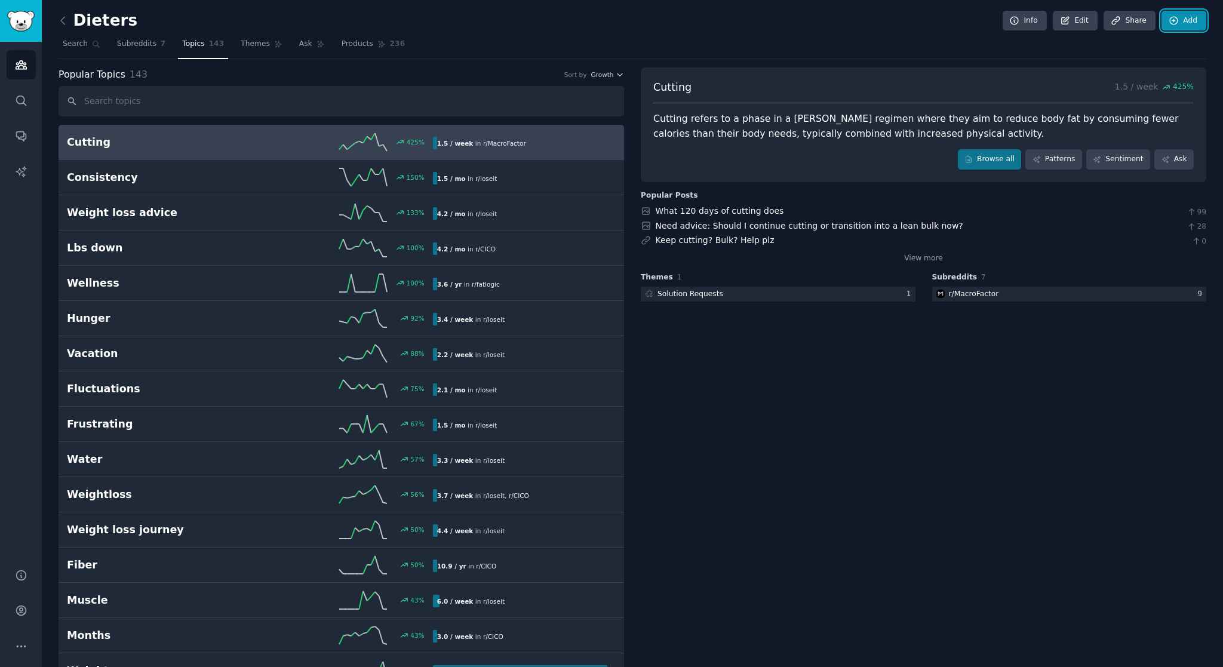
click at [1202, 15] on link "Add" at bounding box center [1183, 21] width 45 height 20
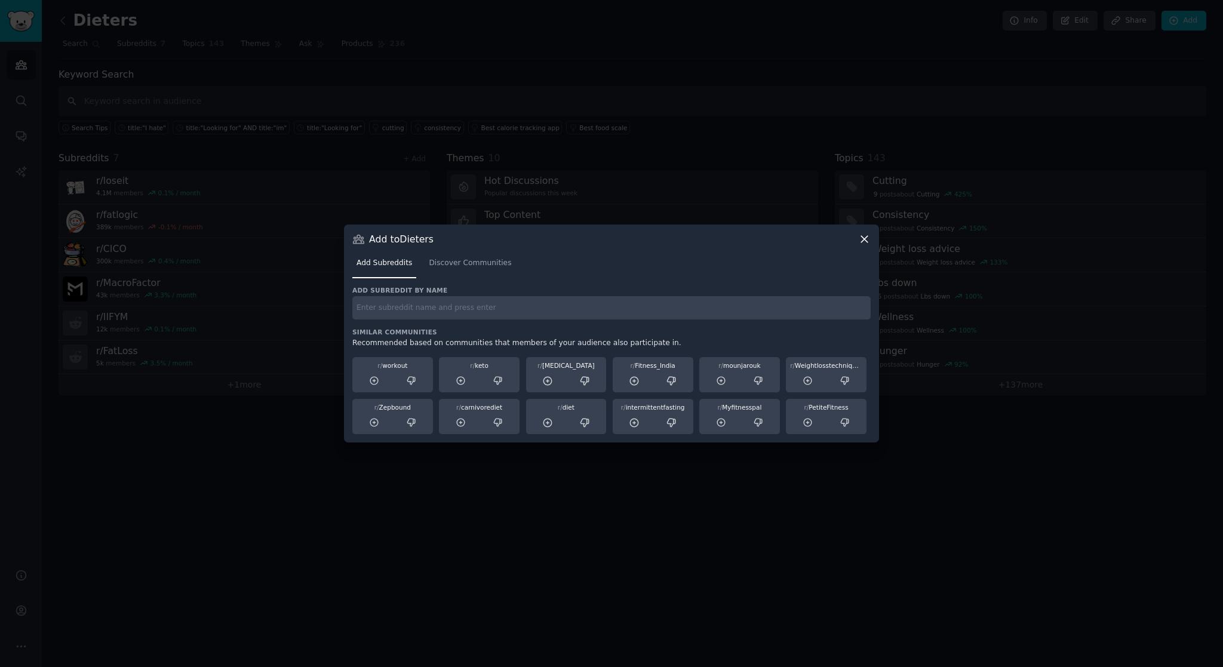
click at [867, 237] on icon at bounding box center [864, 239] width 13 height 13
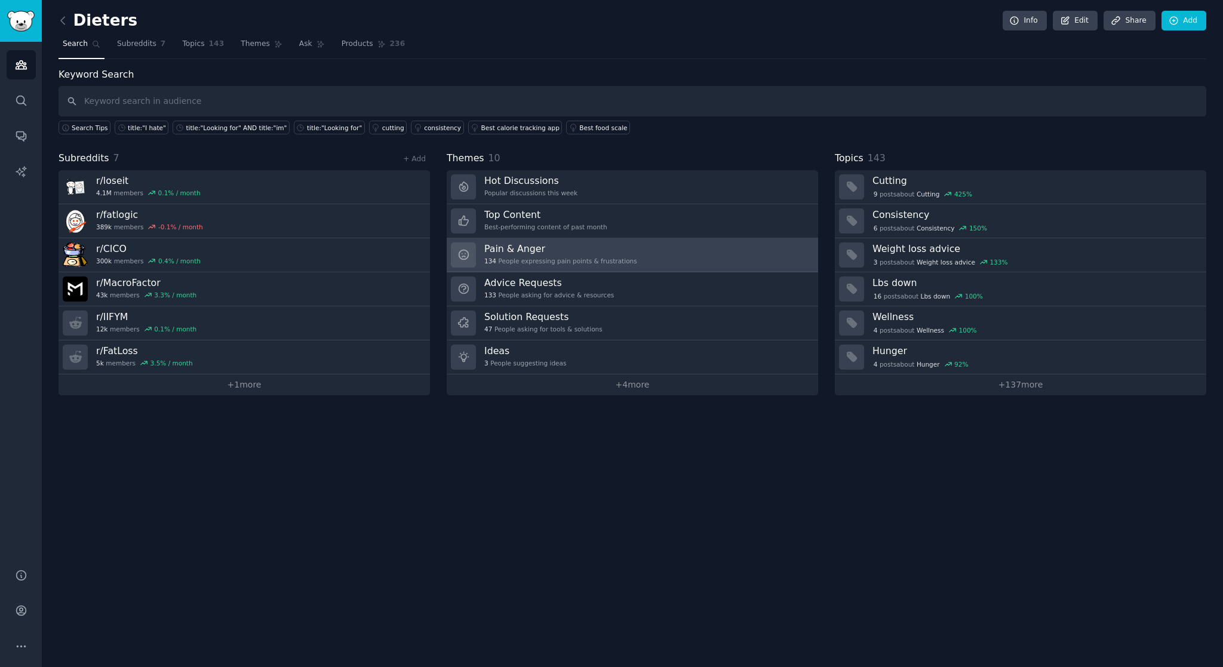
click at [530, 244] on h3 "Pain & Anger" at bounding box center [560, 248] width 153 height 13
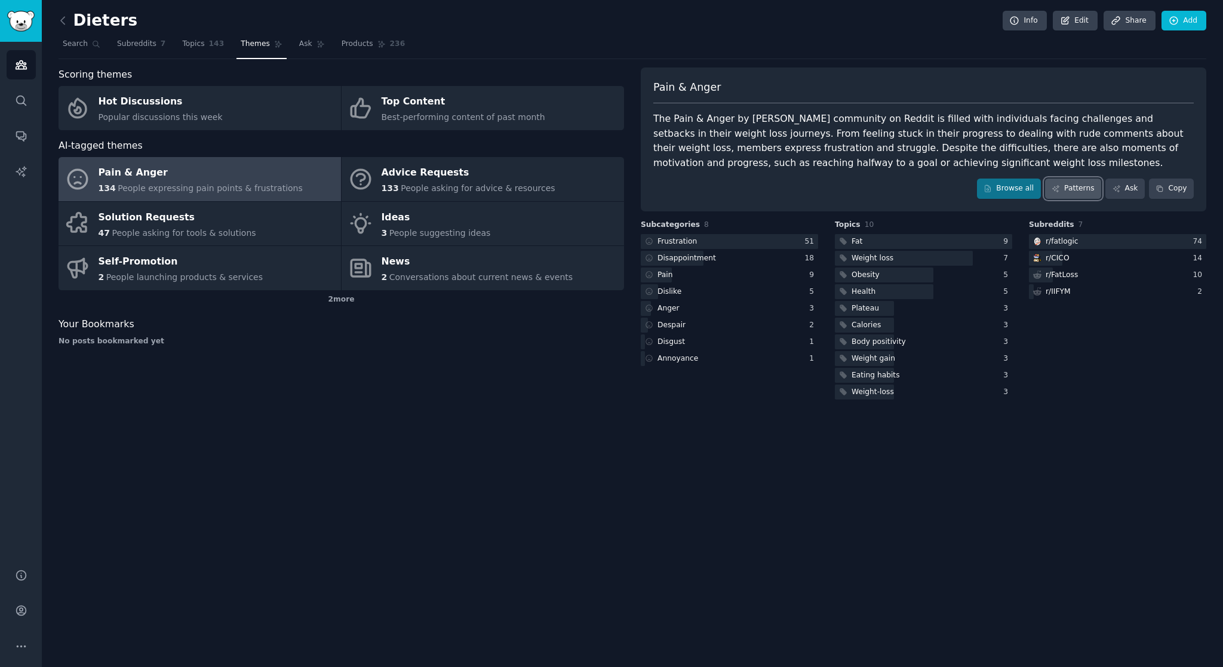
click at [1073, 190] on link "Patterns" at bounding box center [1073, 189] width 56 height 20
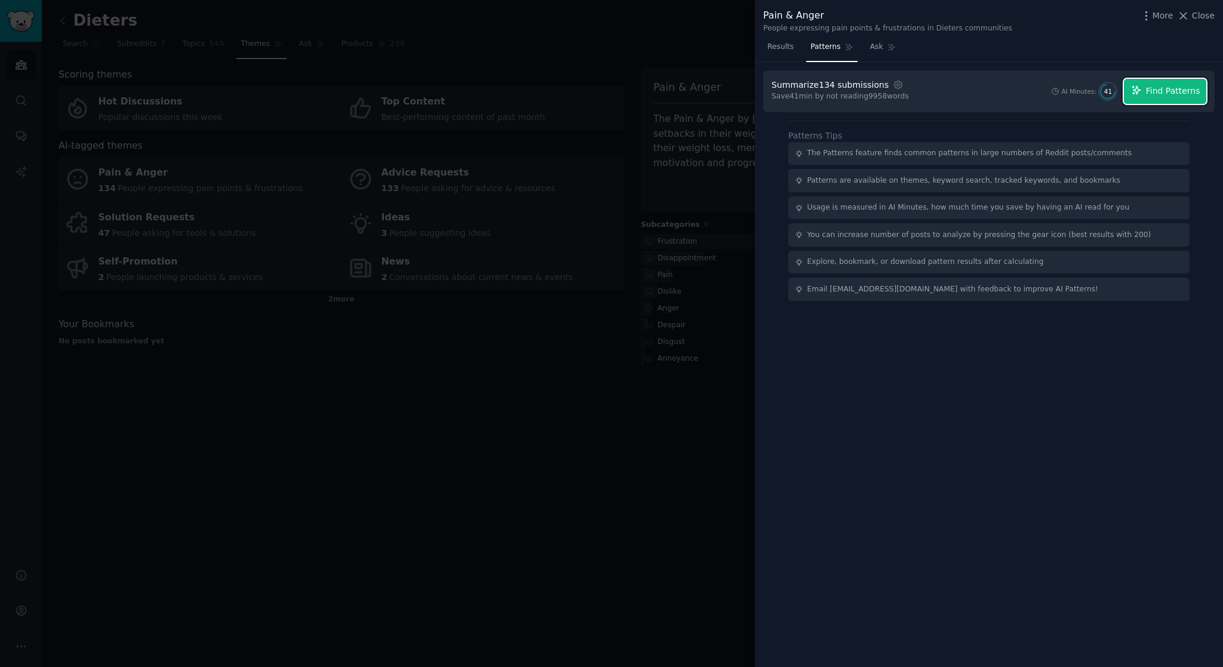
click at [1149, 93] on span "Find Patterns" at bounding box center [1173, 91] width 54 height 13
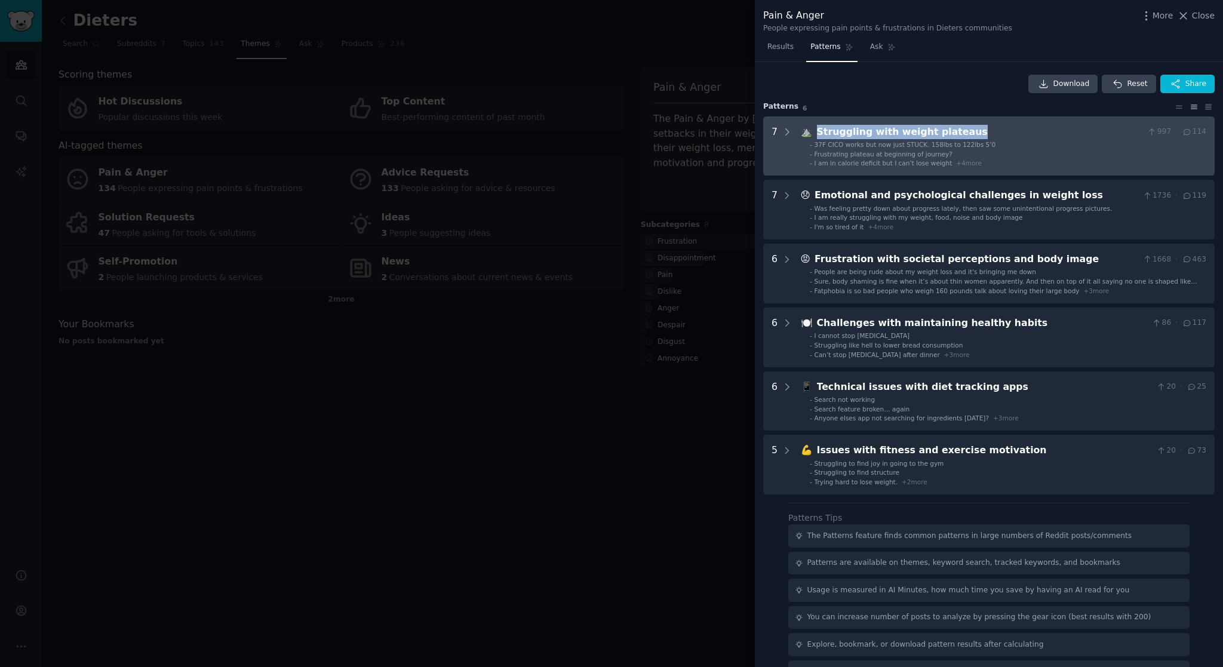
drag, startPoint x: 967, startPoint y: 130, endPoint x: 815, endPoint y: 130, distance: 151.6
click at [817, 130] on div "Struggling with weight plateaus" at bounding box center [980, 132] width 326 height 15
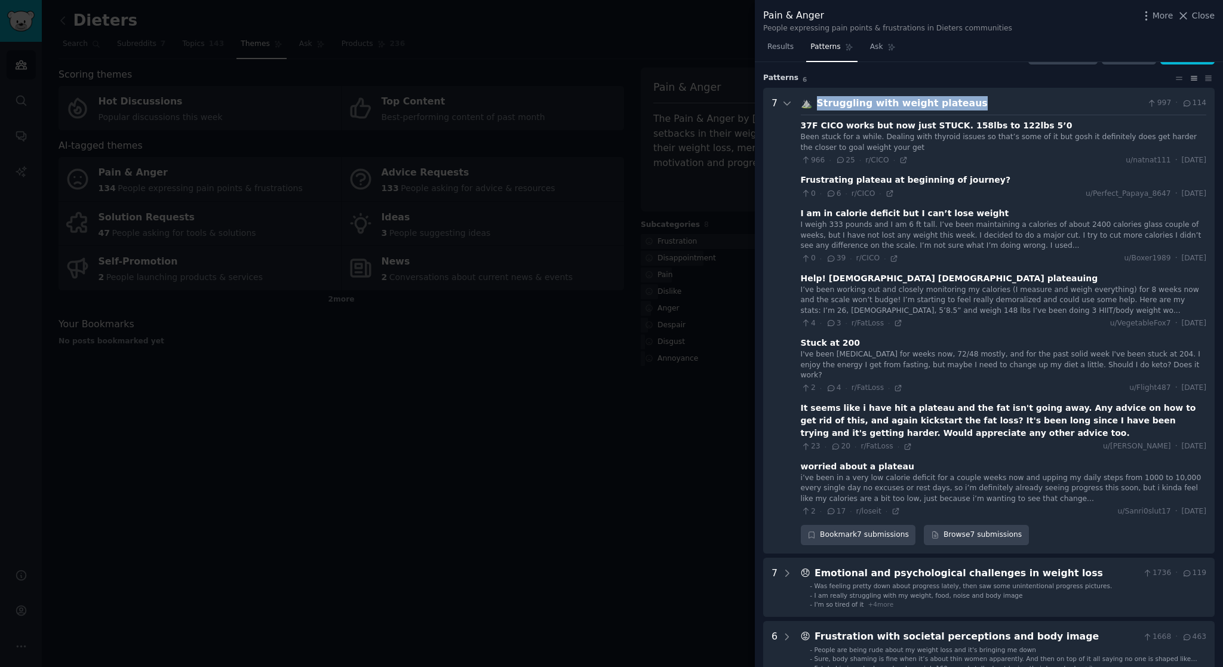
scroll to position [54, 0]
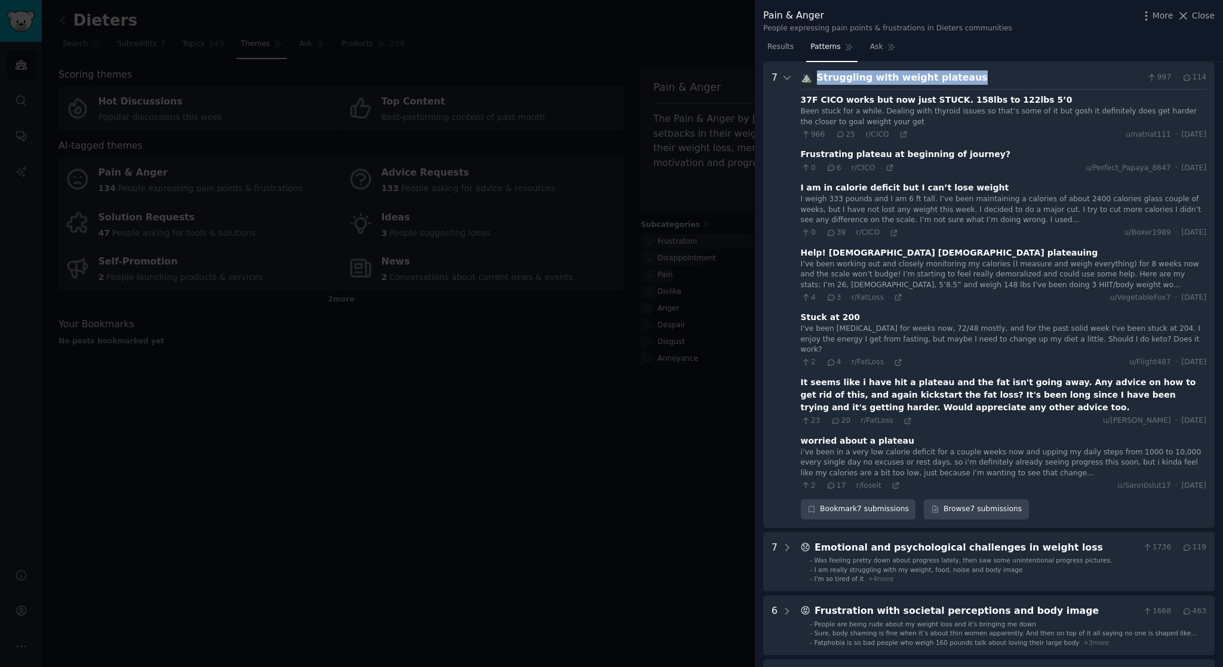
copy div "Struggling with weight plateaus"
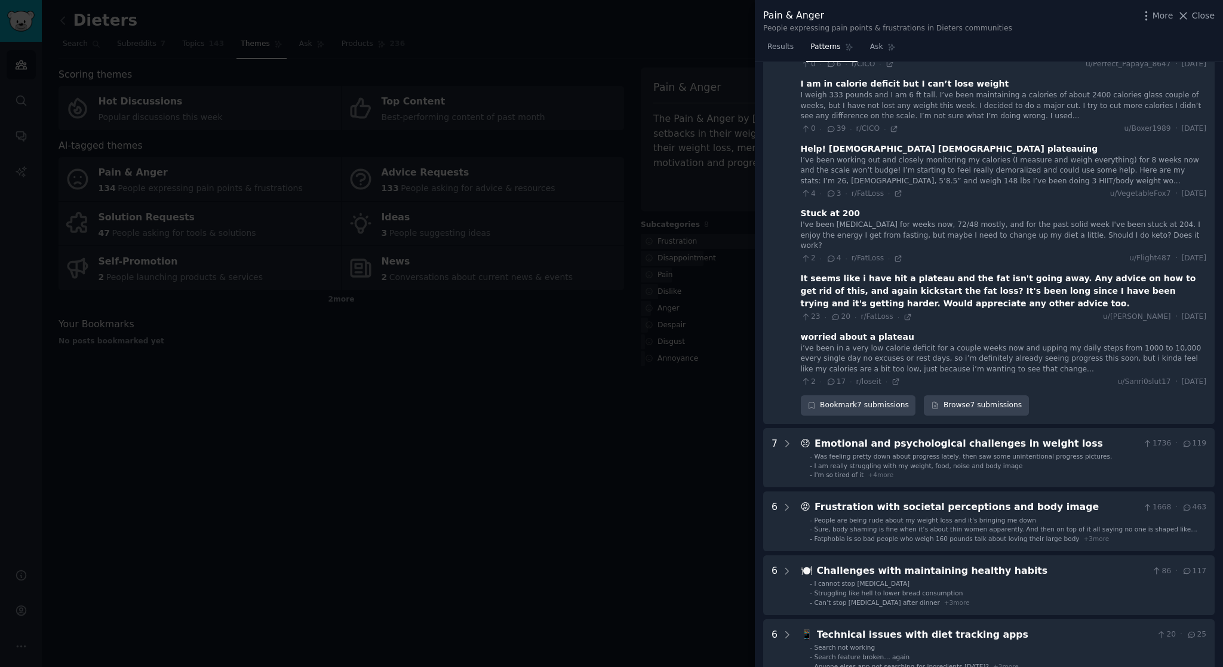
scroll to position [170, 0]
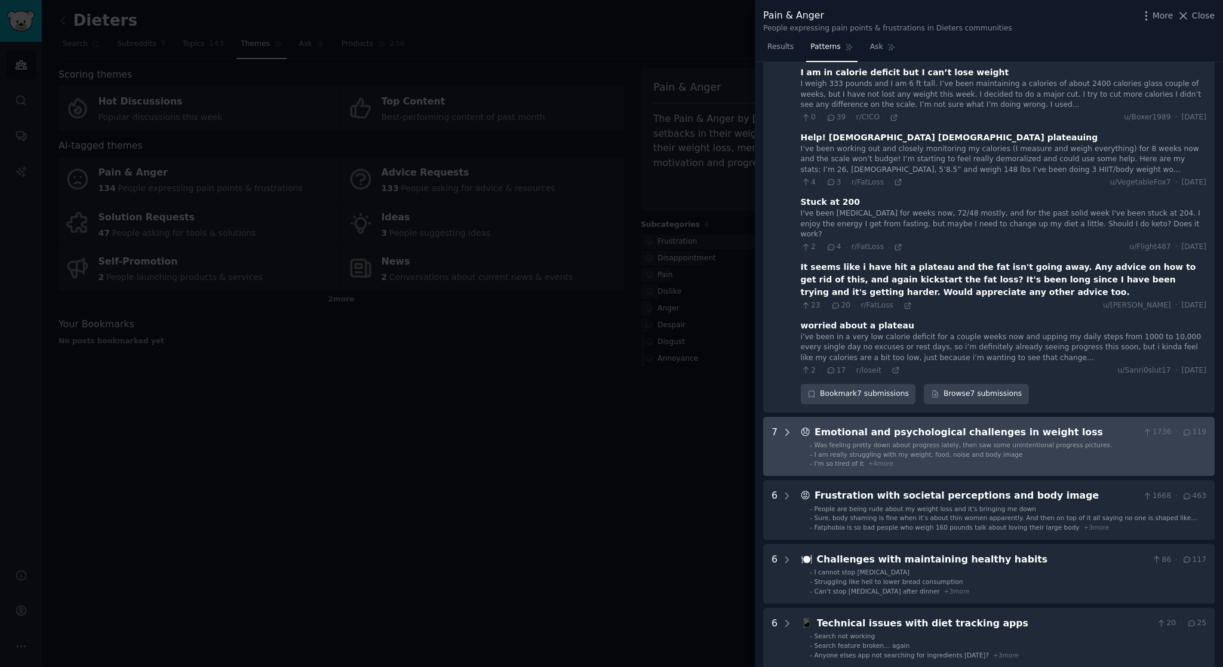
click at [784, 427] on icon at bounding box center [786, 432] width 11 height 11
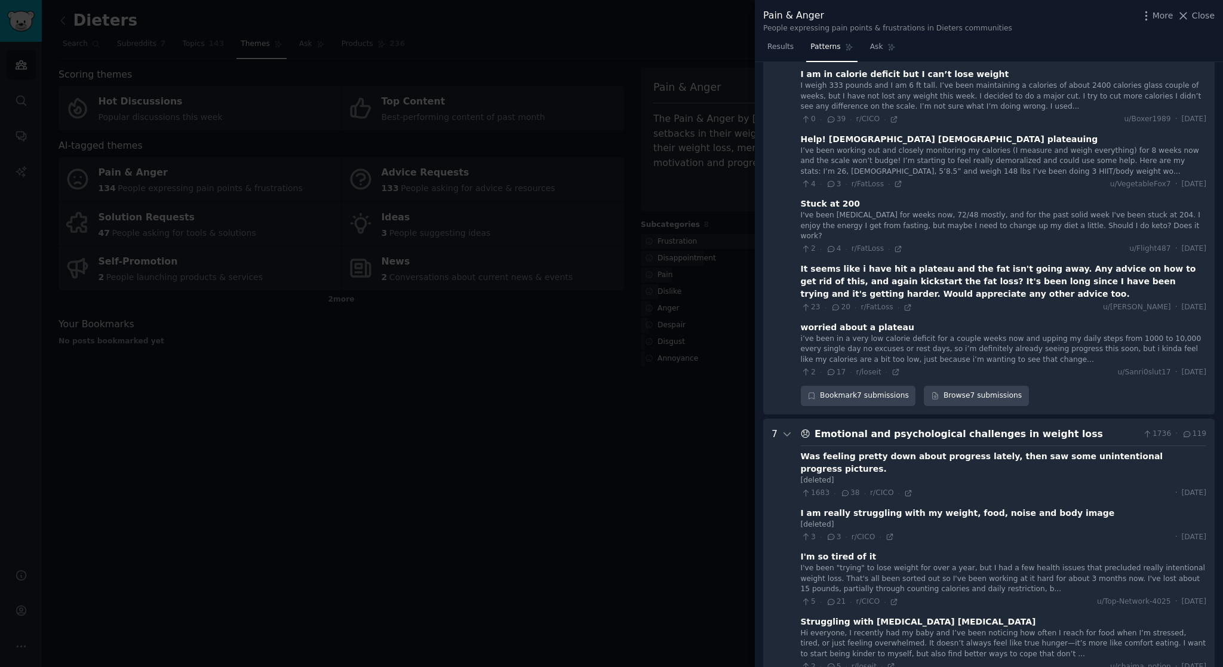
scroll to position [0, 0]
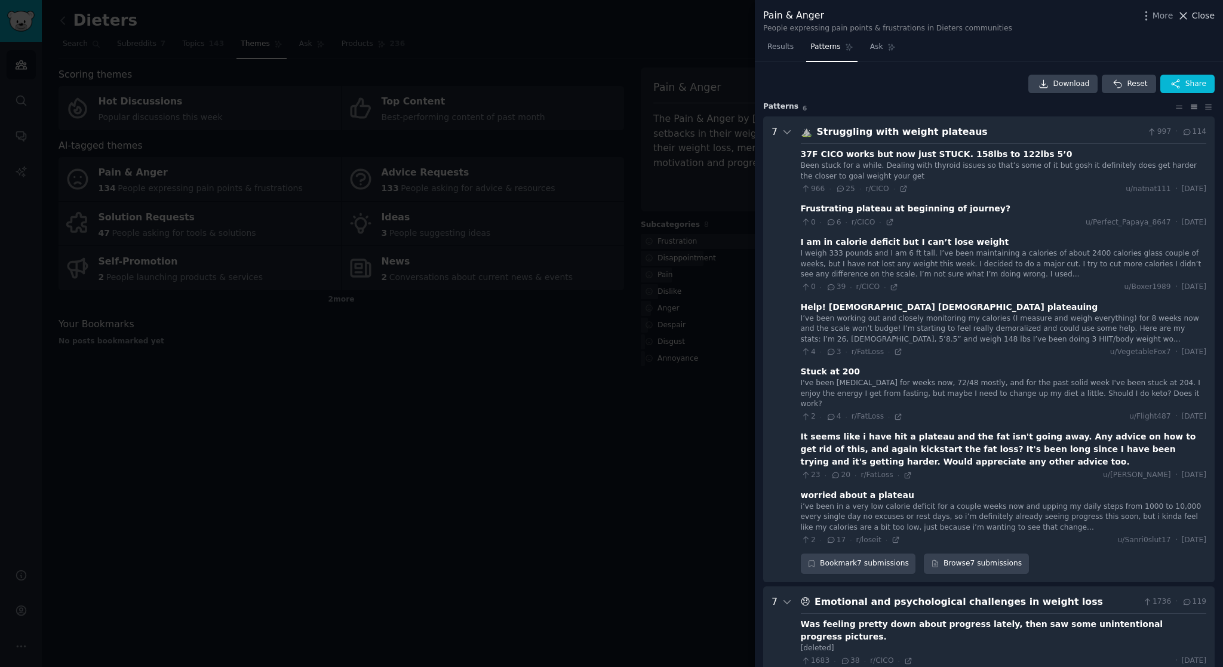
click at [1202, 13] on span "Close" at bounding box center [1203, 16] width 23 height 13
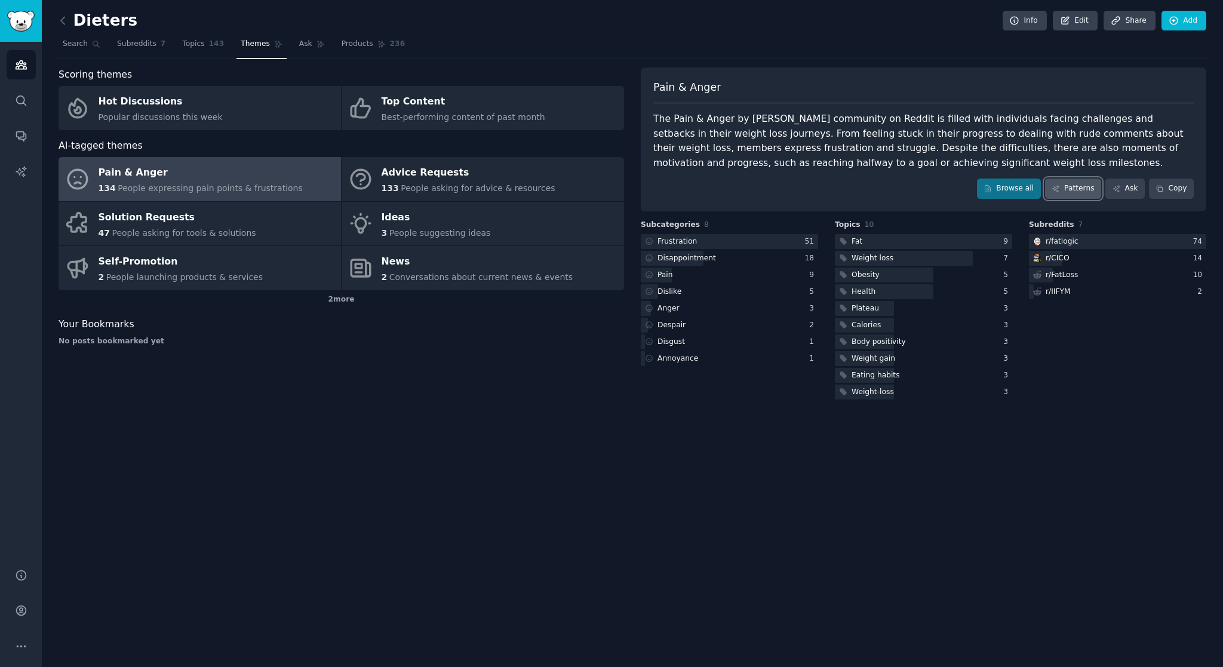
click at [1072, 189] on link "Patterns" at bounding box center [1073, 189] width 56 height 20
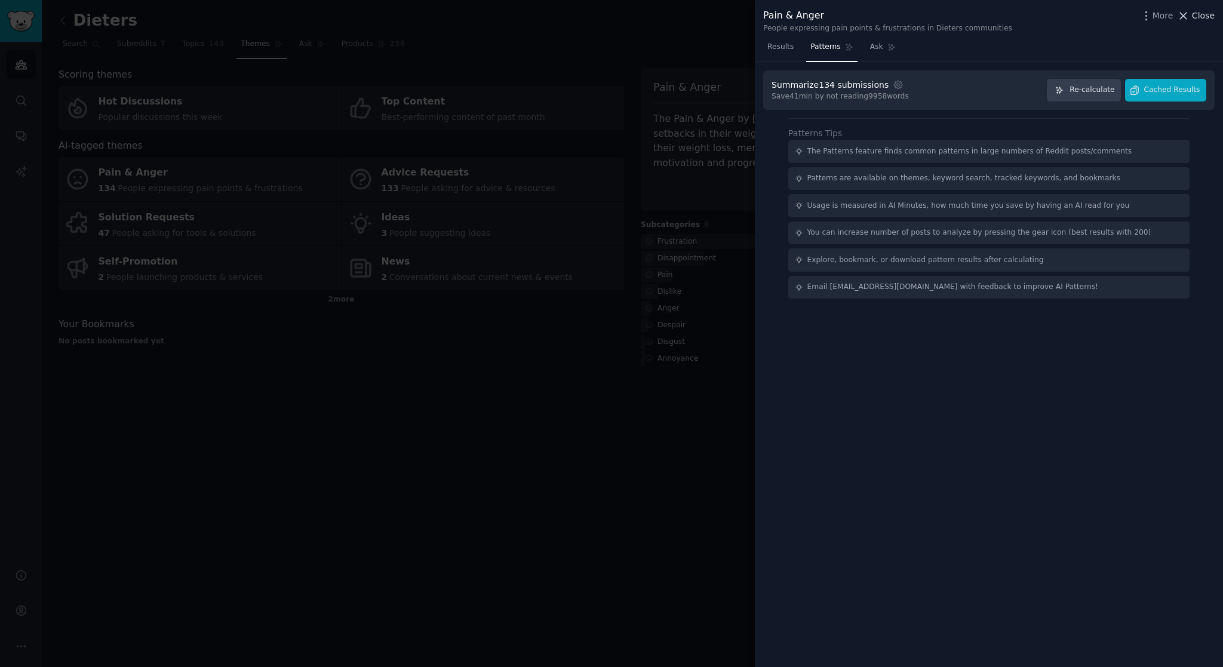
click at [1200, 11] on span "Close" at bounding box center [1203, 16] width 23 height 13
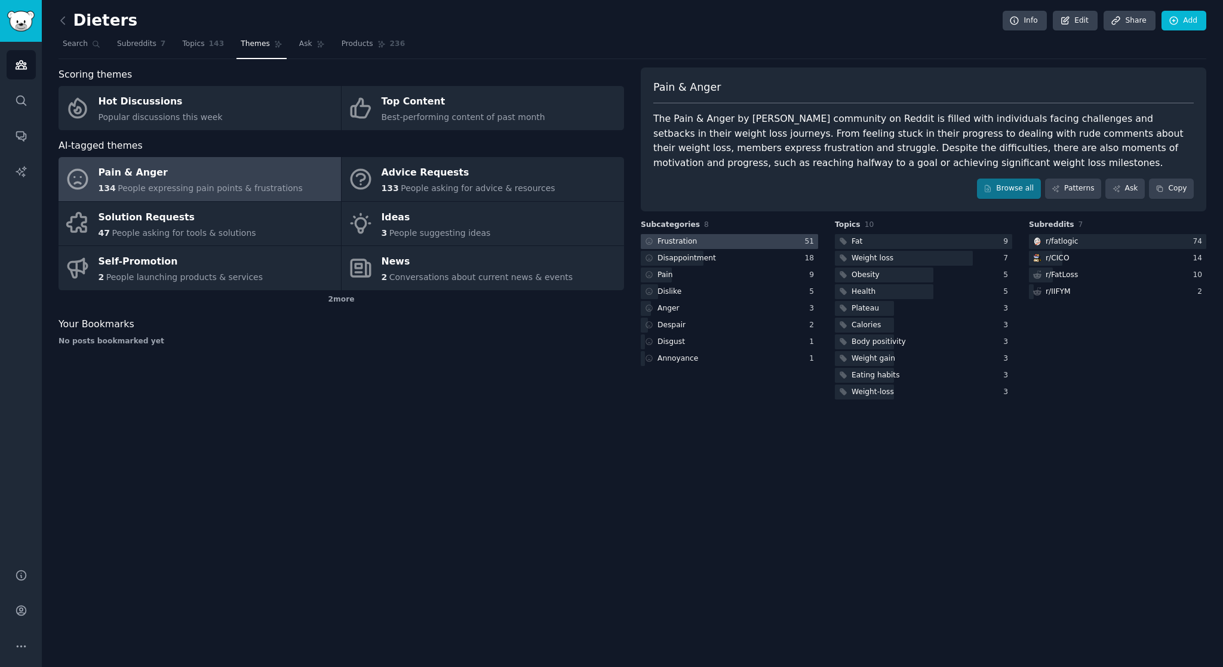
click at [729, 245] on div at bounding box center [729, 241] width 177 height 15
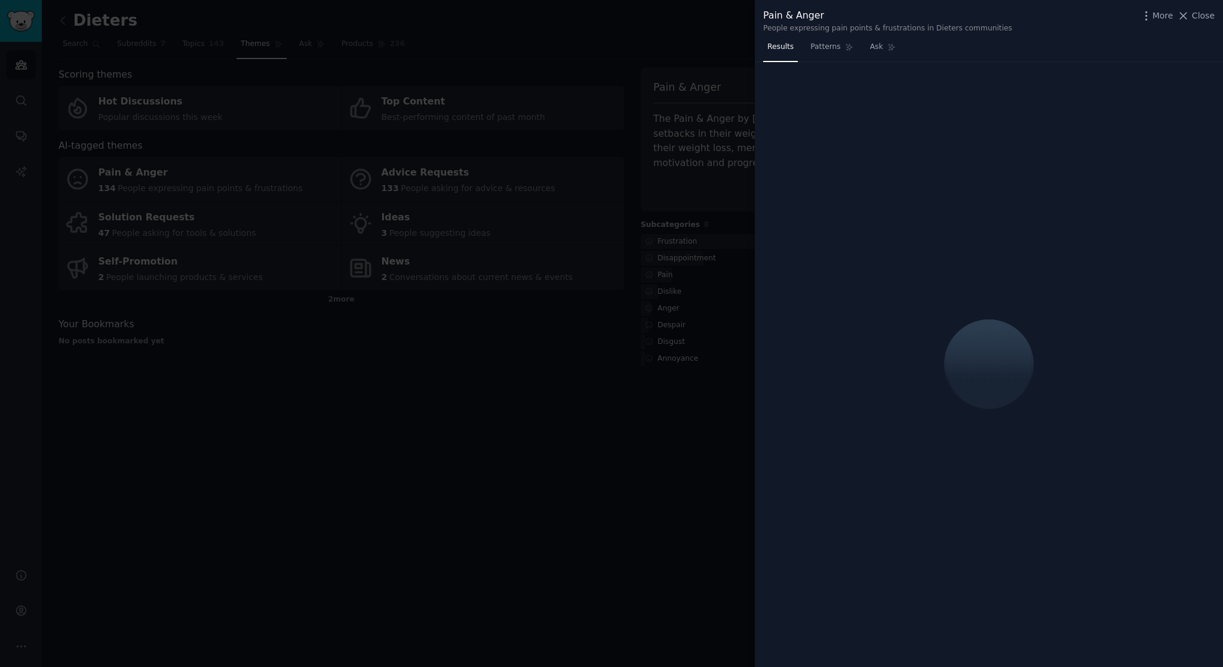
click at [1199, 16] on span "Close" at bounding box center [1203, 16] width 23 height 13
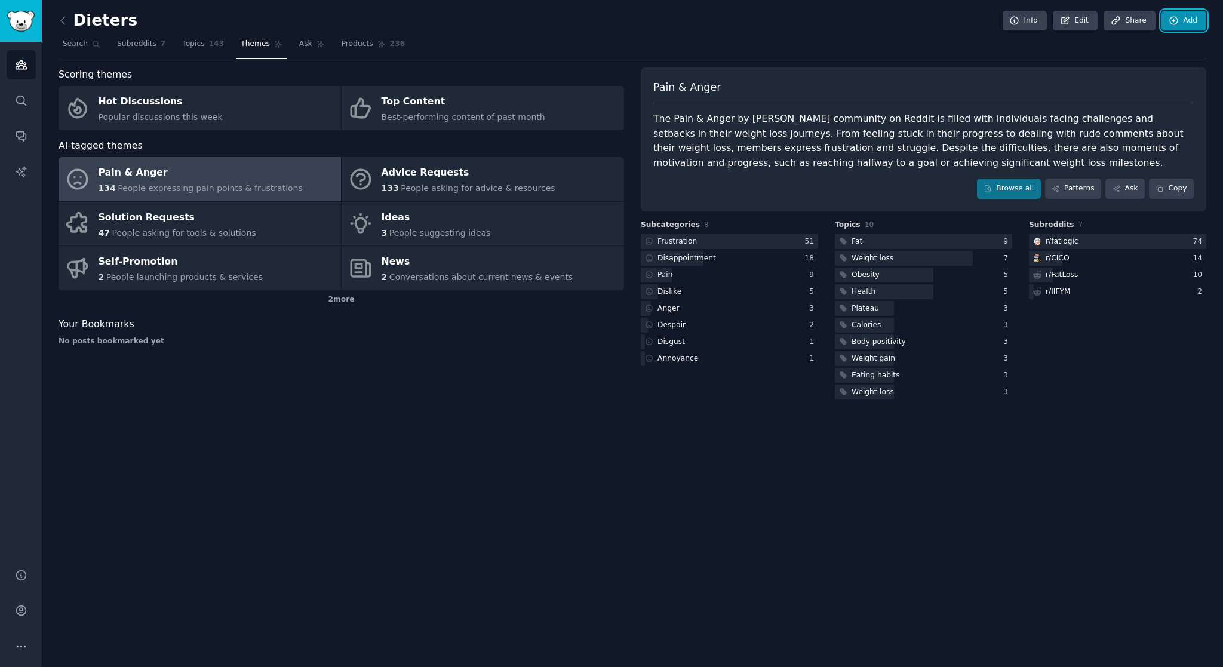
click at [1193, 15] on link "Add" at bounding box center [1183, 21] width 45 height 20
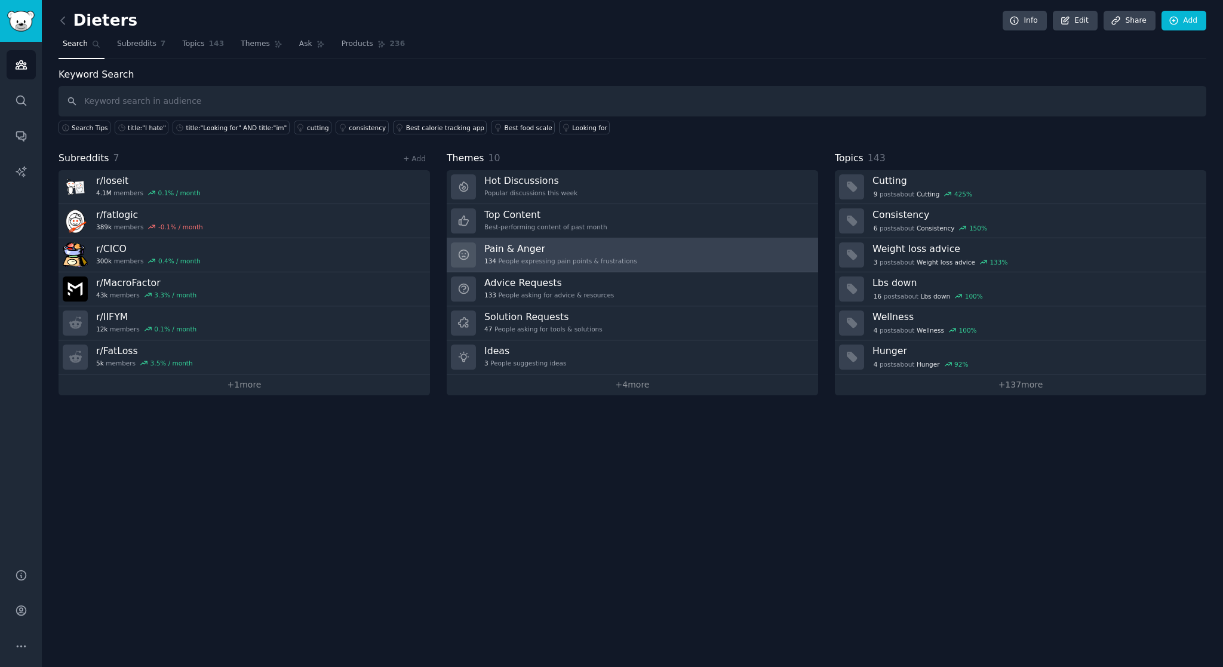
click at [589, 254] on div "Pain & Anger 134 People expressing pain points & frustrations" at bounding box center [560, 254] width 153 height 25
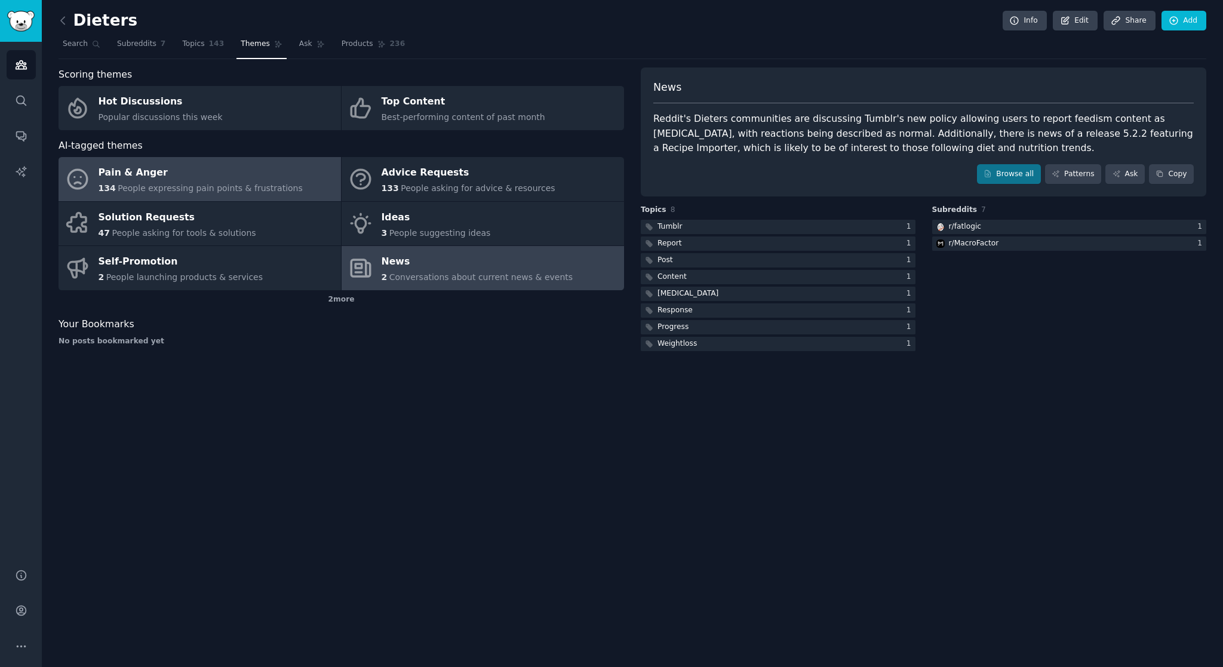
click at [269, 189] on span "People expressing pain points & frustrations" at bounding box center [210, 188] width 185 height 10
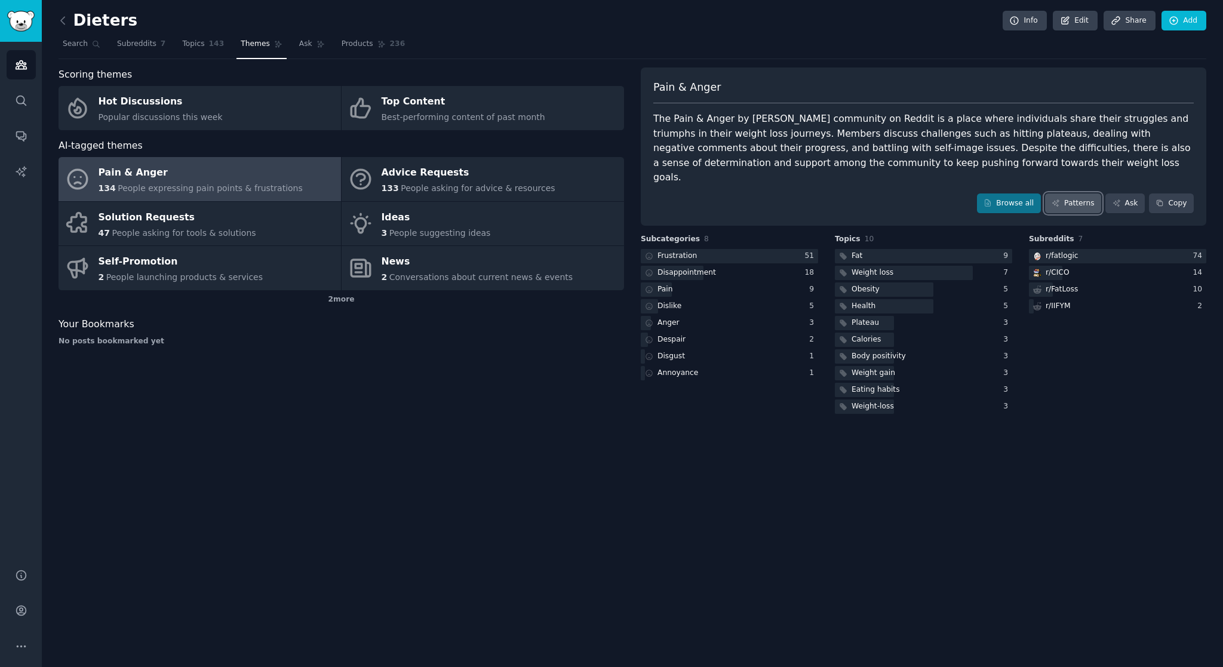
click at [1086, 193] on link "Patterns" at bounding box center [1073, 203] width 56 height 20
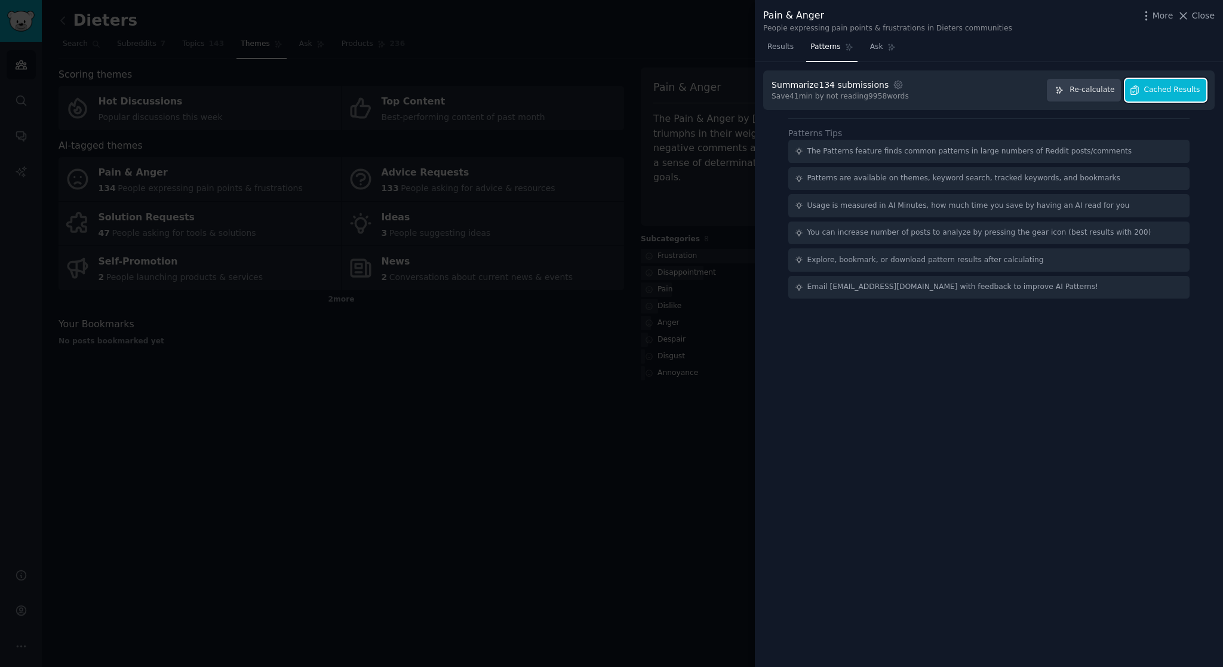
click at [1161, 87] on span "Cached Results" at bounding box center [1172, 90] width 56 height 11
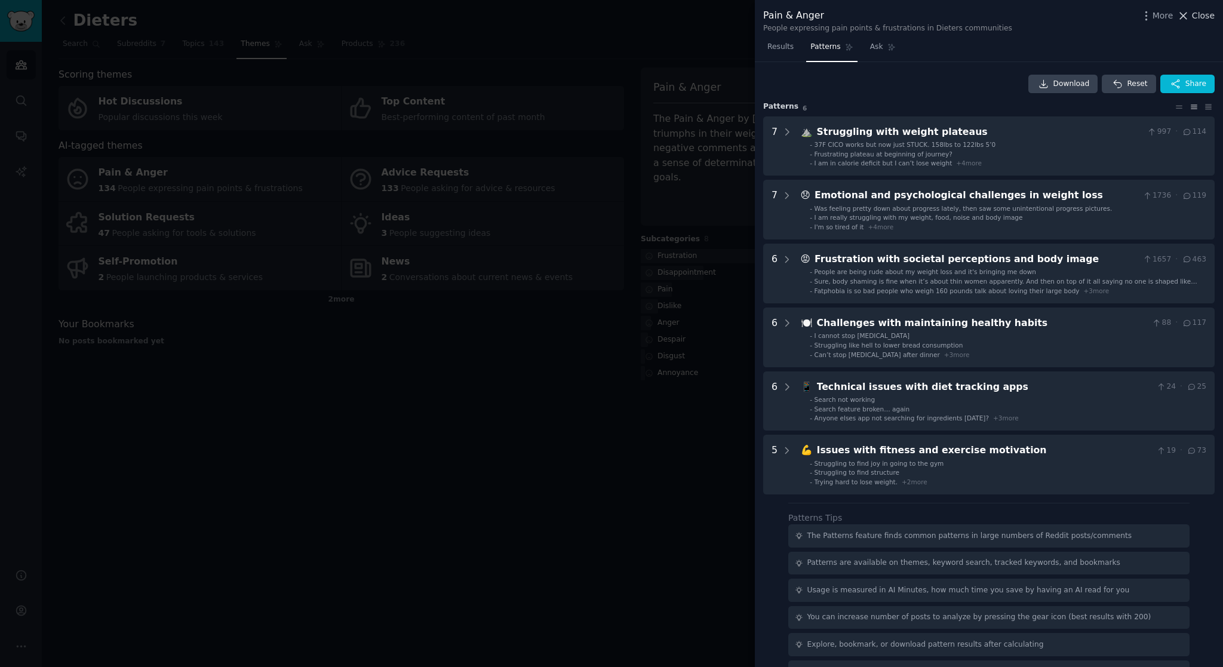
click at [1192, 13] on button "Close" at bounding box center [1196, 16] width 38 height 13
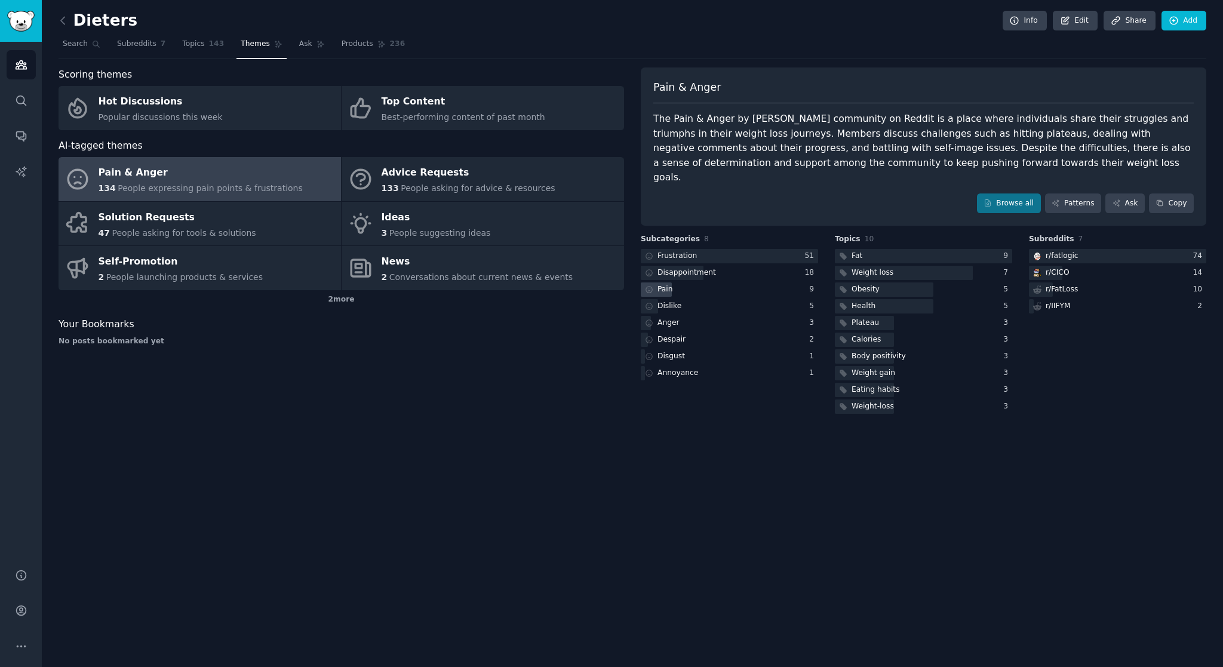
click at [743, 282] on div "Pain" at bounding box center [729, 289] width 177 height 15
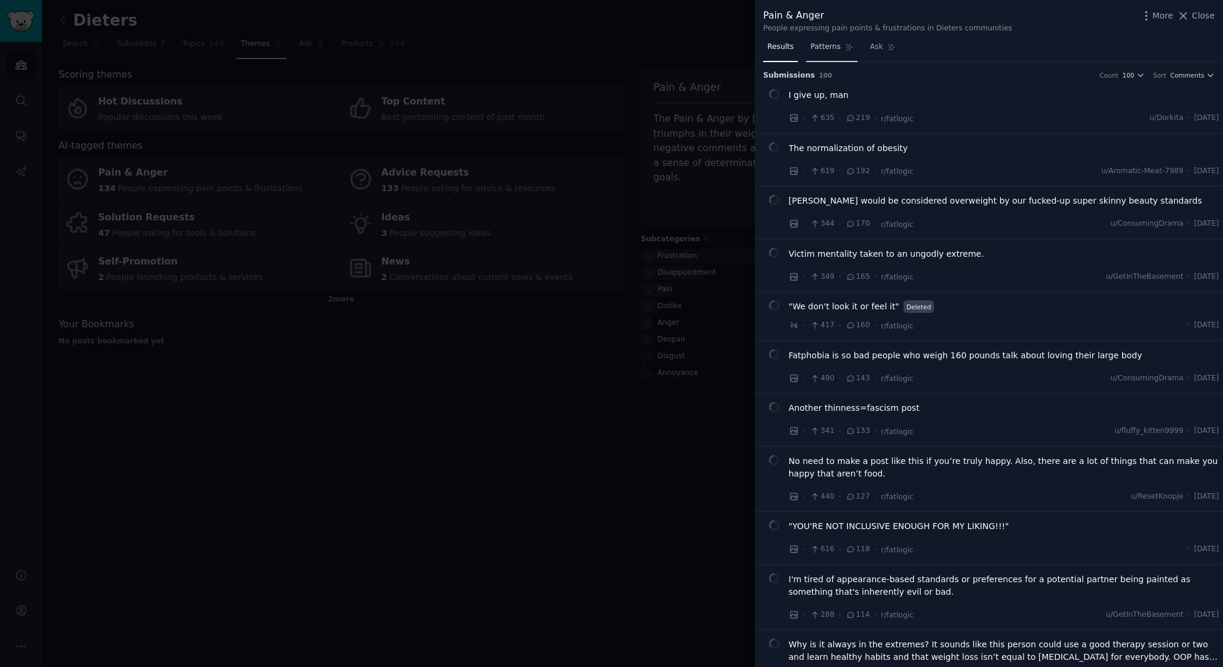
click at [822, 50] on span "Patterns" at bounding box center [825, 47] width 30 height 11
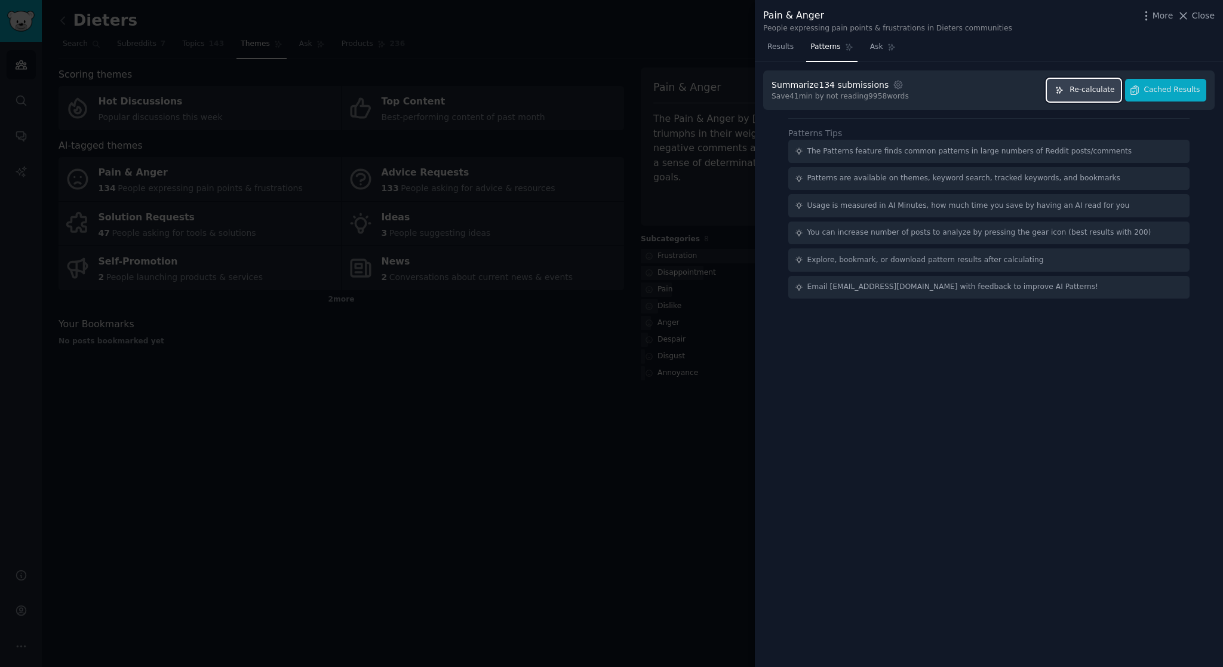
click at [1097, 93] on span "Re-calculate" at bounding box center [1091, 90] width 45 height 11
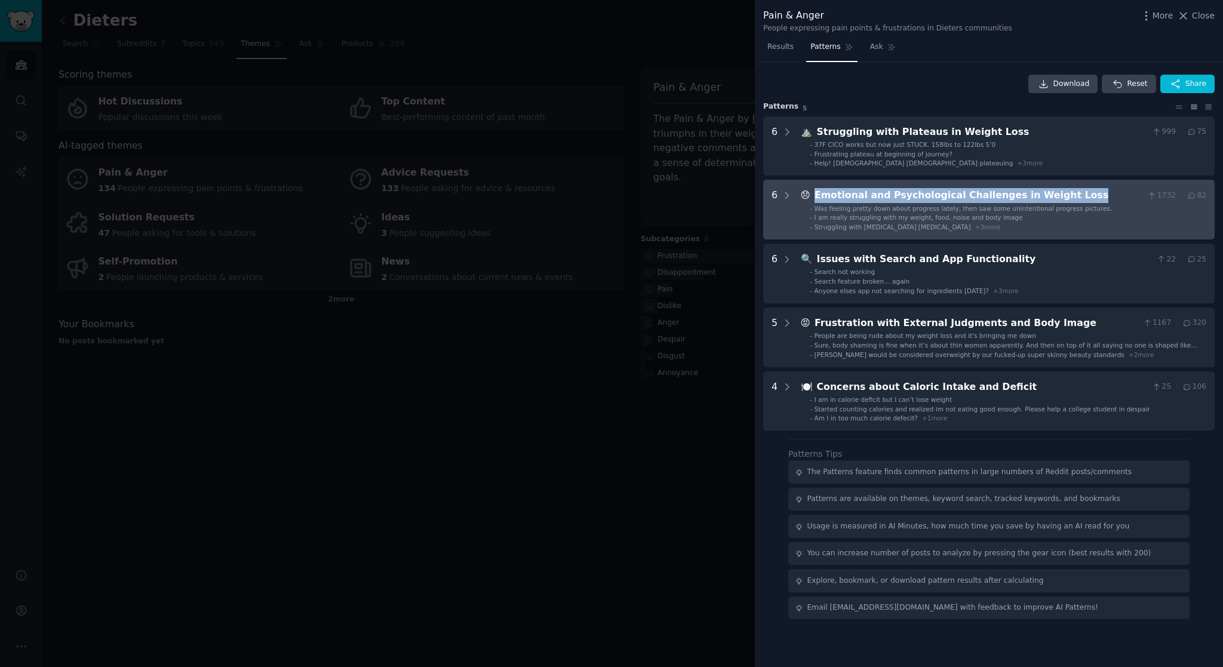
drag, startPoint x: 1077, startPoint y: 195, endPoint x: 823, endPoint y: 187, distance: 254.4
click at [823, 187] on Loss "6 😞 Emotional and Psychological Challenges in Weight Loss 1732 · 82 - Was feeli…" at bounding box center [988, 210] width 451 height 60
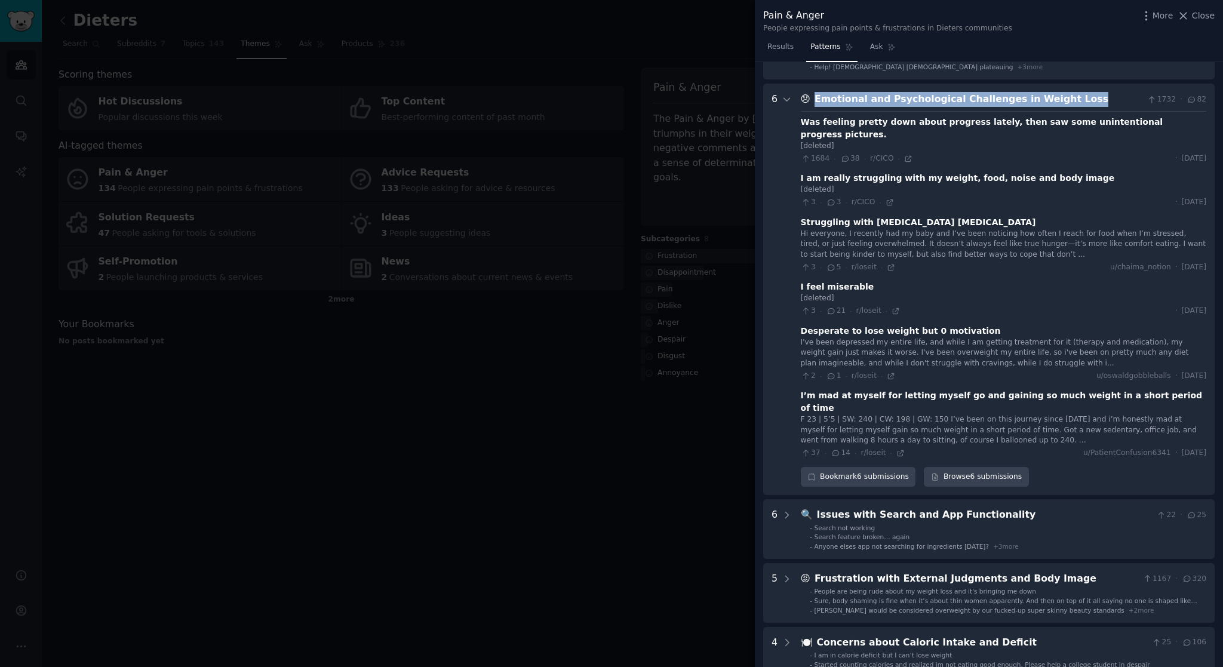
scroll to position [118, 0]
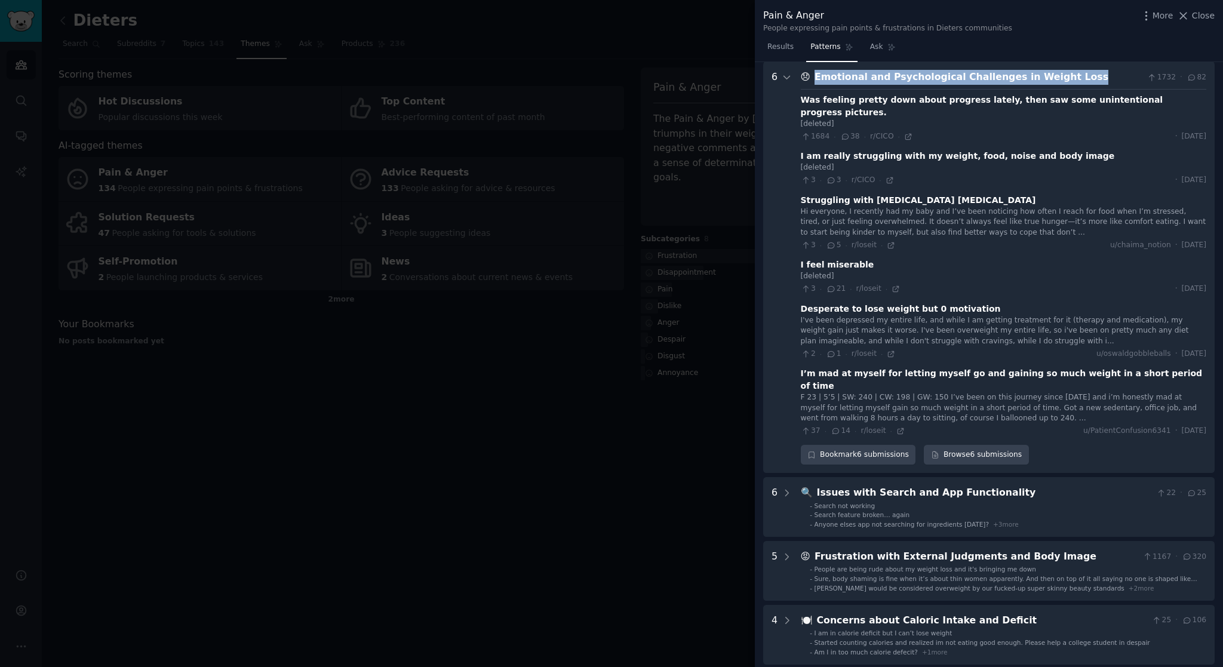
copy div "Emotional and Psychological Challenges in Weight Loss"
click at [1195, 19] on span "Close" at bounding box center [1203, 16] width 23 height 13
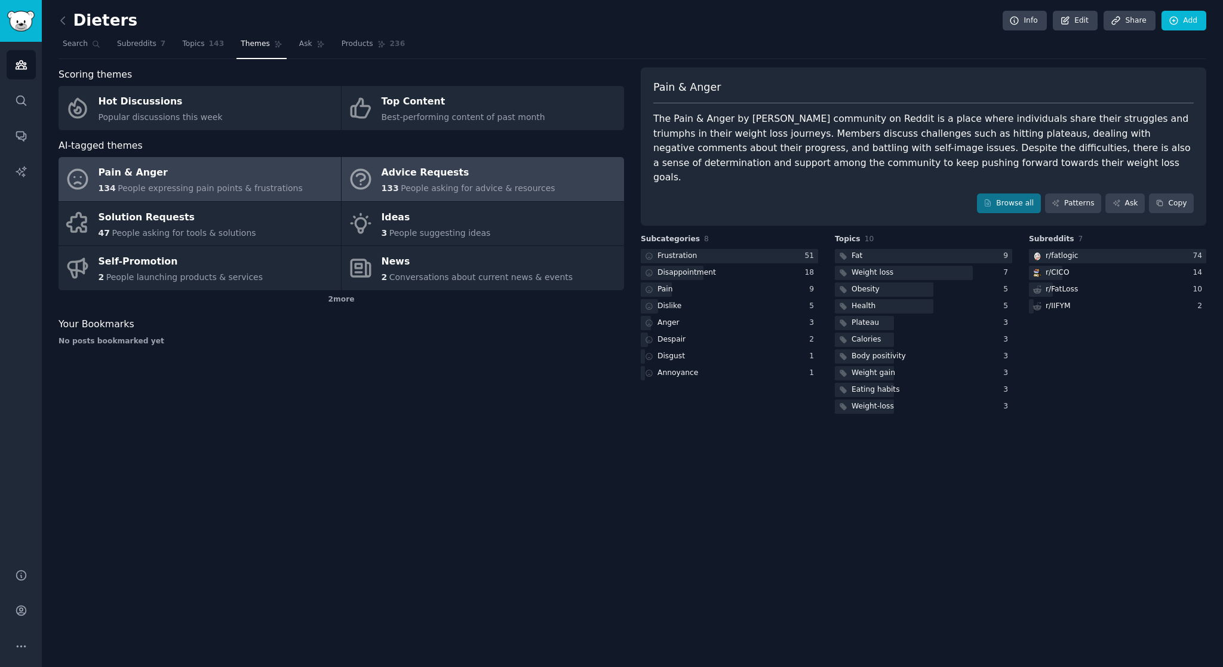
click at [402, 174] on div "Advice Requests" at bounding box center [468, 173] width 174 height 19
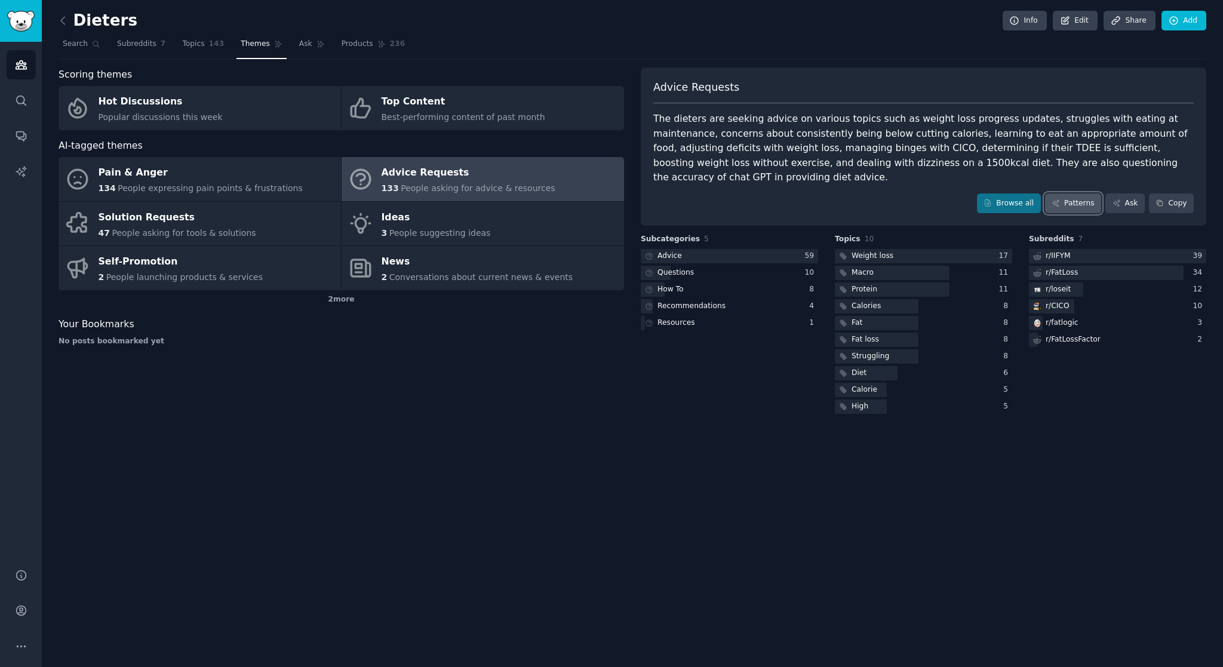
click at [1068, 193] on link "Patterns" at bounding box center [1073, 203] width 56 height 20
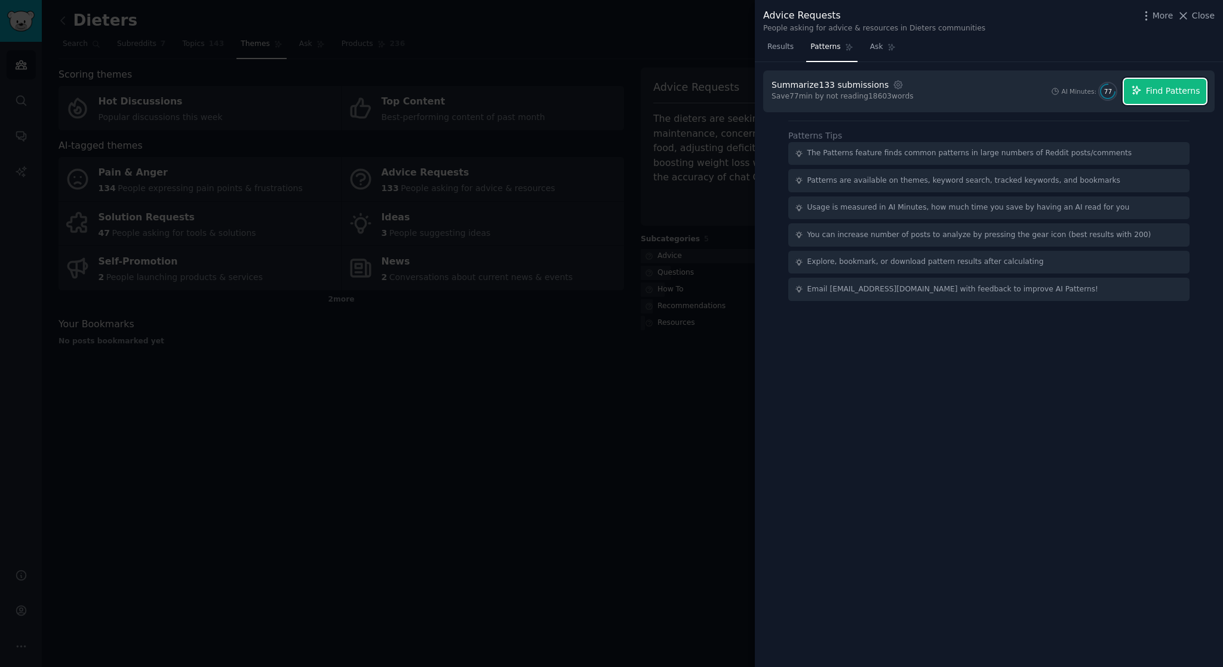
click at [1162, 94] on span "Find Patterns" at bounding box center [1173, 91] width 54 height 13
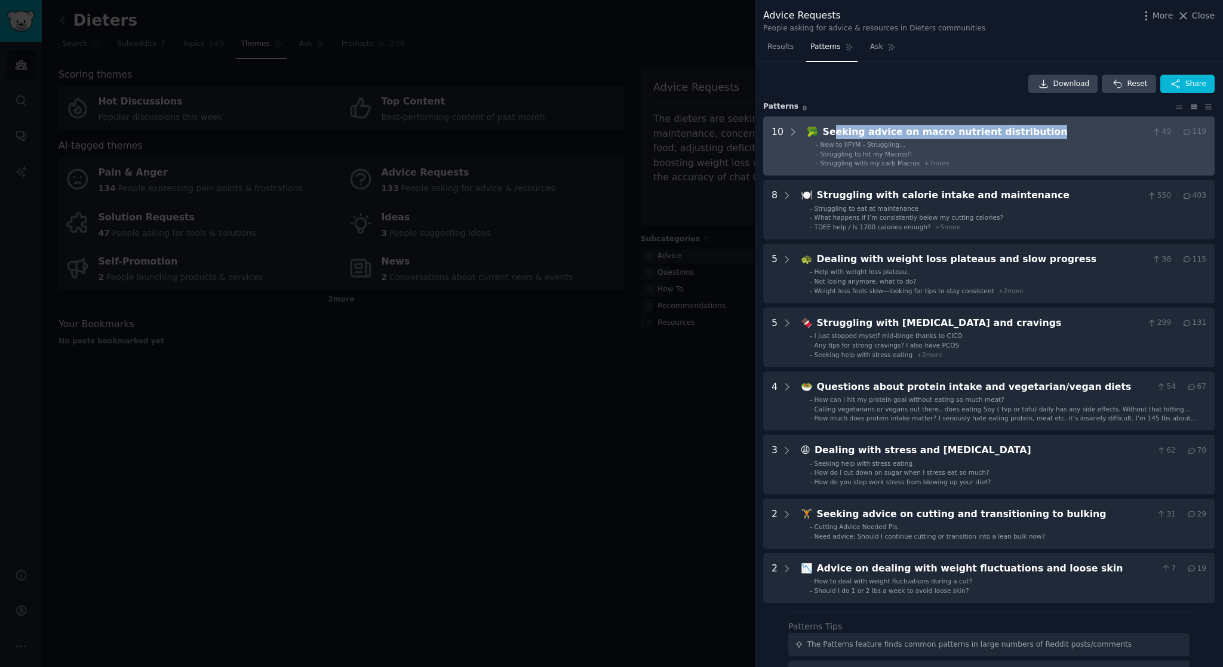
drag, startPoint x: 1053, startPoint y: 134, endPoint x: 829, endPoint y: 127, distance: 224.0
click at [829, 127] on div "Seeking advice on macro nutrient distribution" at bounding box center [985, 132] width 325 height 15
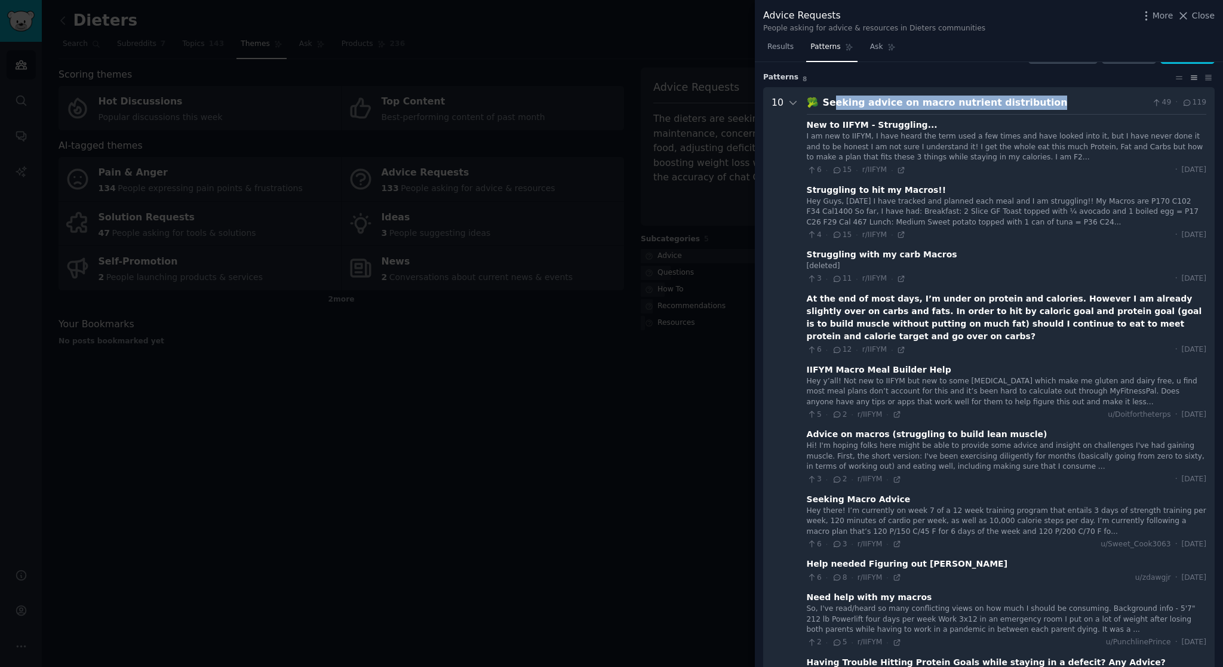
scroll to position [54, 0]
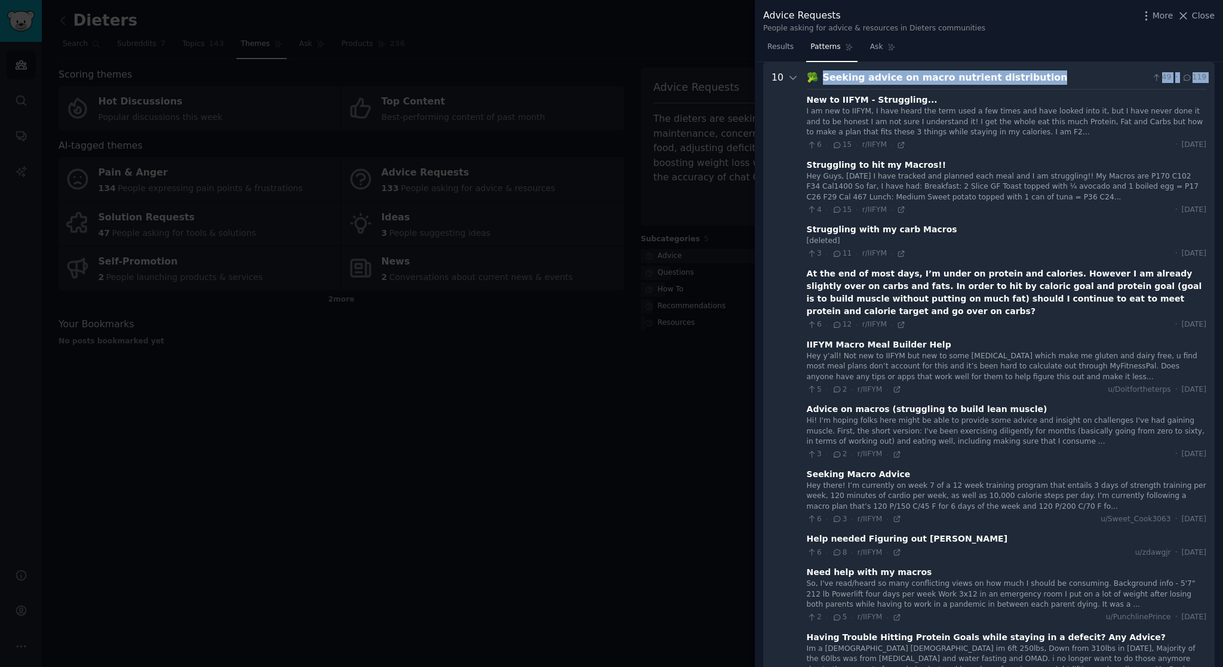
drag, startPoint x: 817, startPoint y: 76, endPoint x: 1024, endPoint y: 87, distance: 207.5
click at [1024, 87] on div "🥦 Seeking advice on macro nutrient distribution 49 · 119 New to IIFYM - Struggl…" at bounding box center [1006, 392] width 399 height 645
copy div "Seeking advice on macro nutrient distribution 49 · 119"
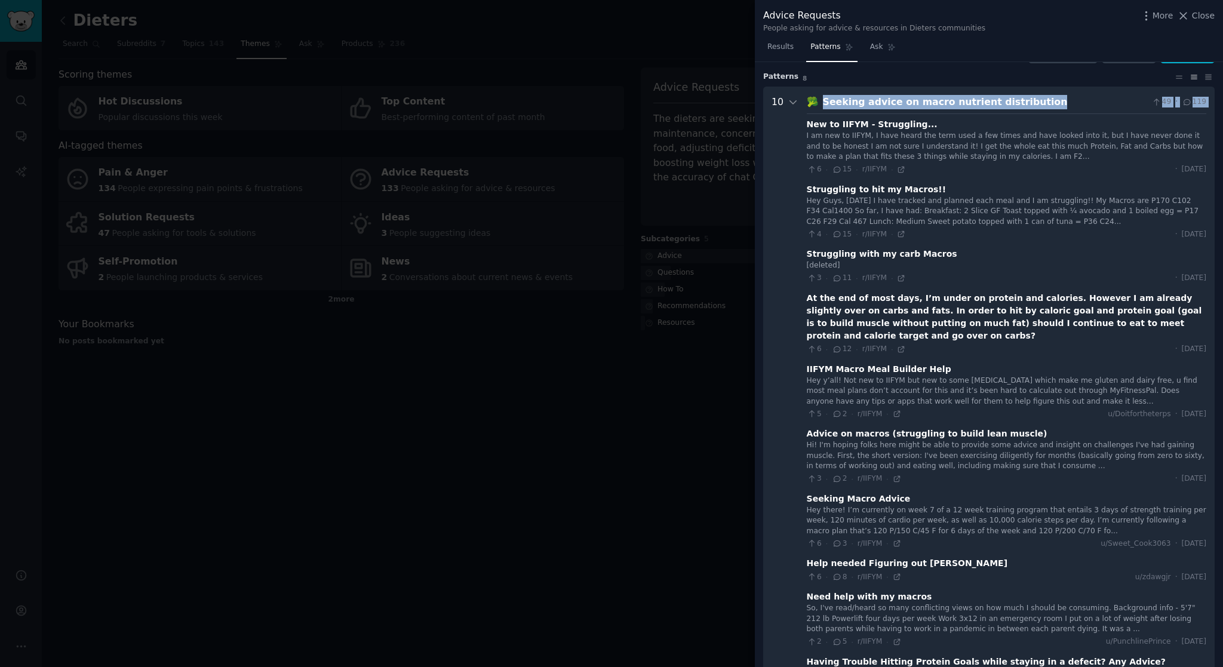
scroll to position [18, 0]
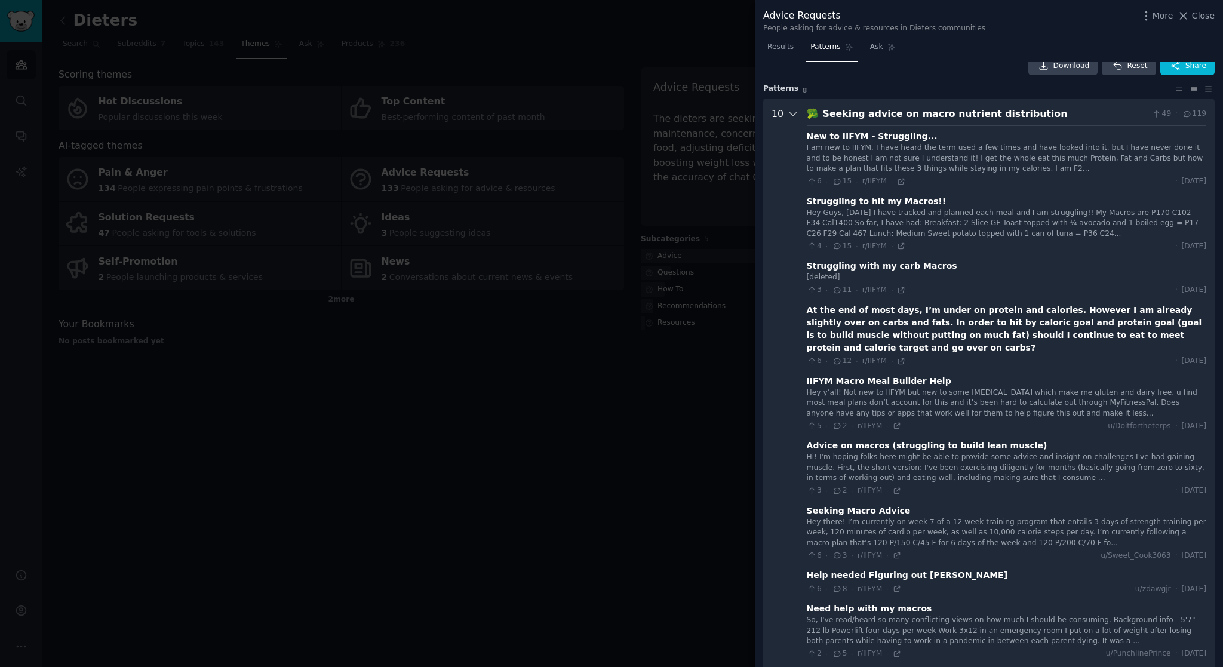
click at [790, 114] on icon at bounding box center [793, 114] width 6 height 3
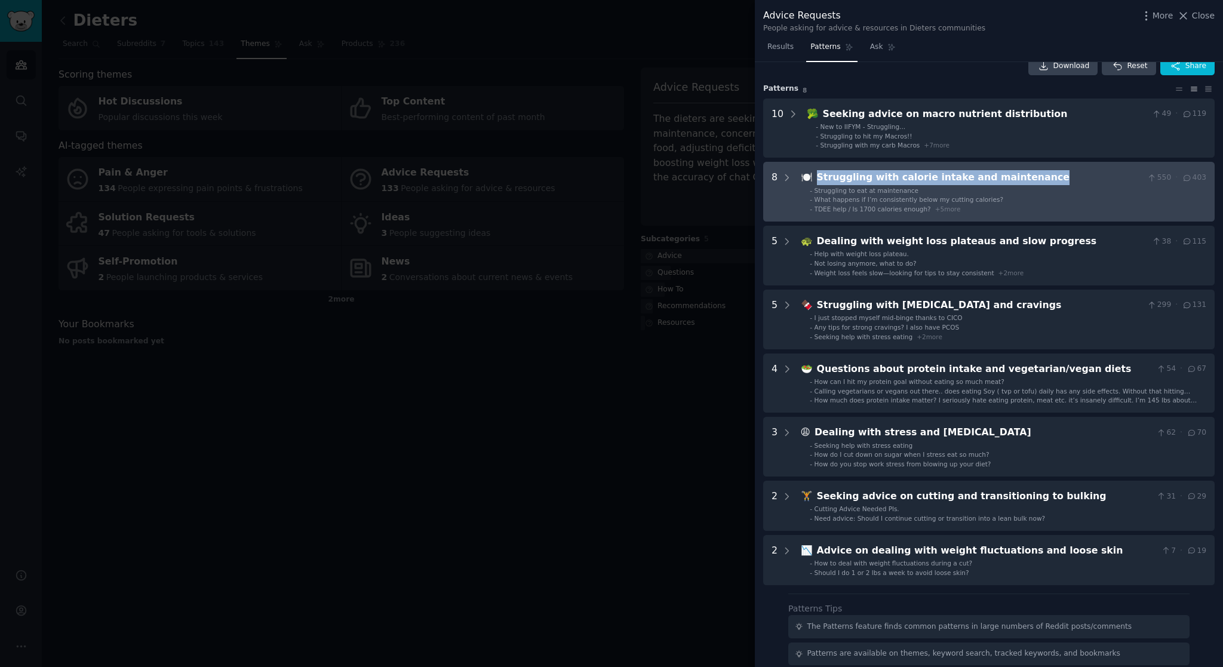
drag, startPoint x: 1035, startPoint y: 179, endPoint x: 833, endPoint y: 167, distance: 202.1
click at [833, 167] on maintenance "8 🍽️ Struggling with calorie intake and maintenance 550 · 403 - Struggling to e…" at bounding box center [988, 192] width 451 height 60
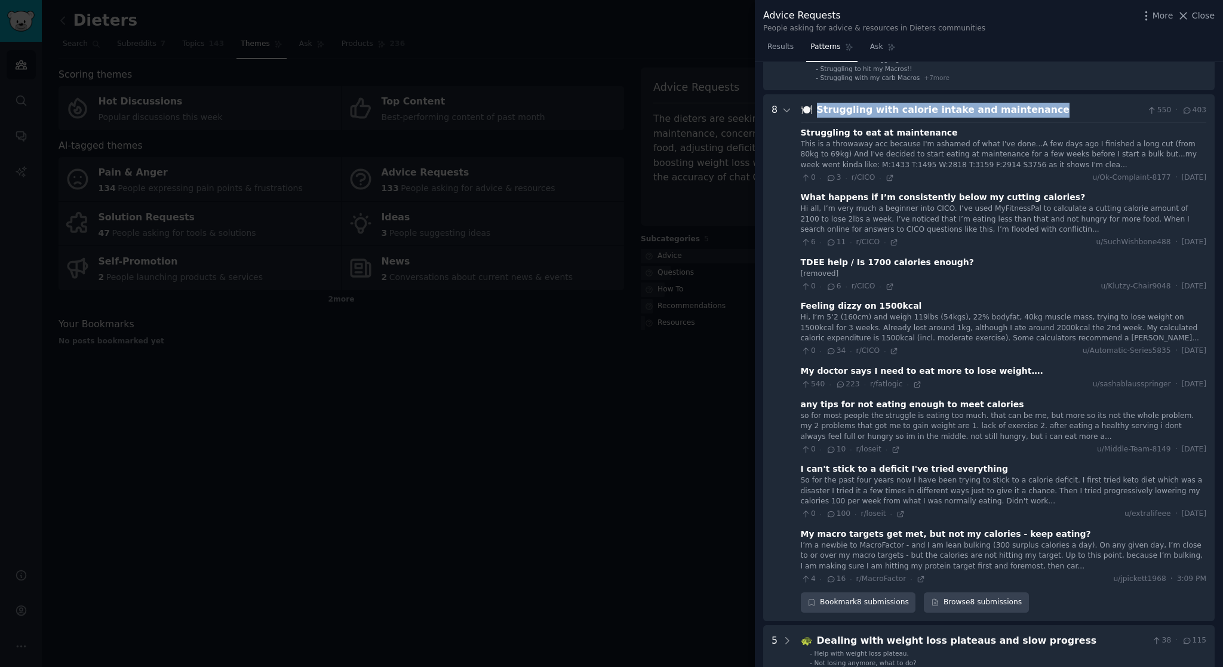
scroll to position [118, 0]
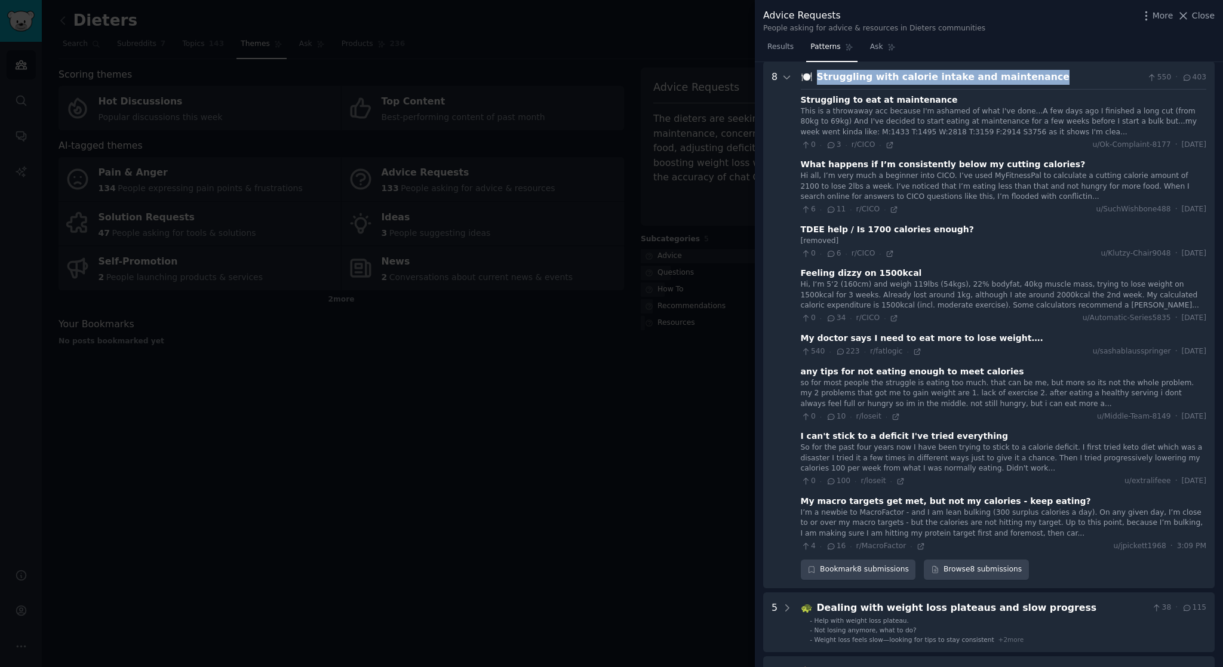
copy div "Struggling with calorie intake and maintenance"
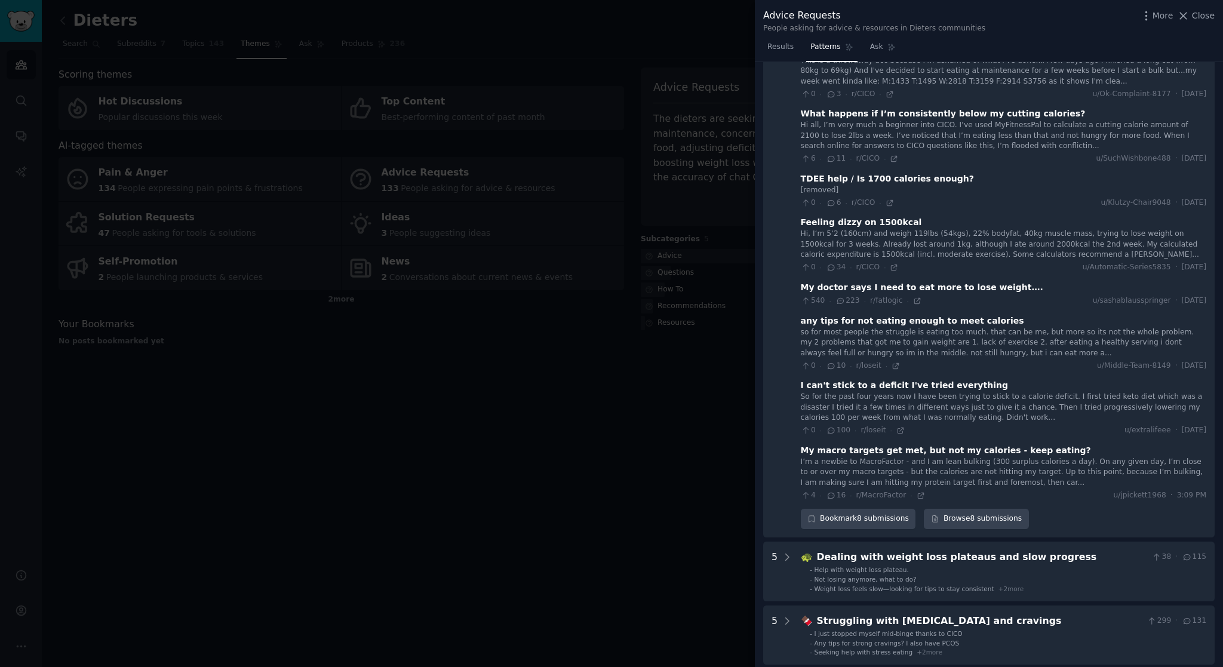
scroll to position [170, 0]
drag, startPoint x: 986, startPoint y: 384, endPoint x: 796, endPoint y: 378, distance: 190.5
click at [796, 378] on maintenance "8 🍽️ Struggling with calorie intake and maintenance 550 · 403 Struggling to eat…" at bounding box center [988, 273] width 451 height 527
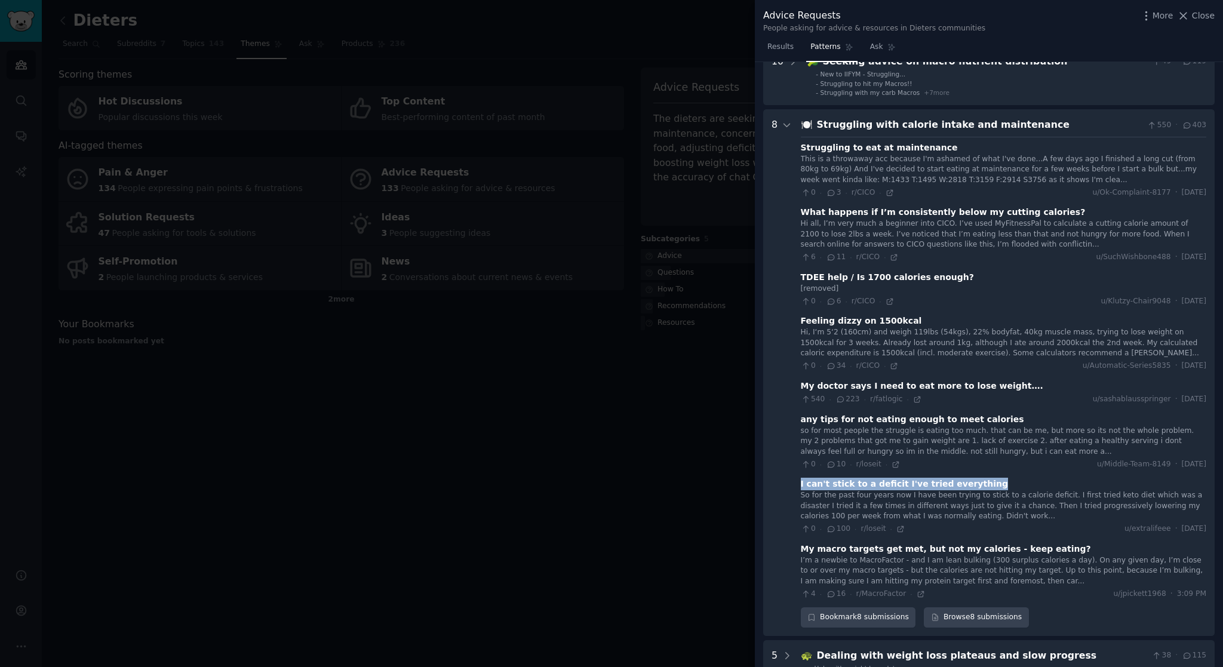
scroll to position [0, 0]
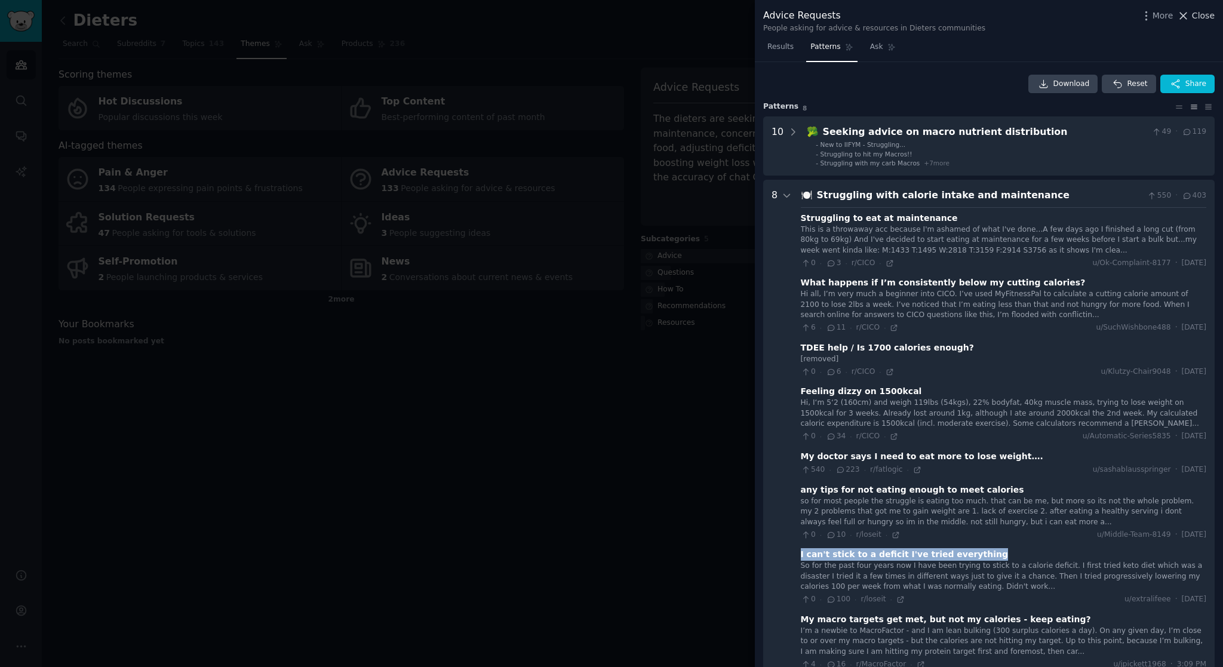
click at [1201, 16] on span "Close" at bounding box center [1203, 16] width 23 height 13
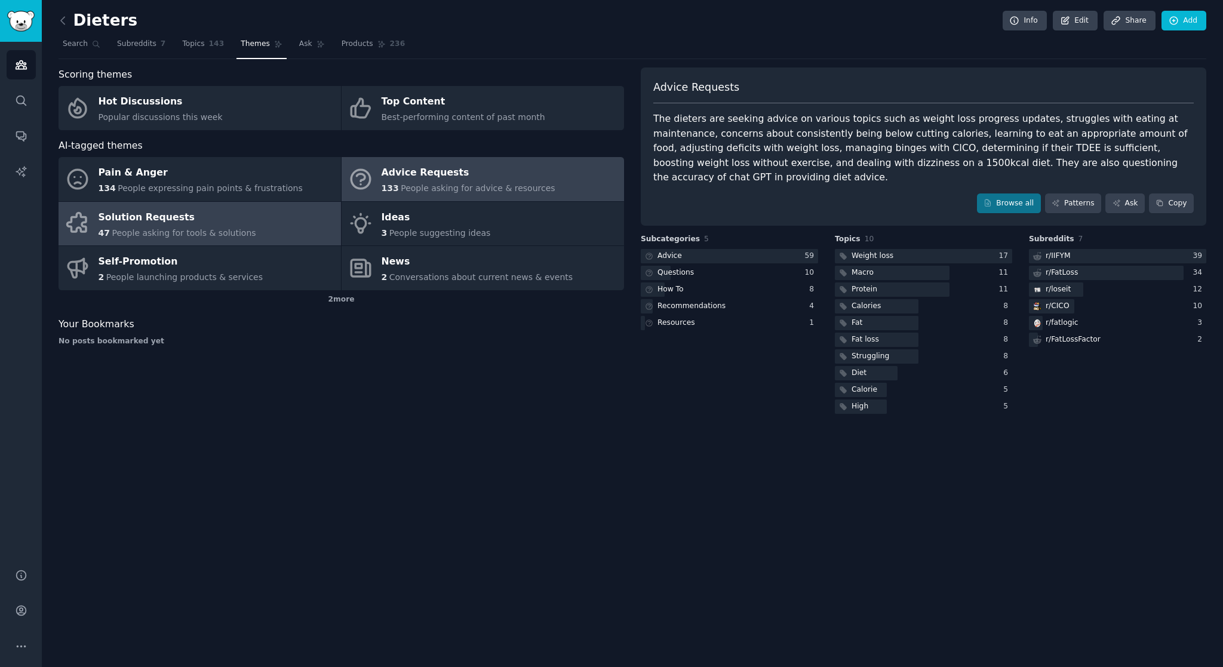
click at [252, 229] on link "Solution Requests 47 People asking for tools & solutions" at bounding box center [200, 224] width 282 height 44
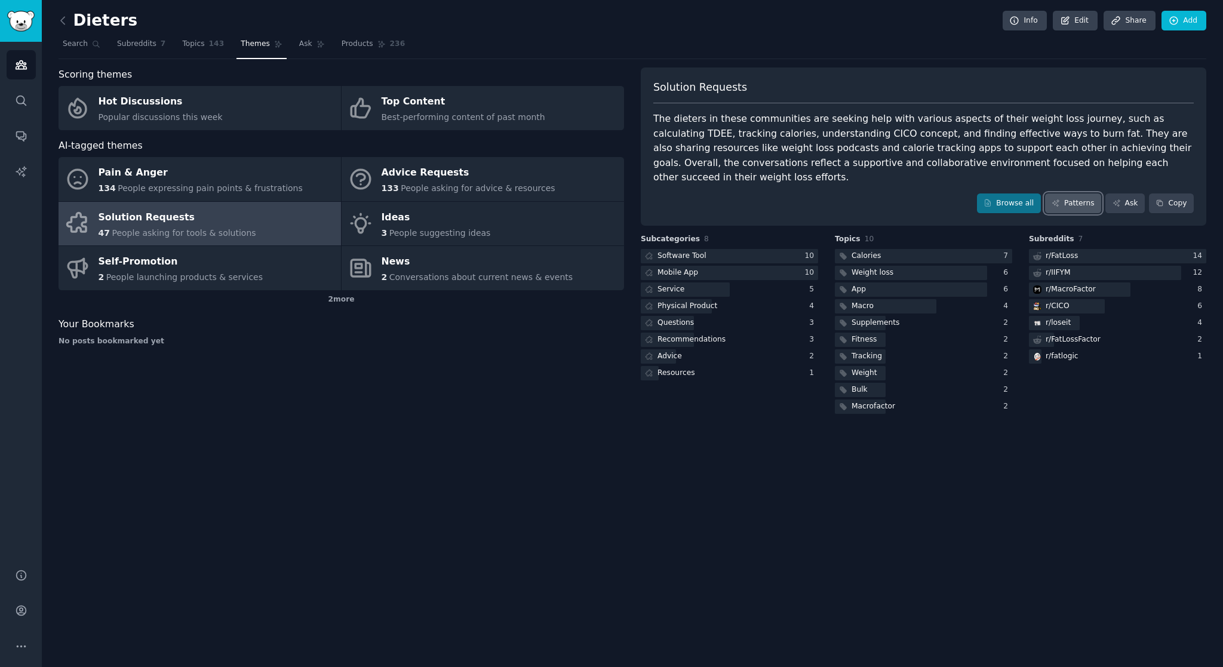
click at [1077, 193] on link "Patterns" at bounding box center [1073, 203] width 56 height 20
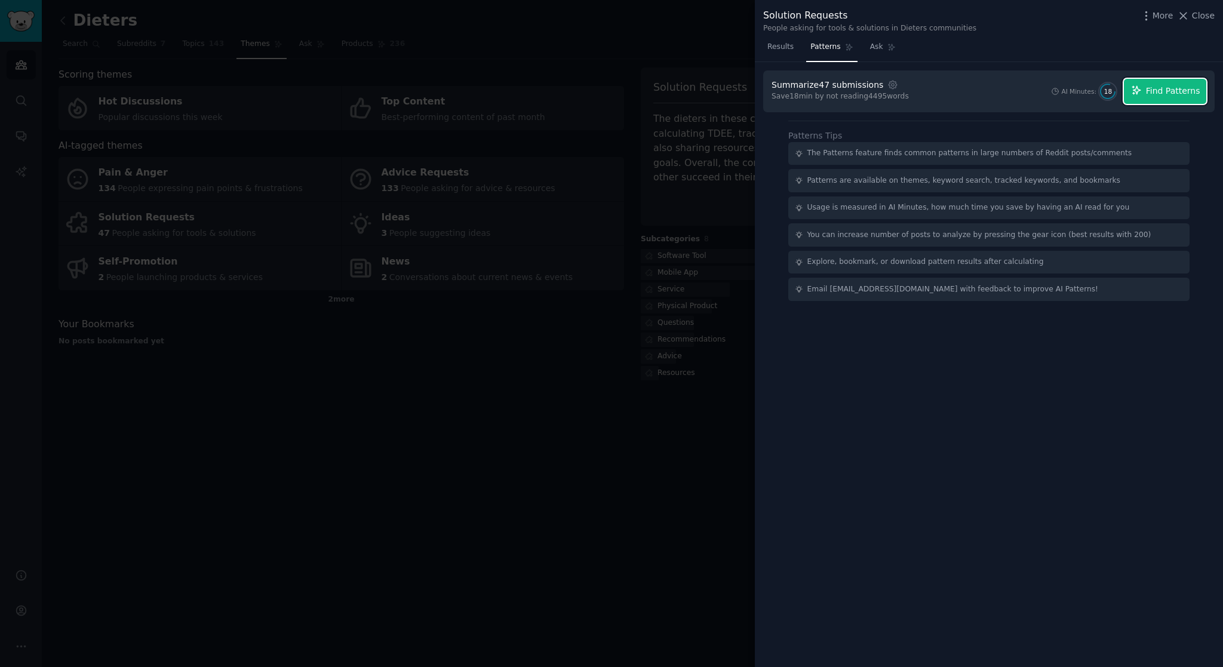
click at [1156, 94] on span "Find Patterns" at bounding box center [1173, 91] width 54 height 13
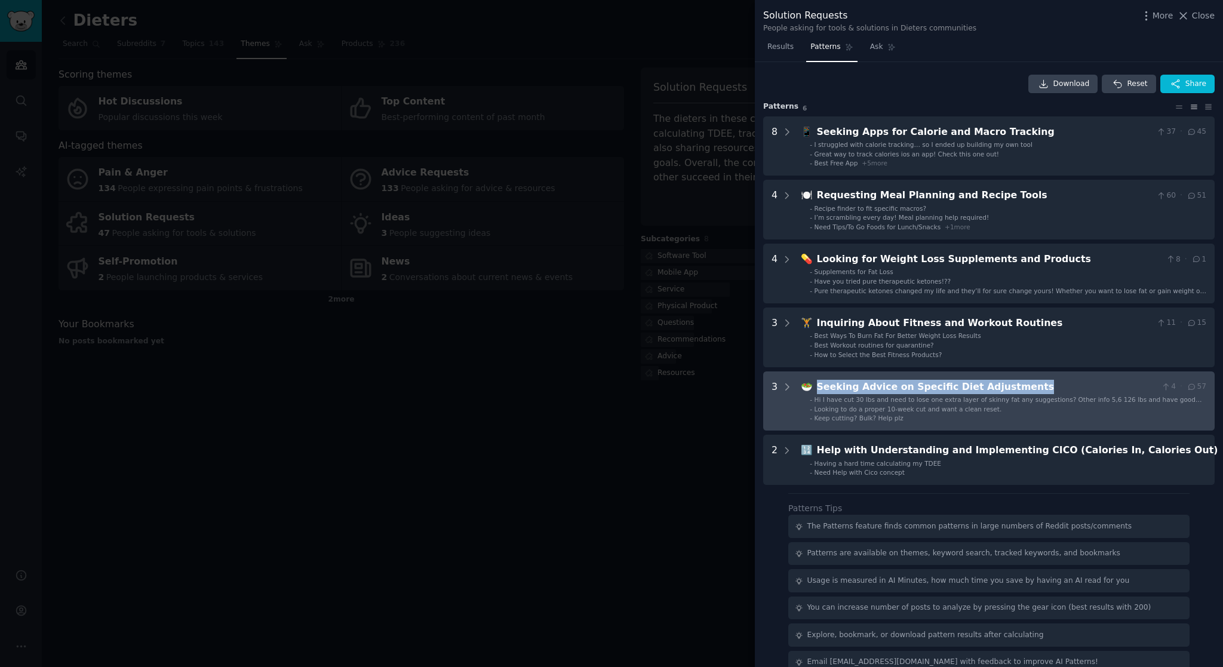
drag, startPoint x: 1029, startPoint y: 387, endPoint x: 812, endPoint y: 383, distance: 216.7
click at [812, 383] on div "🥗 Seeking Advice on Specific Diet Adjustments 4 · 57" at bounding box center [1003, 387] width 405 height 15
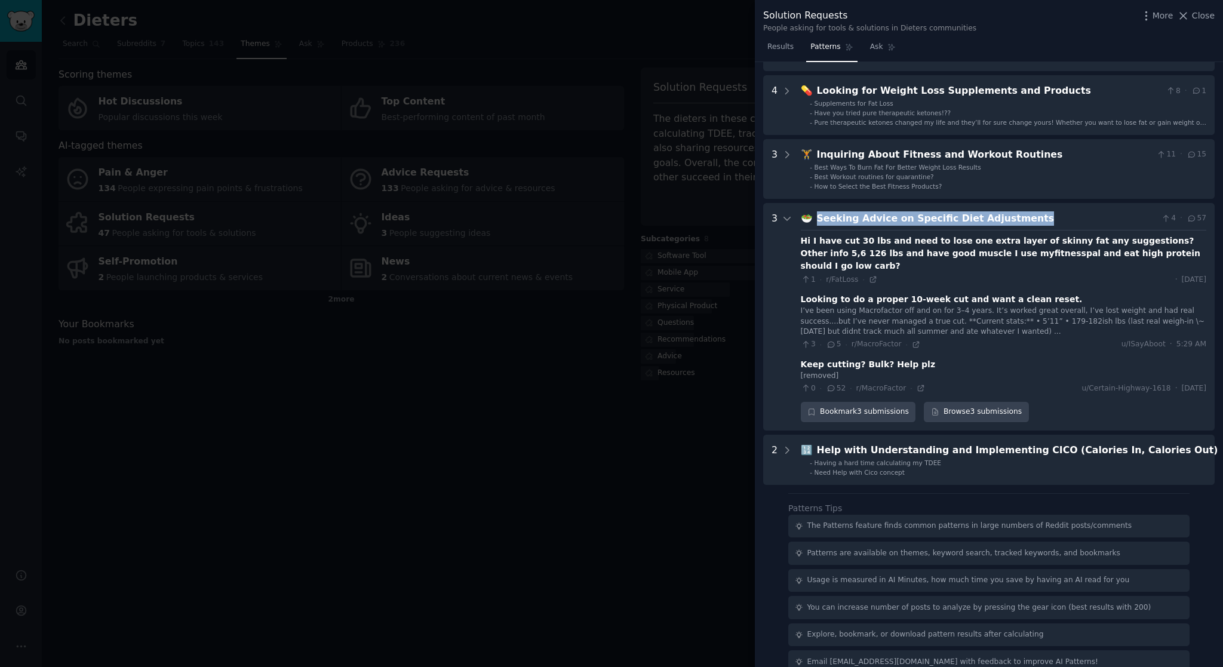
scroll to position [174, 0]
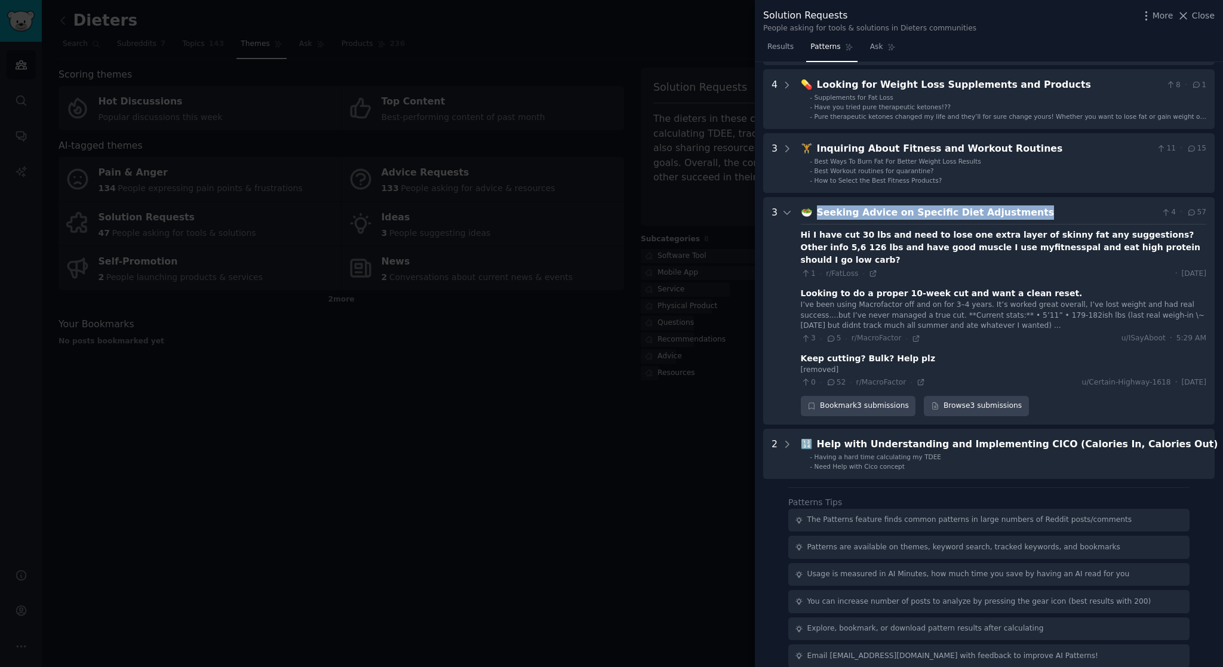
copy div "Seeking Advice on Specific Diet Adjustments"
click at [1203, 23] on div "More Close" at bounding box center [1177, 15] width 75 height 15
click at [1203, 18] on span "Close" at bounding box center [1203, 16] width 23 height 13
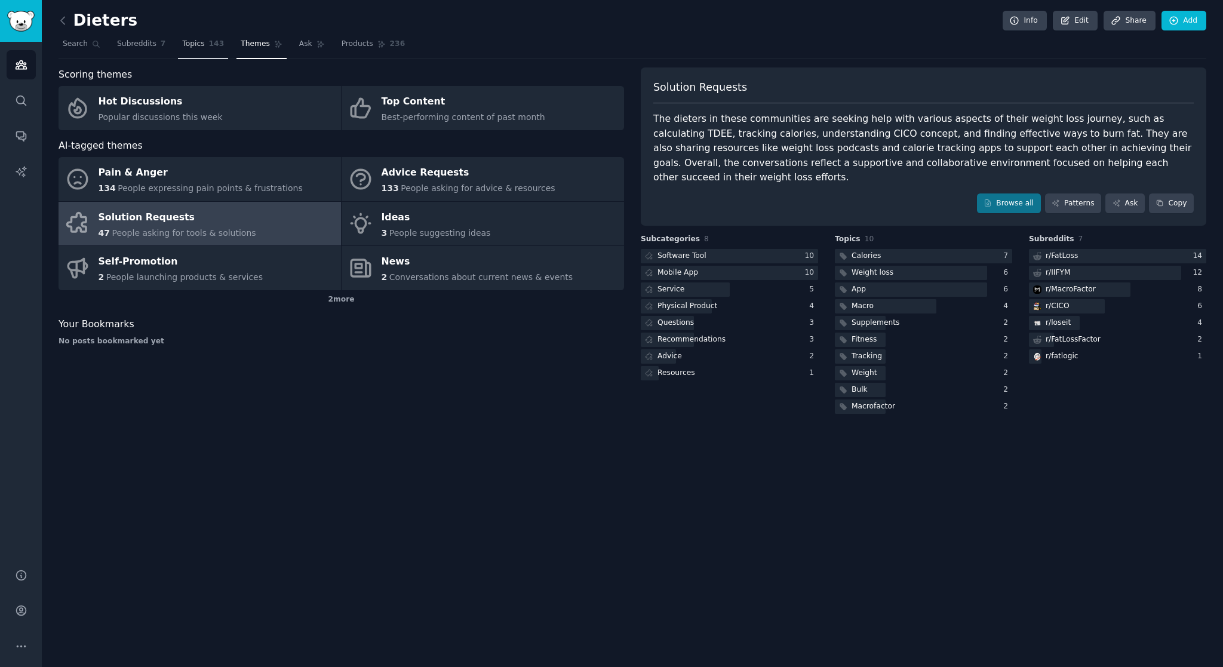
click at [202, 47] on span "Topics" at bounding box center [193, 44] width 22 height 11
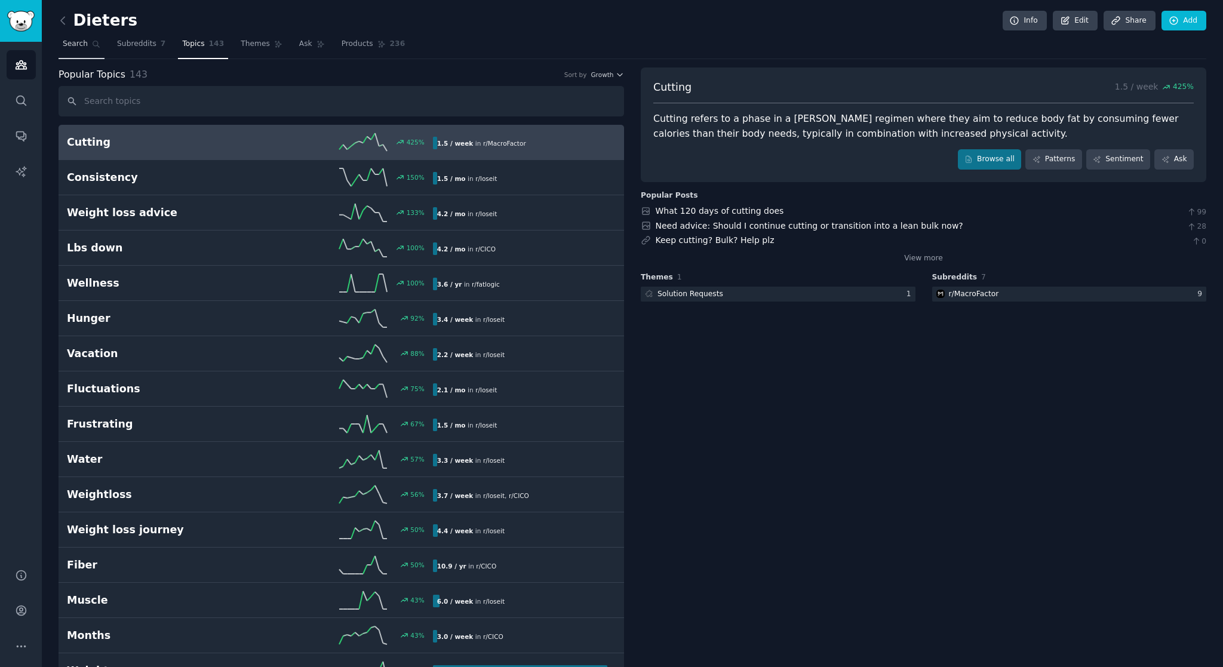
click at [84, 49] on span "Search" at bounding box center [75, 44] width 25 height 11
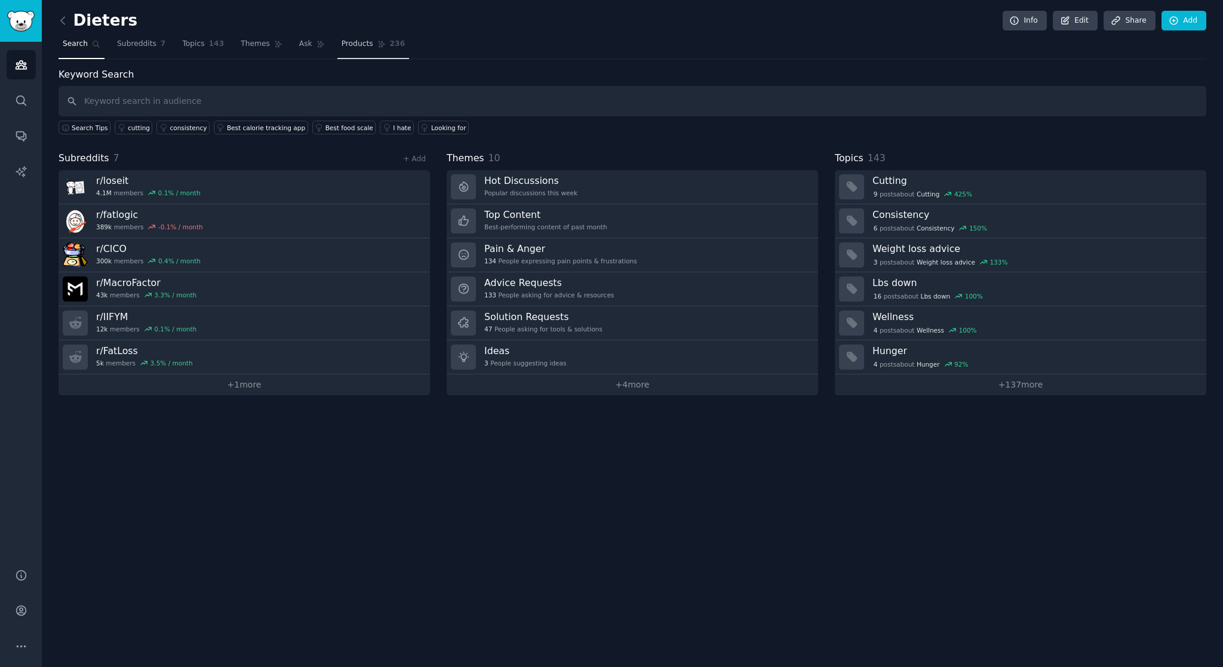
click at [358, 48] on span "Products" at bounding box center [357, 44] width 32 height 11
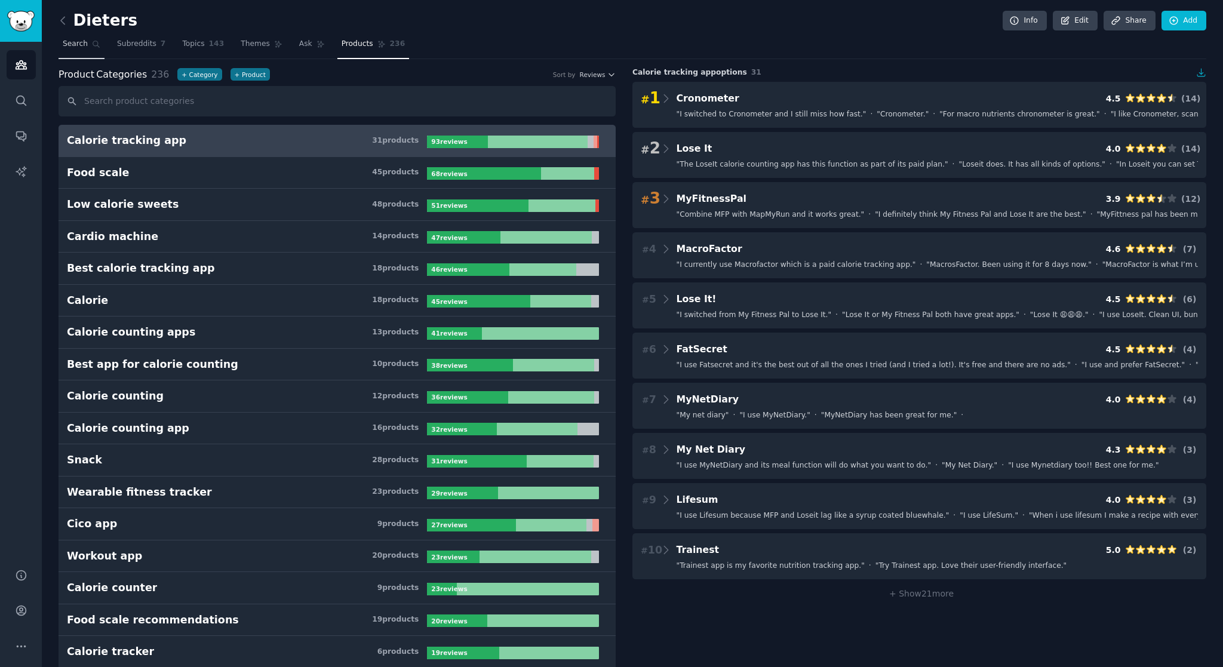
click at [85, 44] on span "Search" at bounding box center [75, 44] width 25 height 11
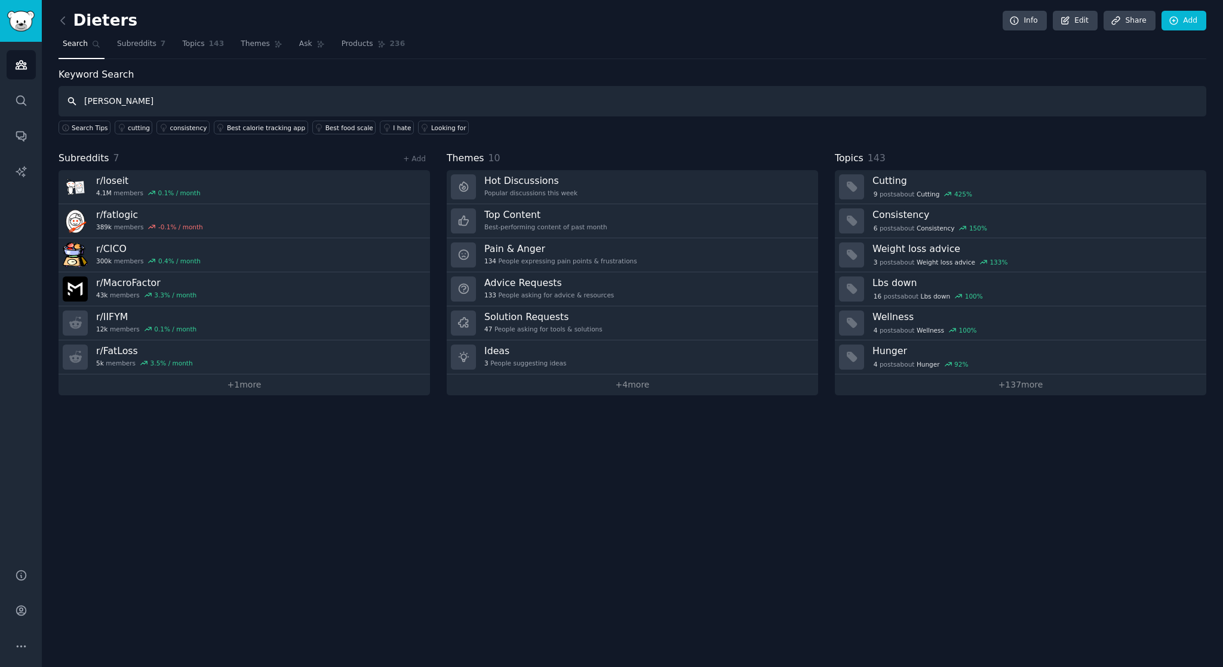
type input "Dan Go"
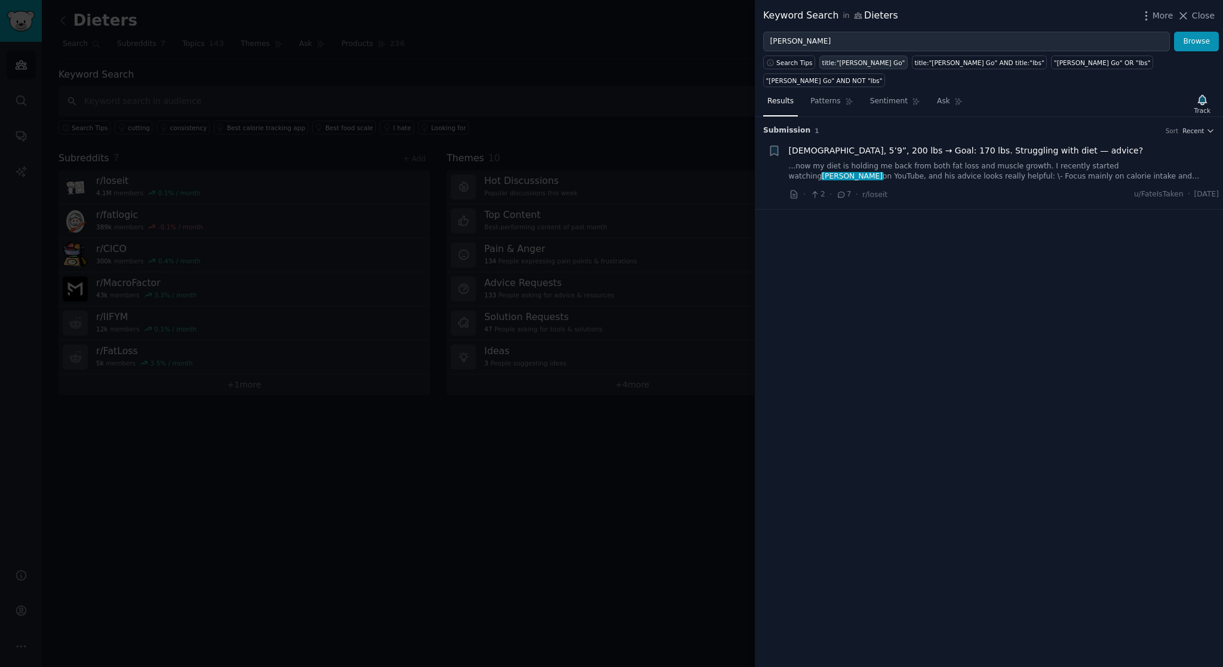
click at [845, 61] on div "title:"Dan Go"" at bounding box center [863, 63] width 83 height 8
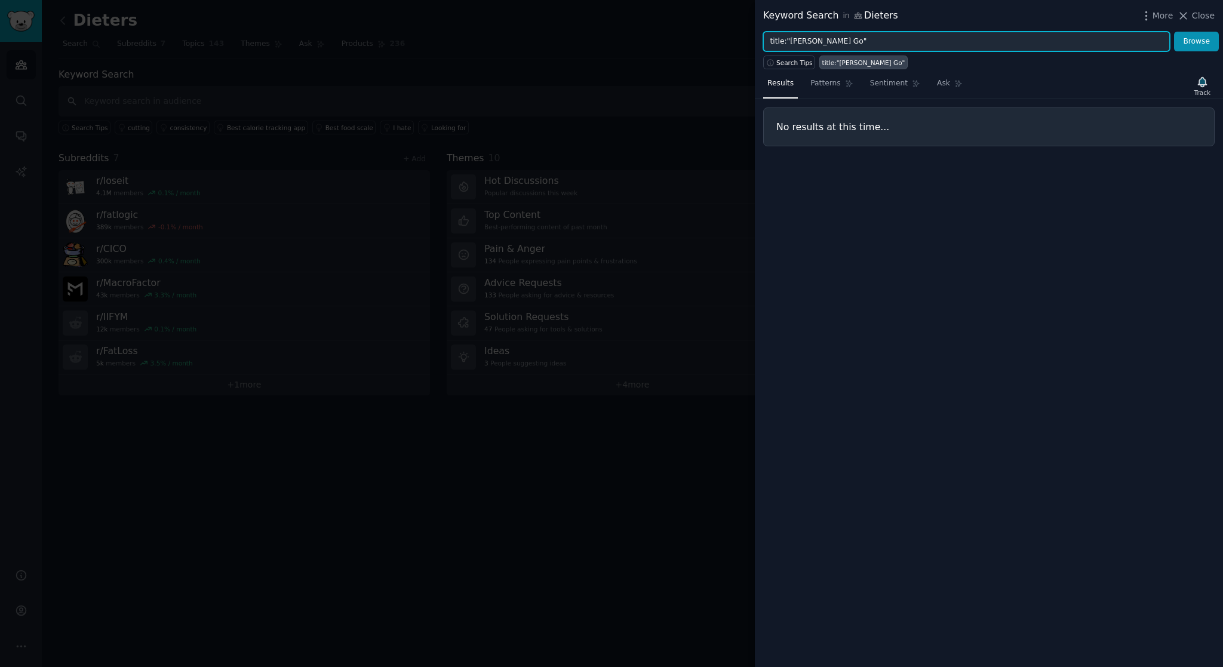
click at [832, 39] on input "title:"Dan Go"" at bounding box center [966, 42] width 407 height 20
drag, startPoint x: 832, startPoint y: 39, endPoint x: 761, endPoint y: 41, distance: 71.7
click at [761, 41] on div "title:"Dan Go" Browse" at bounding box center [989, 42] width 468 height 20
type input "Dan Go"
click at [1174, 32] on button "Browse" at bounding box center [1196, 42] width 45 height 20
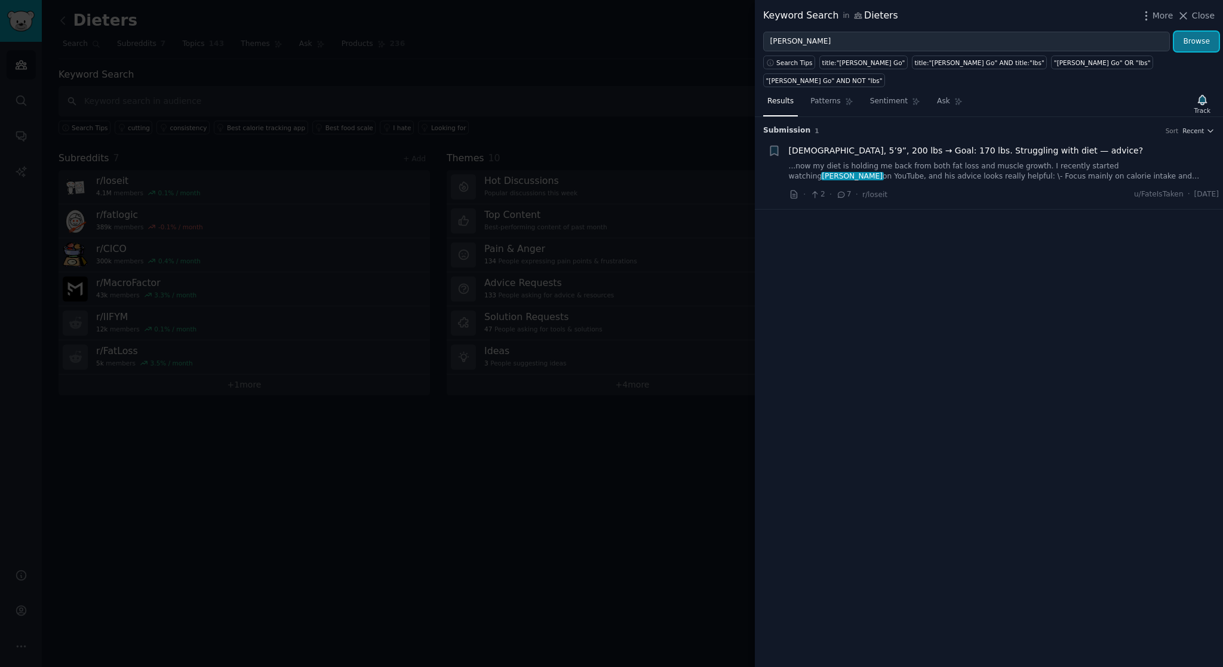
click at [1183, 43] on button "Browse" at bounding box center [1196, 42] width 45 height 20
click at [1203, 16] on span "Close" at bounding box center [1203, 16] width 23 height 13
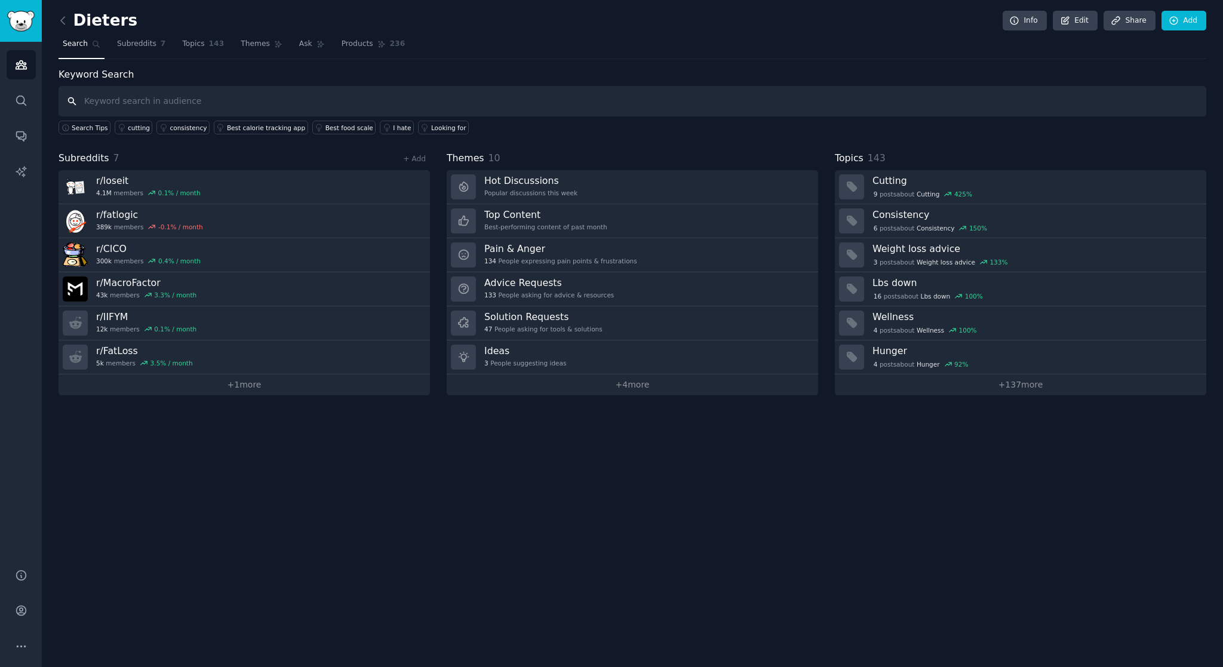
click at [223, 104] on input "text" at bounding box center [632, 101] width 1147 height 30
type input "d"
type input "Dan Go"
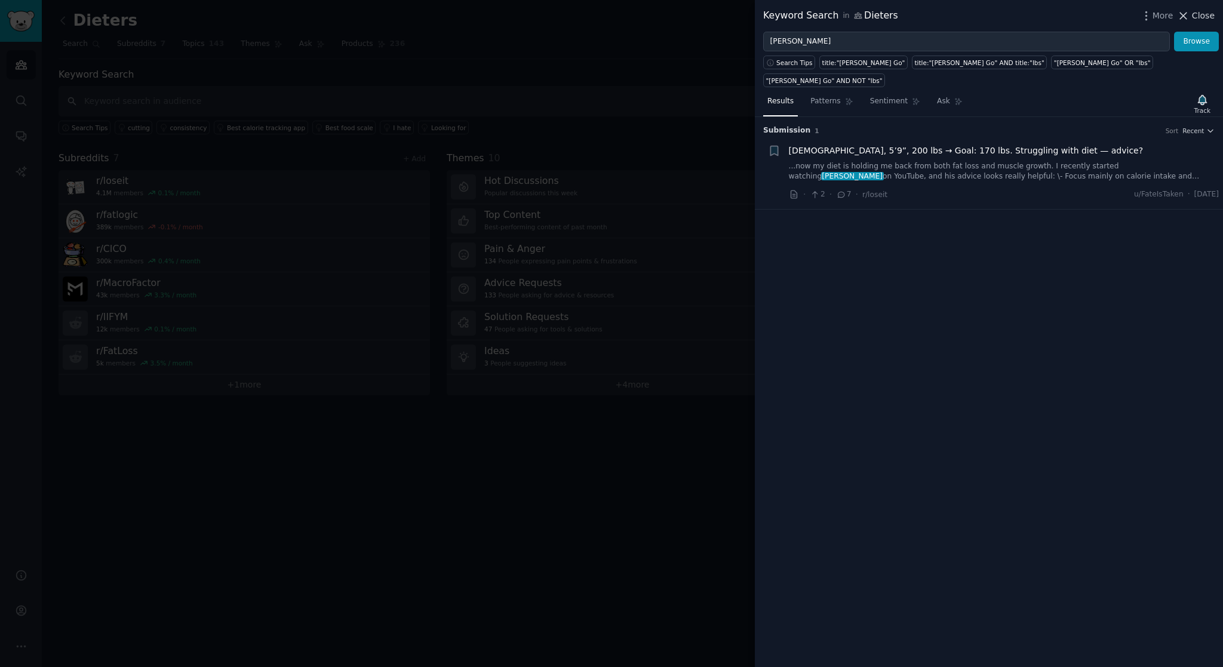
click at [1202, 13] on span "Close" at bounding box center [1203, 16] width 23 height 13
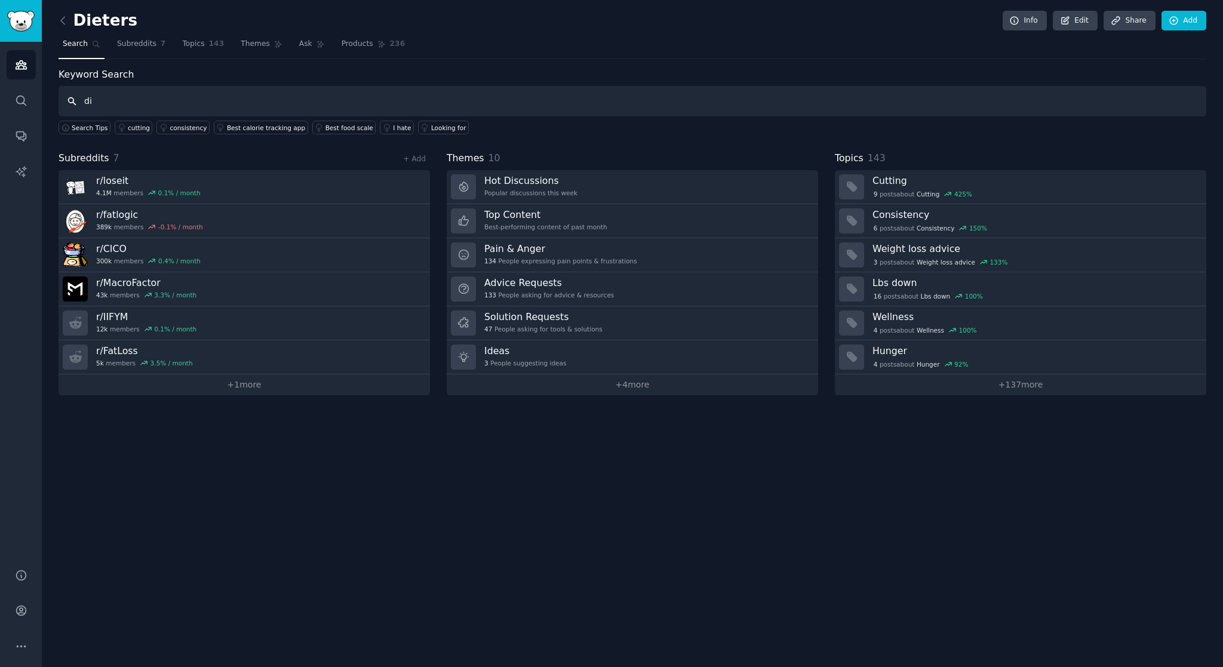
type input "d"
type input "nutrition coach"
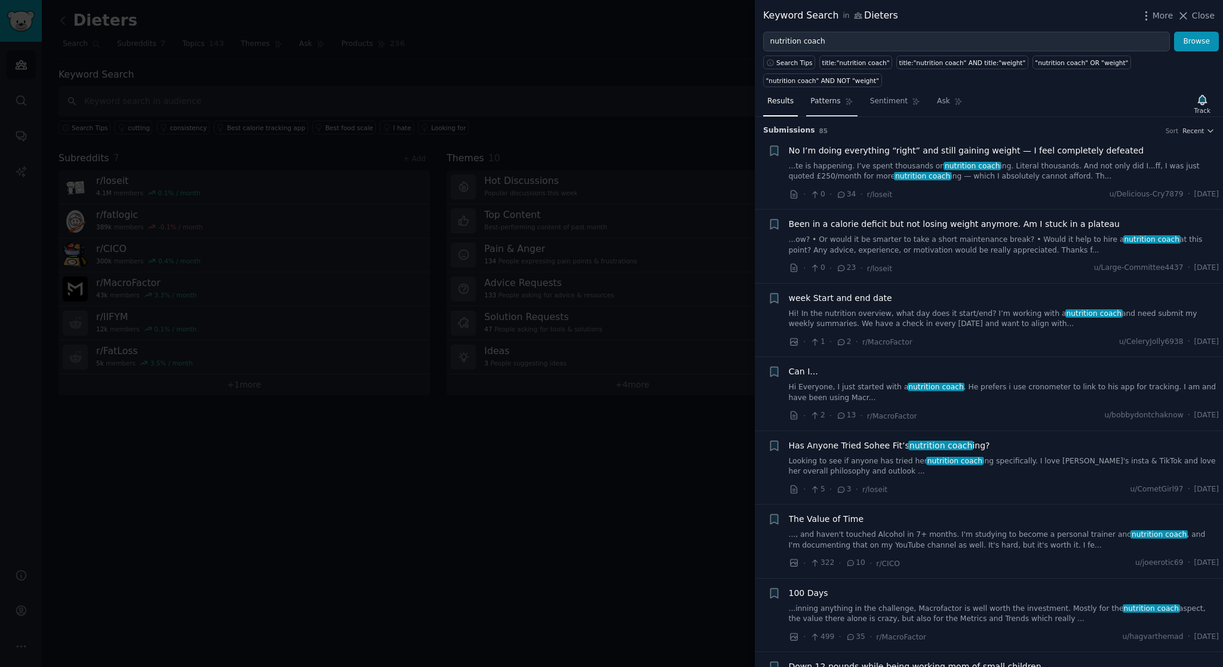
click at [827, 104] on span "Patterns" at bounding box center [825, 101] width 30 height 11
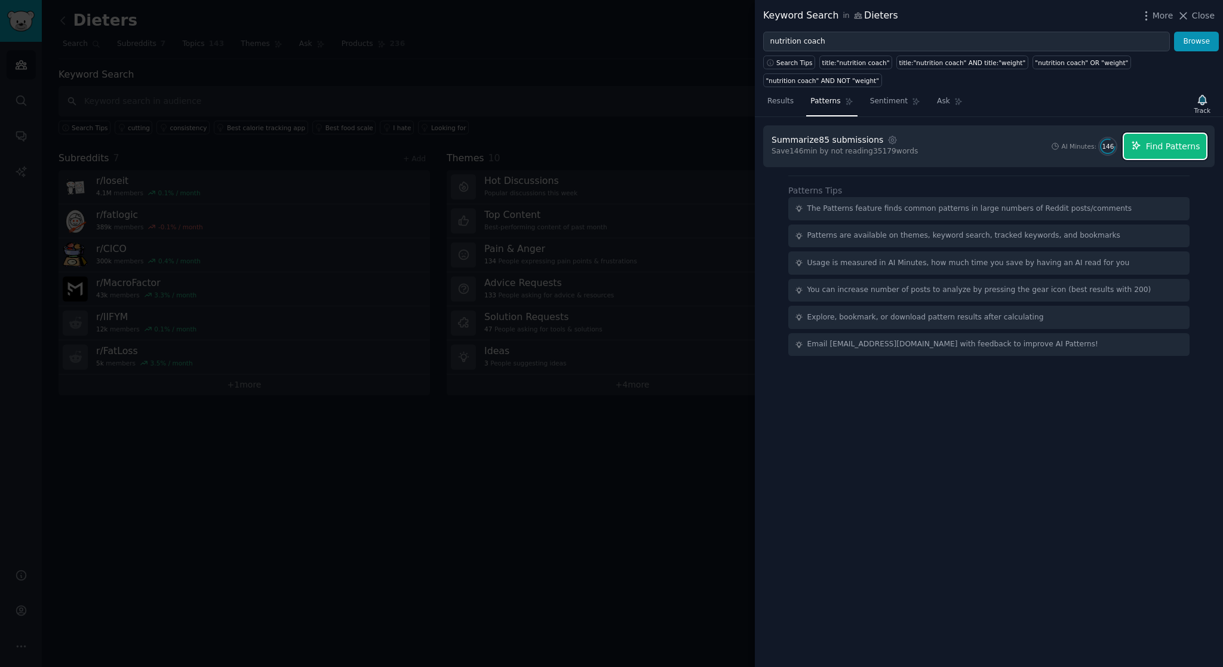
click at [1151, 156] on button "Find Patterns" at bounding box center [1165, 146] width 82 height 25
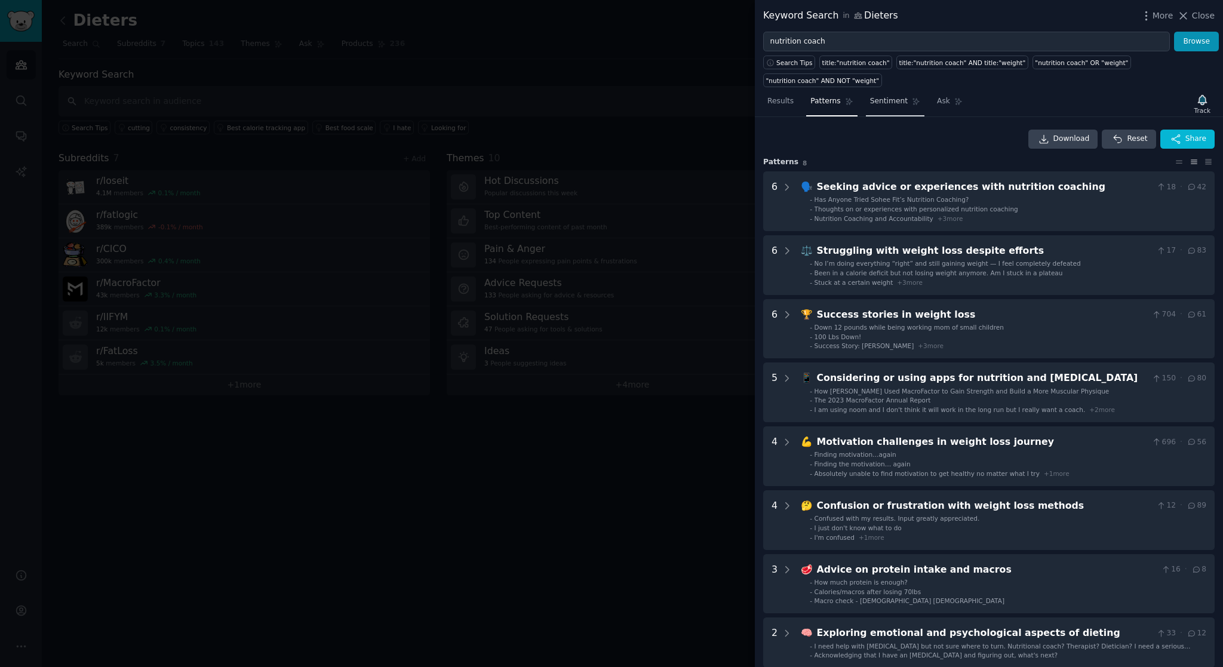
click at [891, 103] on span "Sentiment" at bounding box center [889, 101] width 38 height 11
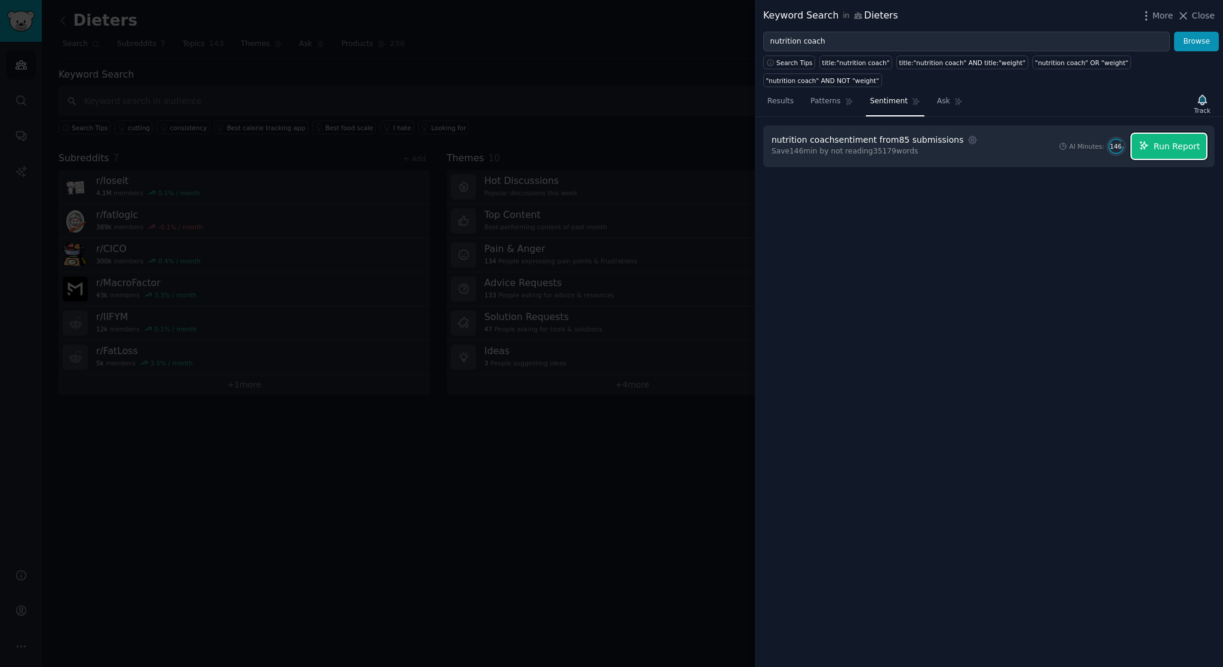
click at [1178, 144] on span "Run Report" at bounding box center [1176, 146] width 47 height 13
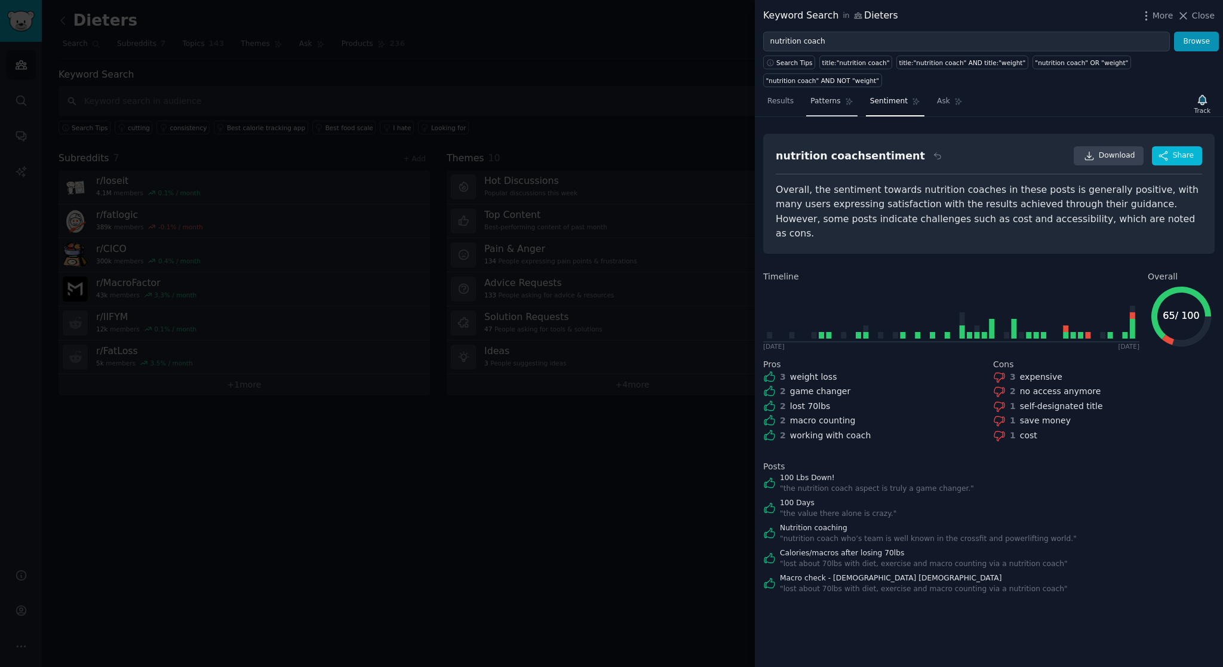
click at [828, 109] on link "Patterns" at bounding box center [831, 104] width 51 height 24
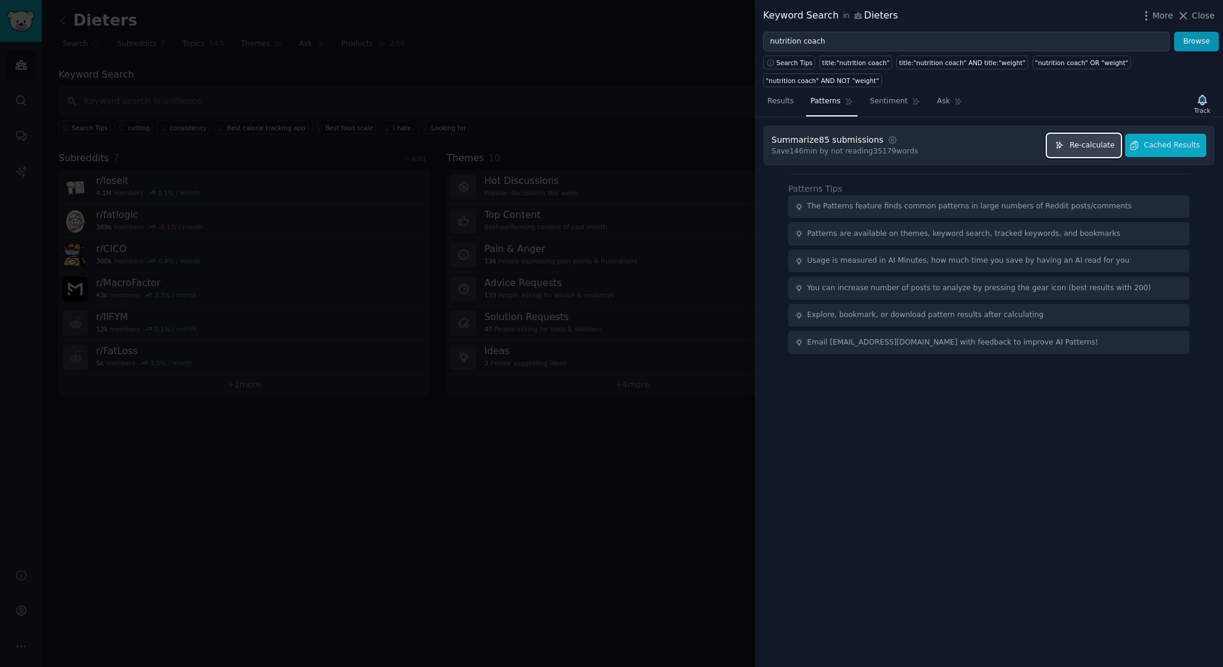
click at [1096, 136] on button "Re-calculate" at bounding box center [1084, 145] width 74 height 23
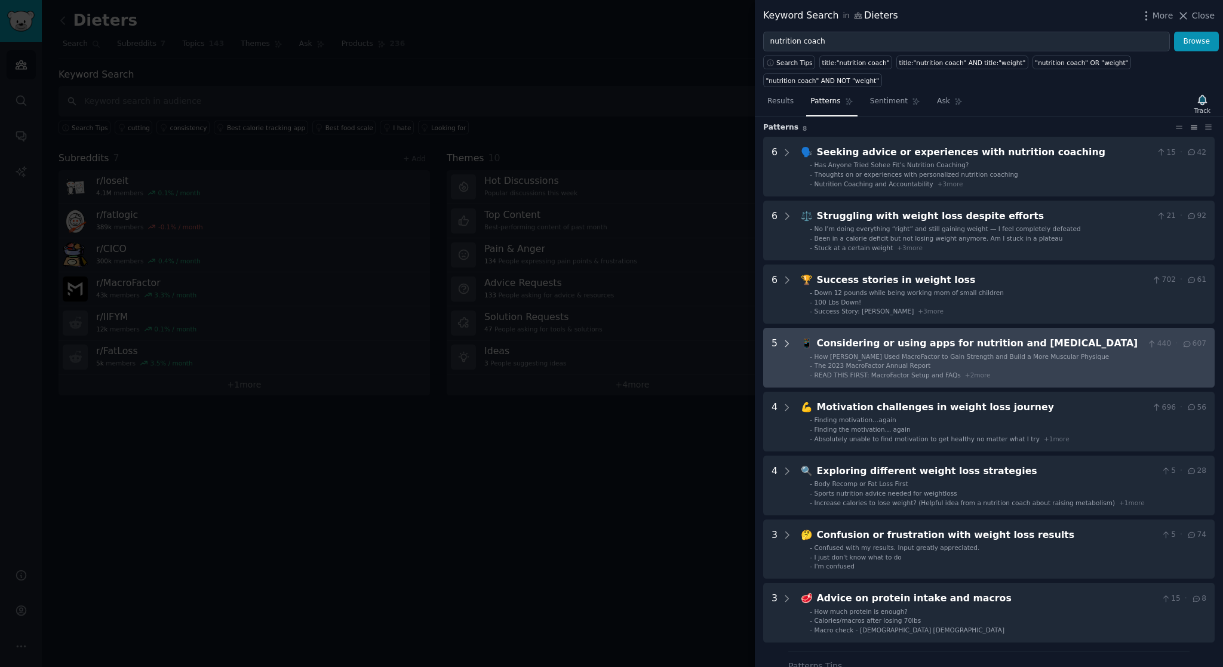
scroll to position [34, 0]
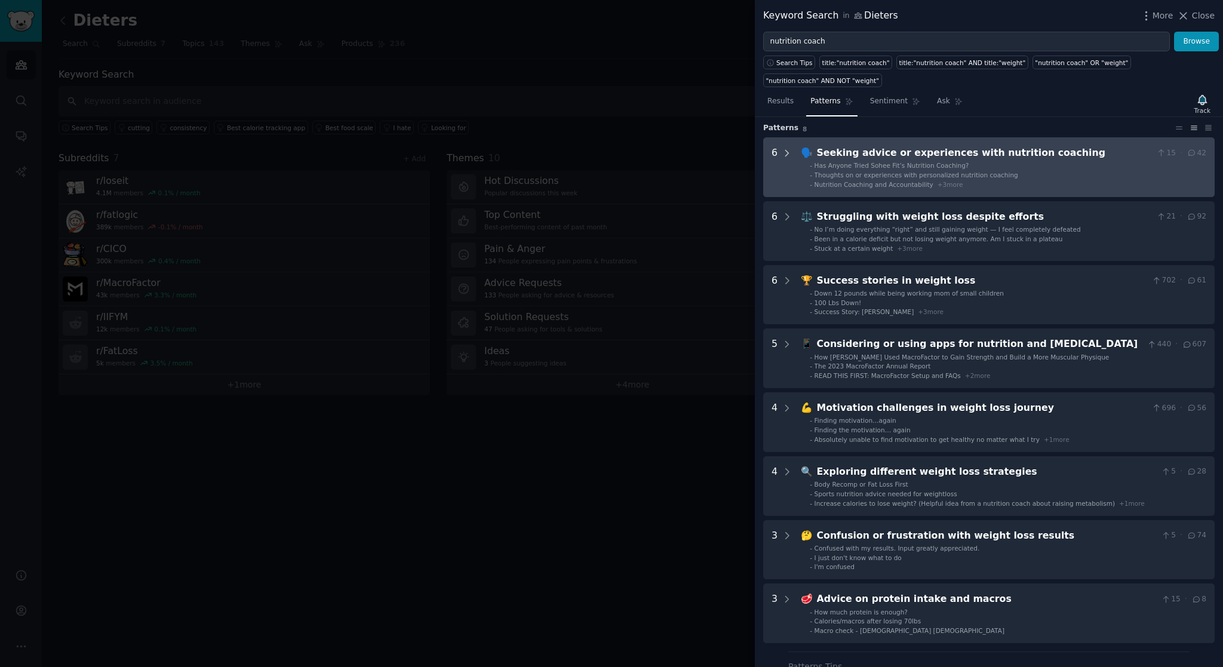
click at [790, 155] on icon at bounding box center [786, 153] width 11 height 11
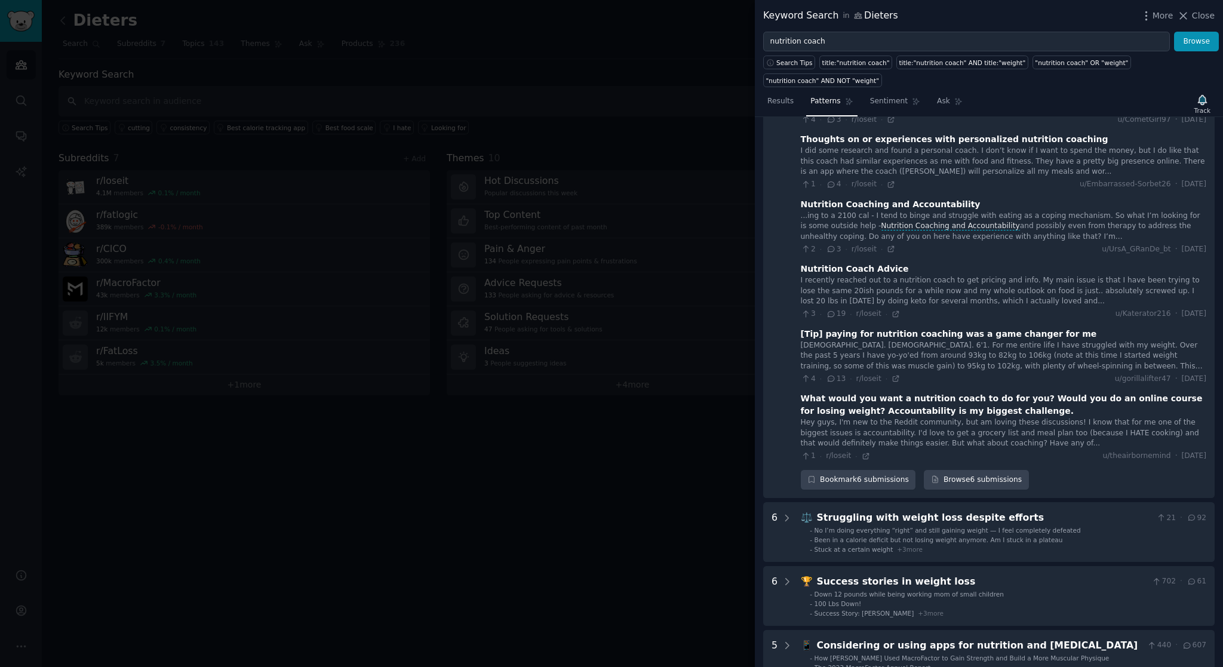
scroll to position [136, 0]
click at [866, 454] on icon at bounding box center [865, 455] width 8 height 8
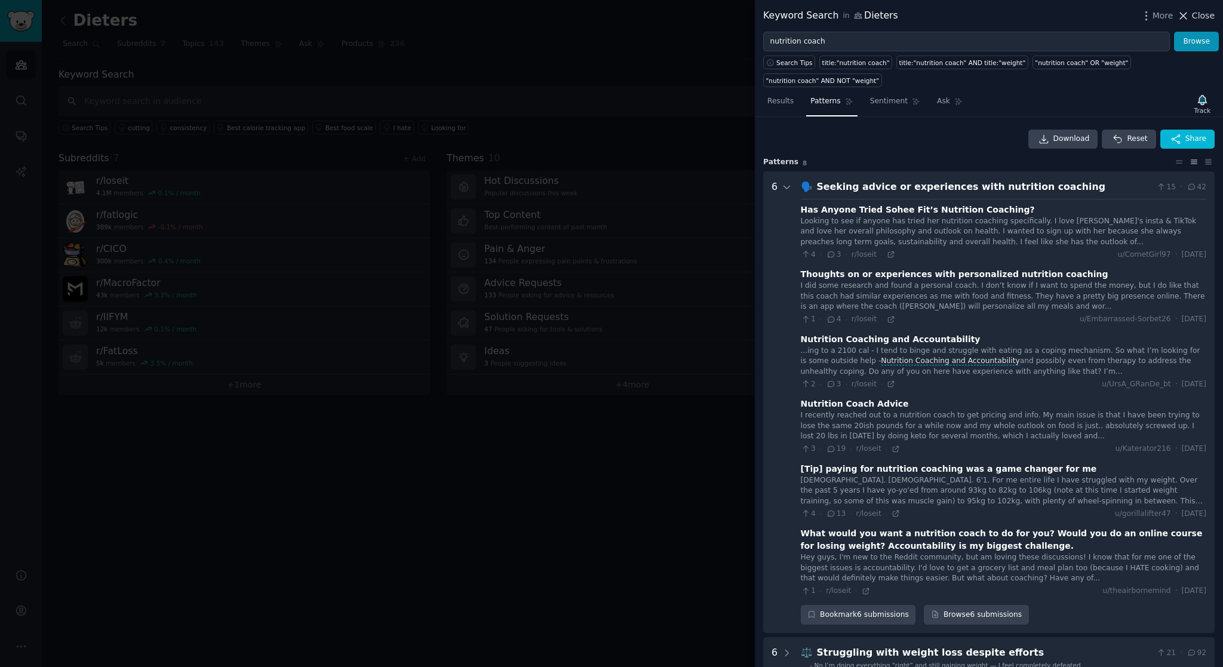
click at [1200, 13] on span "Close" at bounding box center [1203, 16] width 23 height 13
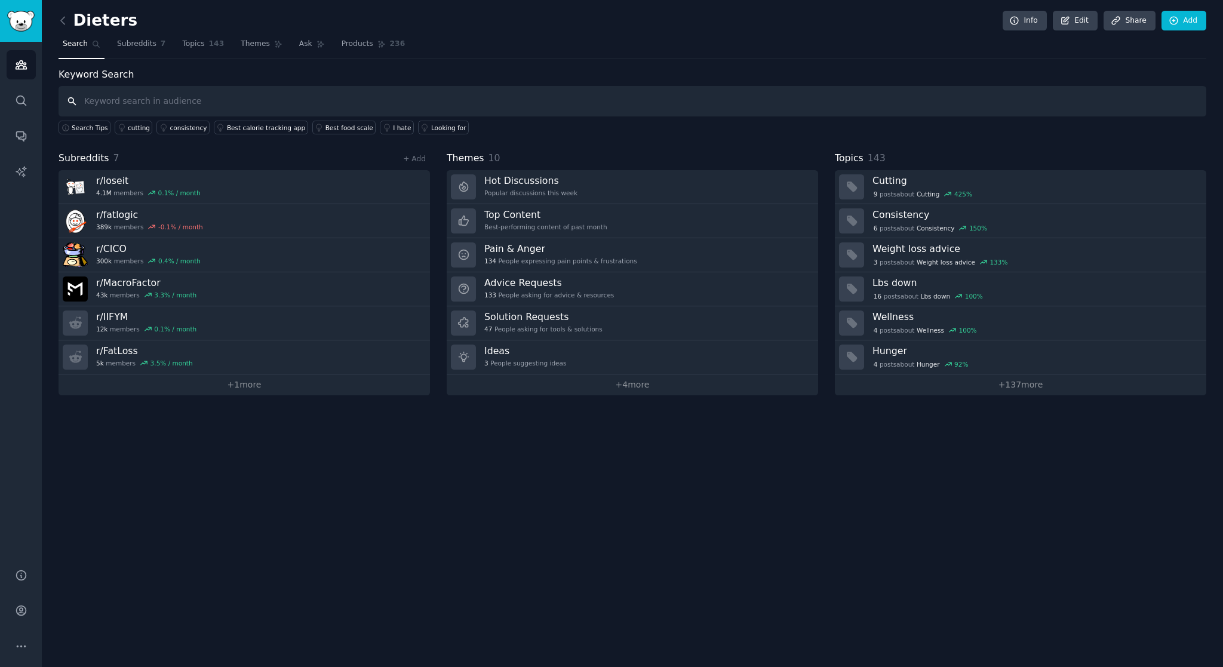
click at [530, 100] on input "text" at bounding box center [632, 101] width 1147 height 30
type input "cost"
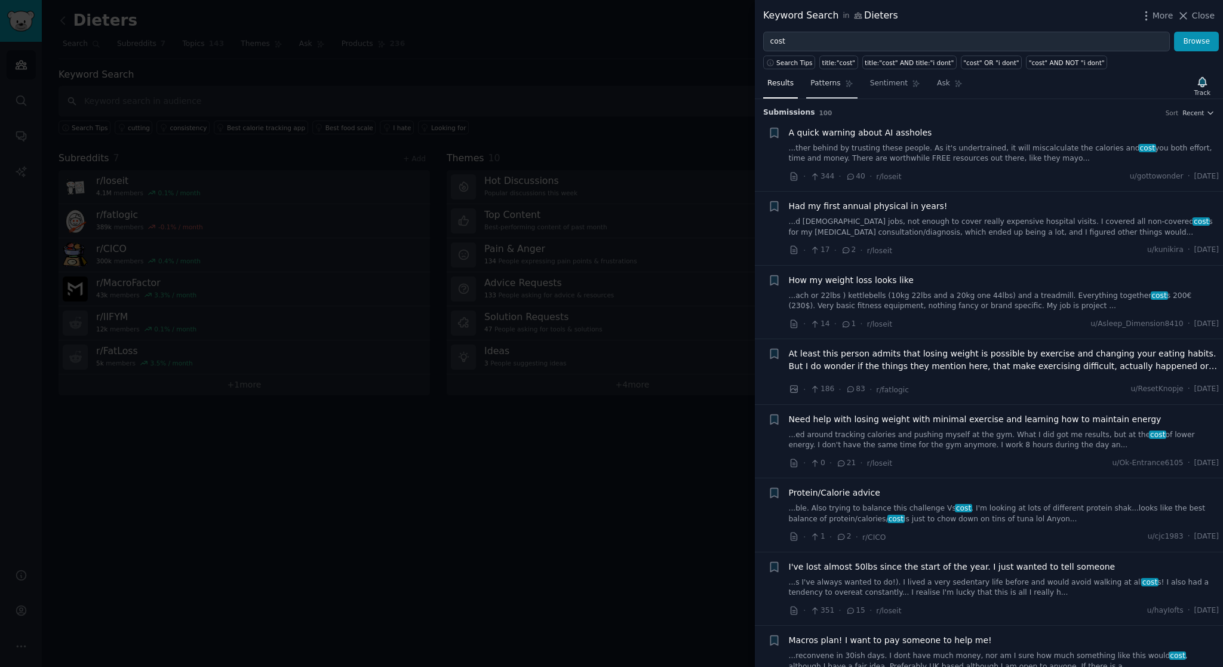
click at [821, 84] on span "Patterns" at bounding box center [825, 83] width 30 height 11
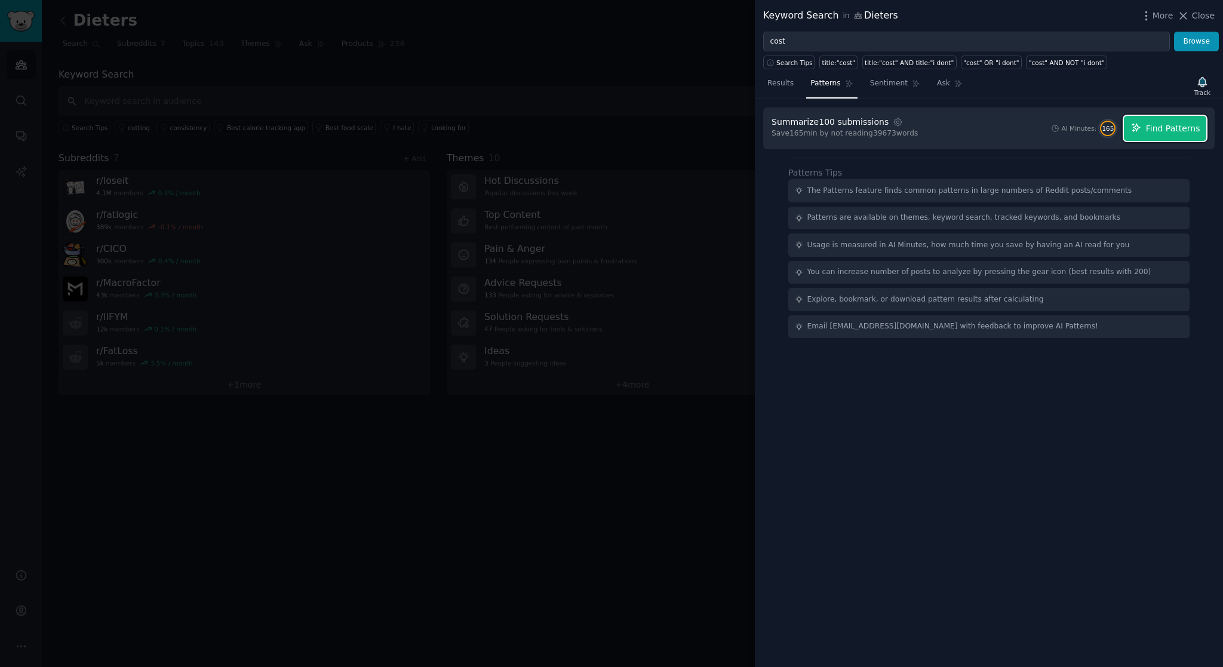
click at [1164, 126] on span "Find Patterns" at bounding box center [1173, 128] width 54 height 13
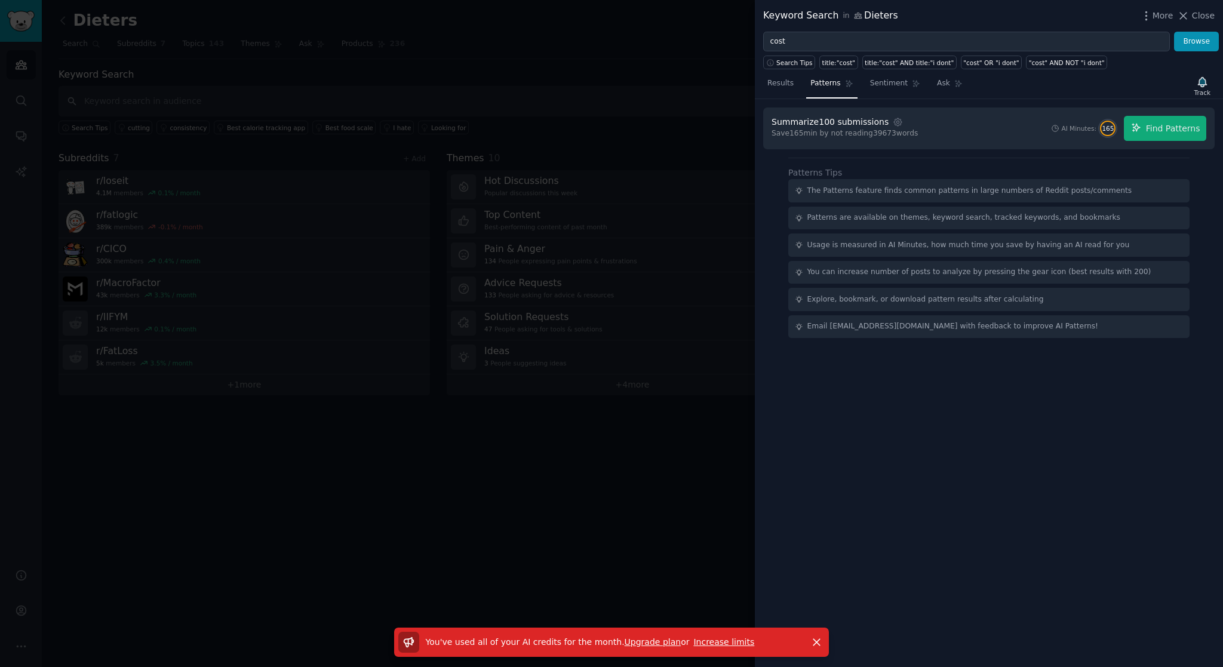
click at [705, 641] on link "Increase limits" at bounding box center [723, 642] width 61 height 10
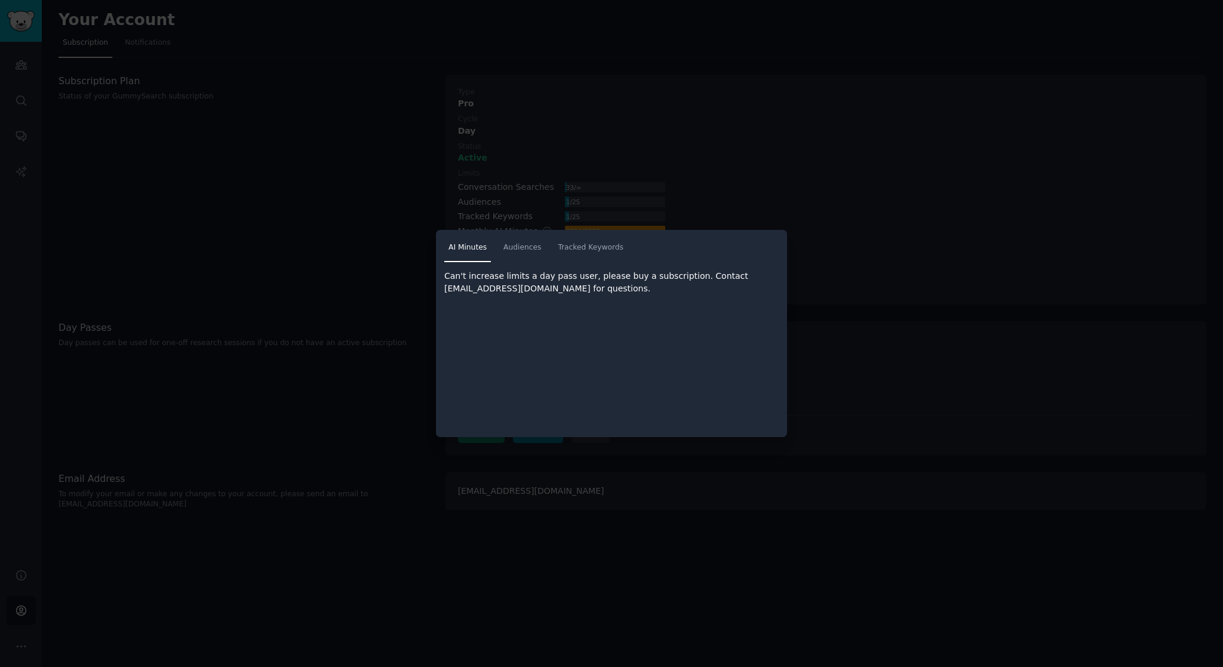
click at [813, 231] on div at bounding box center [611, 333] width 1223 height 667
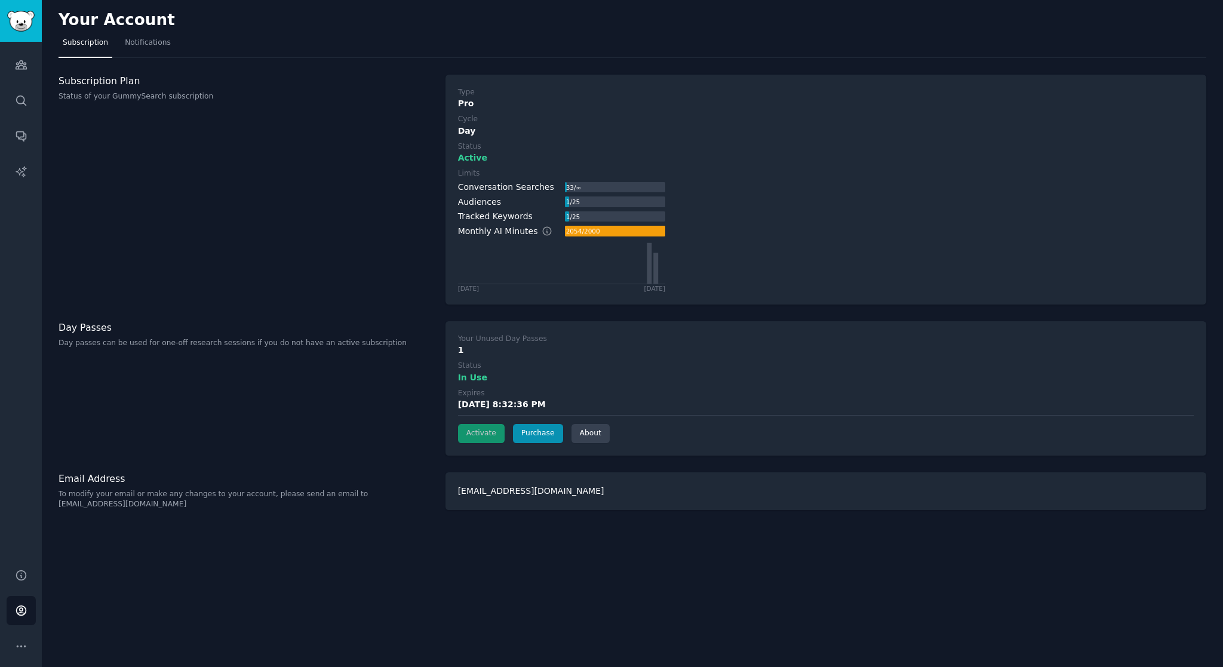
click at [479, 439] on div "Activate Purchase About" at bounding box center [826, 433] width 736 height 19
click at [481, 432] on div "Activate Purchase About" at bounding box center [826, 433] width 736 height 19
click at [517, 361] on label "Status" at bounding box center [826, 366] width 736 height 11
click at [482, 426] on div "Activate Purchase About" at bounding box center [826, 433] width 736 height 19
click at [484, 432] on div "Activate Purchase About" at bounding box center [826, 433] width 736 height 19
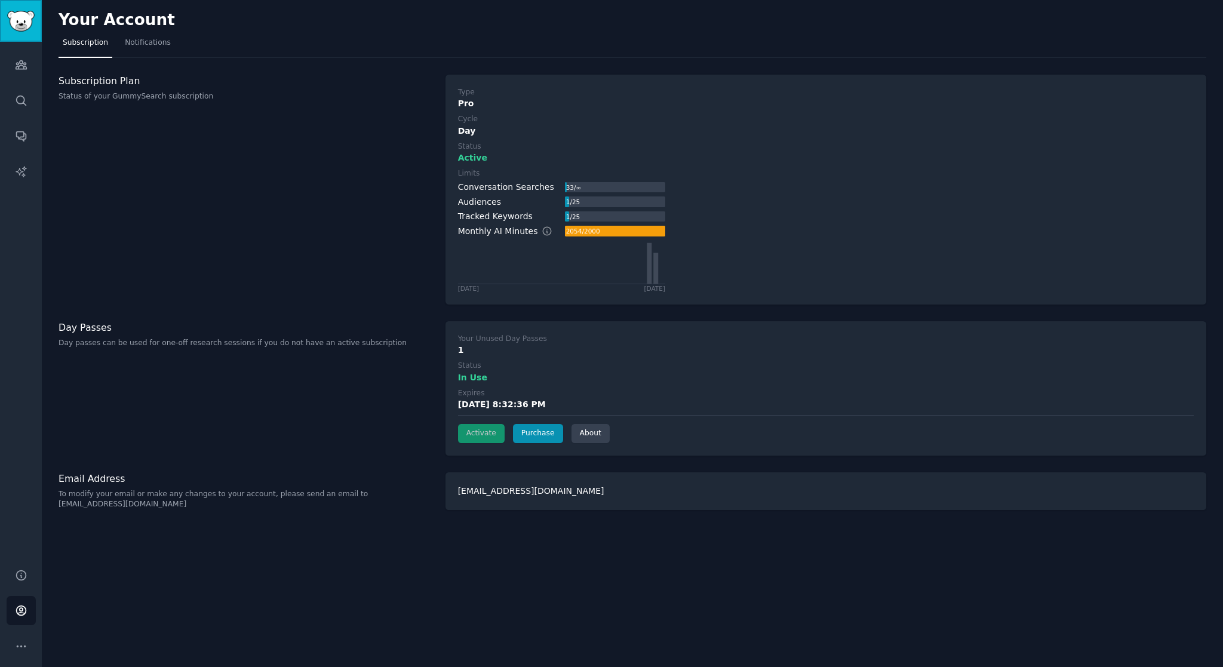
click at [21, 30] on img "Sidebar" at bounding box center [20, 21] width 27 height 21
